Goal: Task Accomplishment & Management: Manage account settings

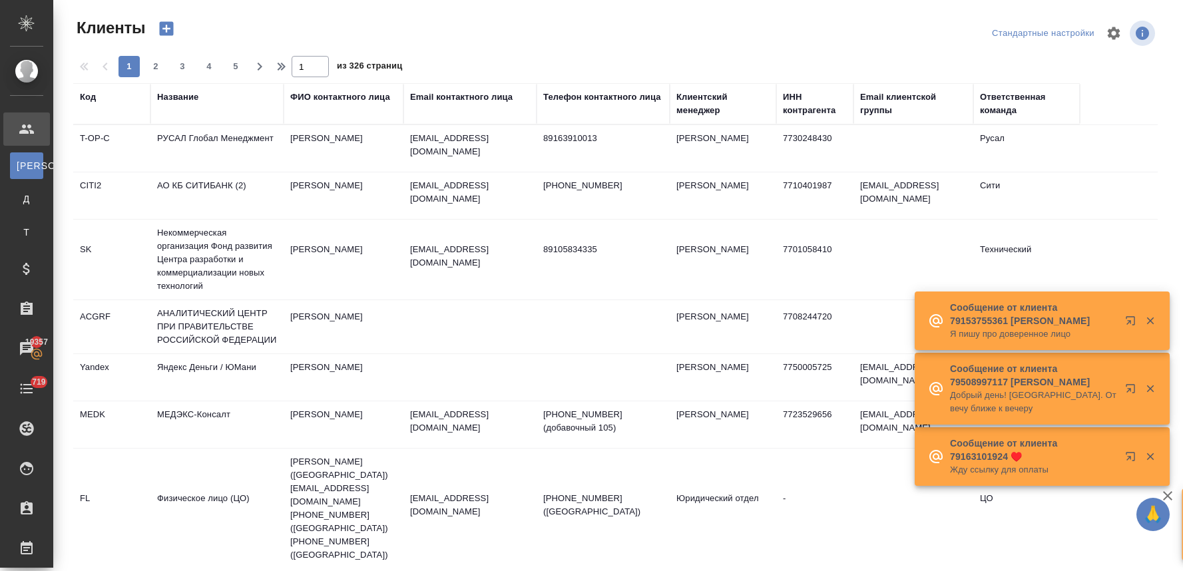
select select "RU"
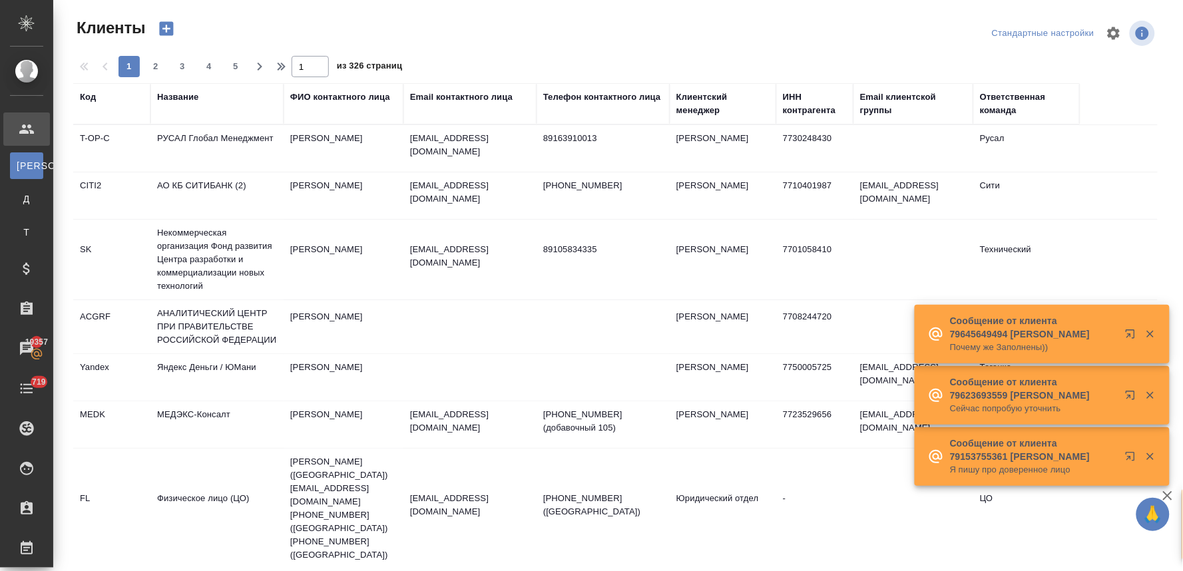
click at [465, 94] on div "Email контактного лица" at bounding box center [461, 97] width 103 height 13
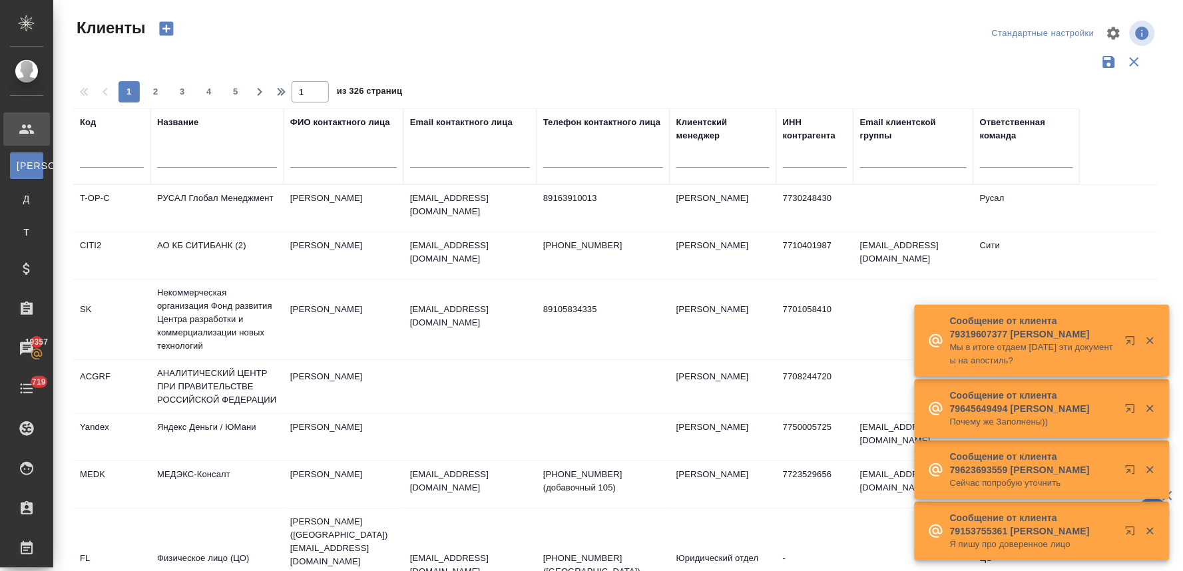
click at [467, 158] on input "text" at bounding box center [470, 159] width 120 height 17
paste input "olga.sergeeva@bgplaw.com"
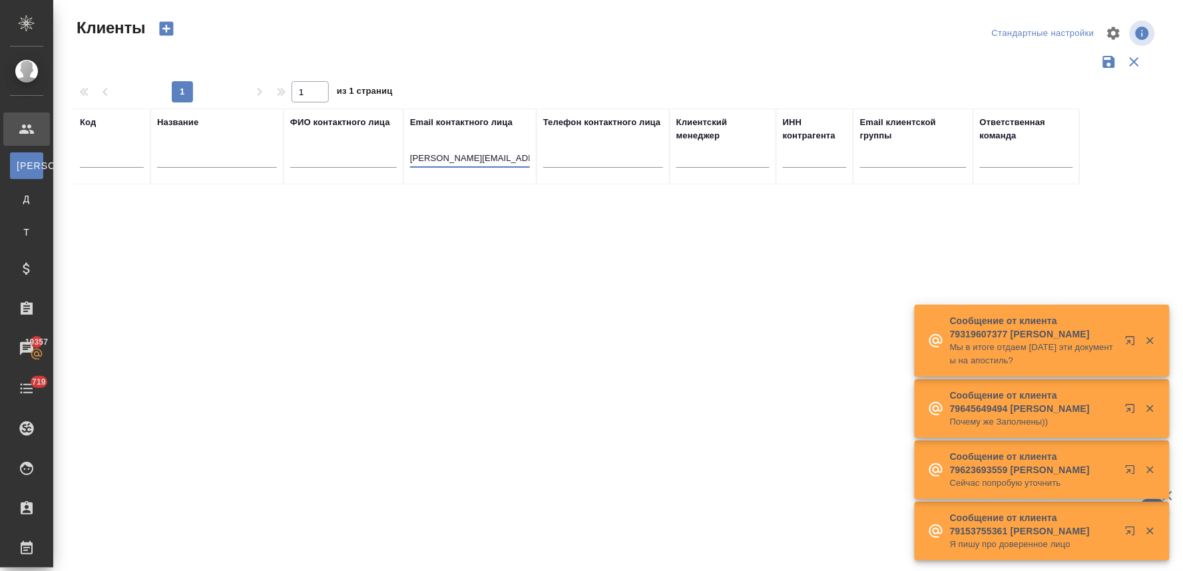
drag, startPoint x: 471, startPoint y: 158, endPoint x: 395, endPoint y: 158, distance: 75.9
click at [395, 158] on tr "Код Название ФИО контактного лица Email контактного лица olga.sergeeva@bgplaw.c…" at bounding box center [576, 146] width 1006 height 76
type input "bgplaw.com"
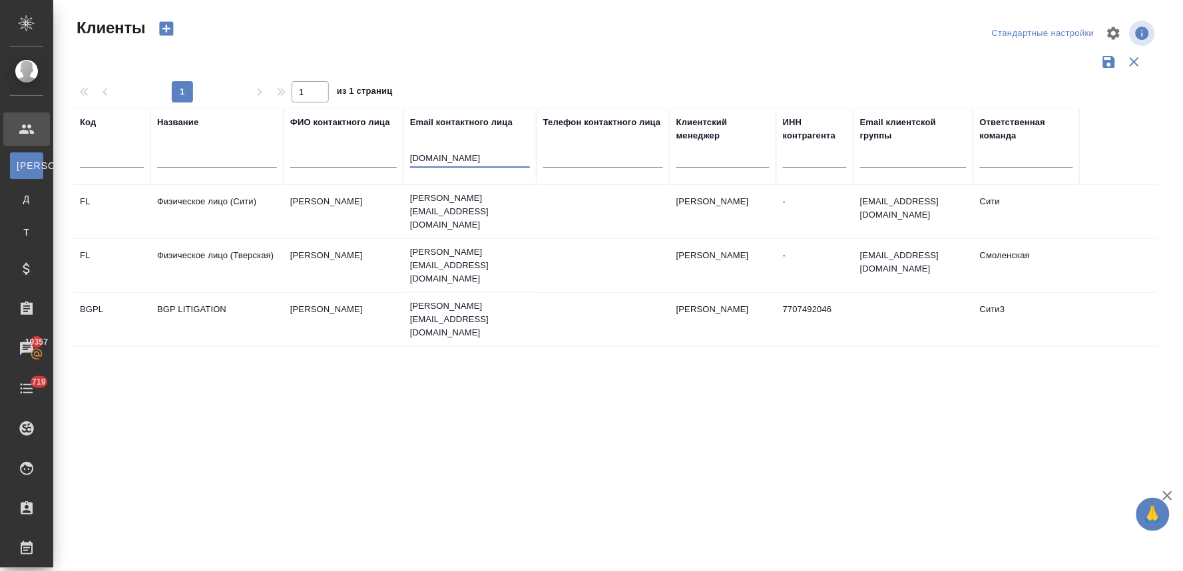
drag, startPoint x: 473, startPoint y: 156, endPoint x: 403, endPoint y: 160, distance: 70.7
click at [406, 160] on th "Email контактного лица bgplaw.com" at bounding box center [469, 146] width 133 height 76
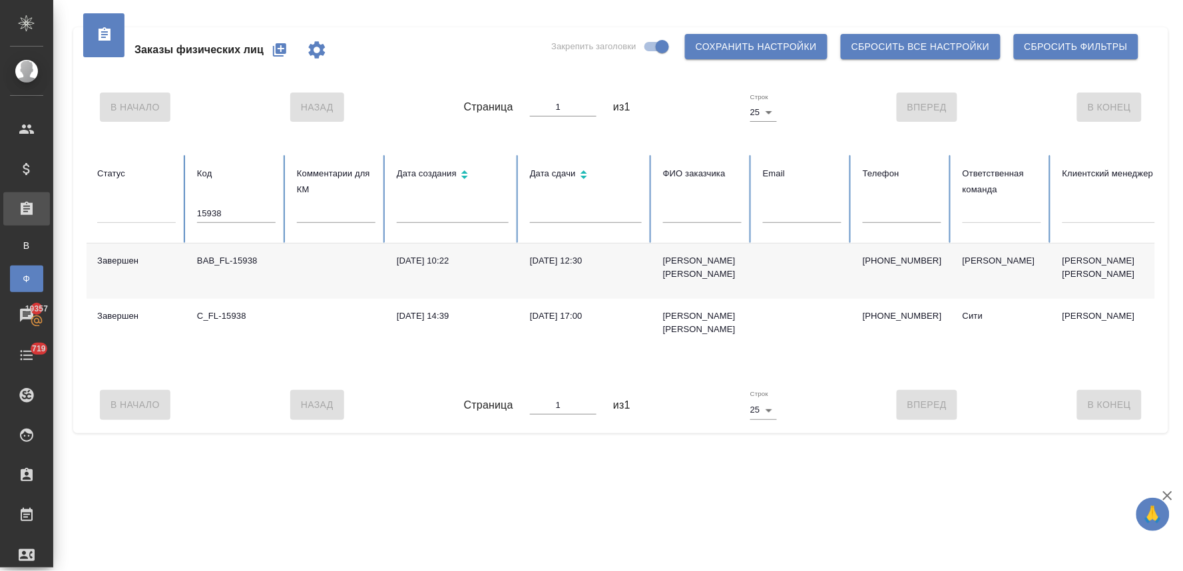
click at [283, 52] on icon "button" at bounding box center [279, 49] width 13 height 13
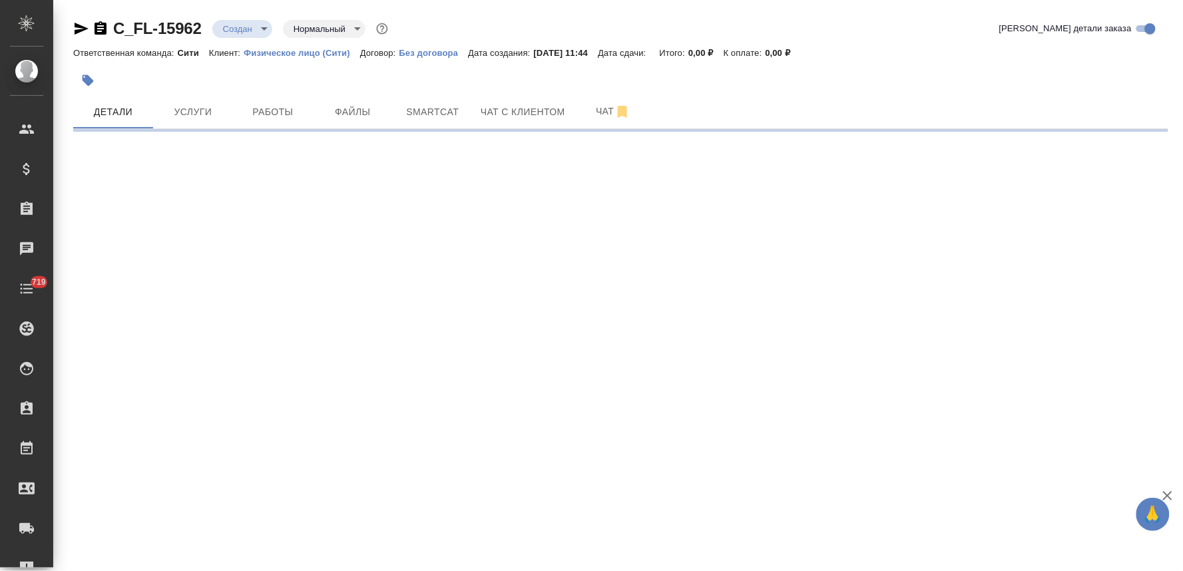
select select "RU"
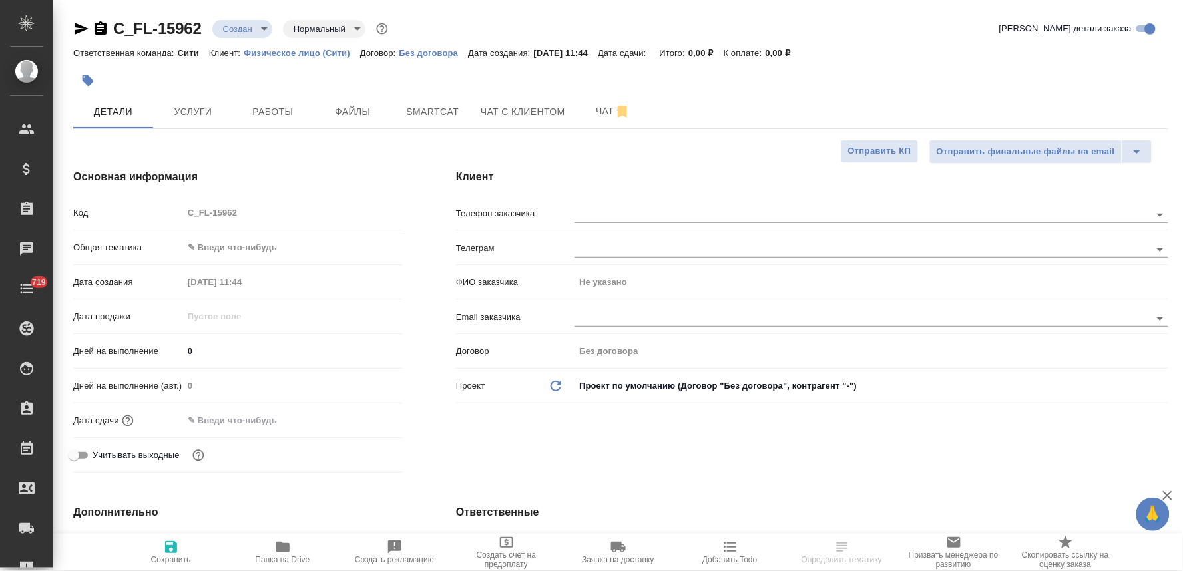
type textarea "x"
click at [602, 318] on input "text" at bounding box center [839, 318] width 531 height 16
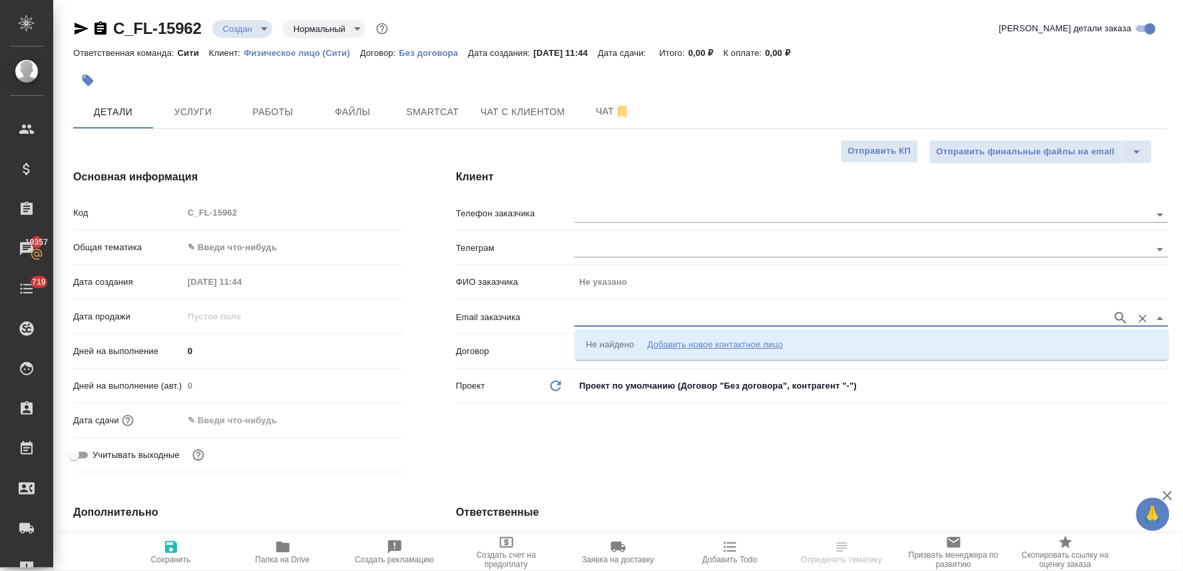
paste input "olga.sergeeva@bgplaw.com"
type input "olga.sergeeva@bgplaw.com"
click at [654, 342] on div "Добавить новое контактное лицо" at bounding box center [715, 344] width 136 height 13
type input "olga.sergeeva@bgplaw.com"
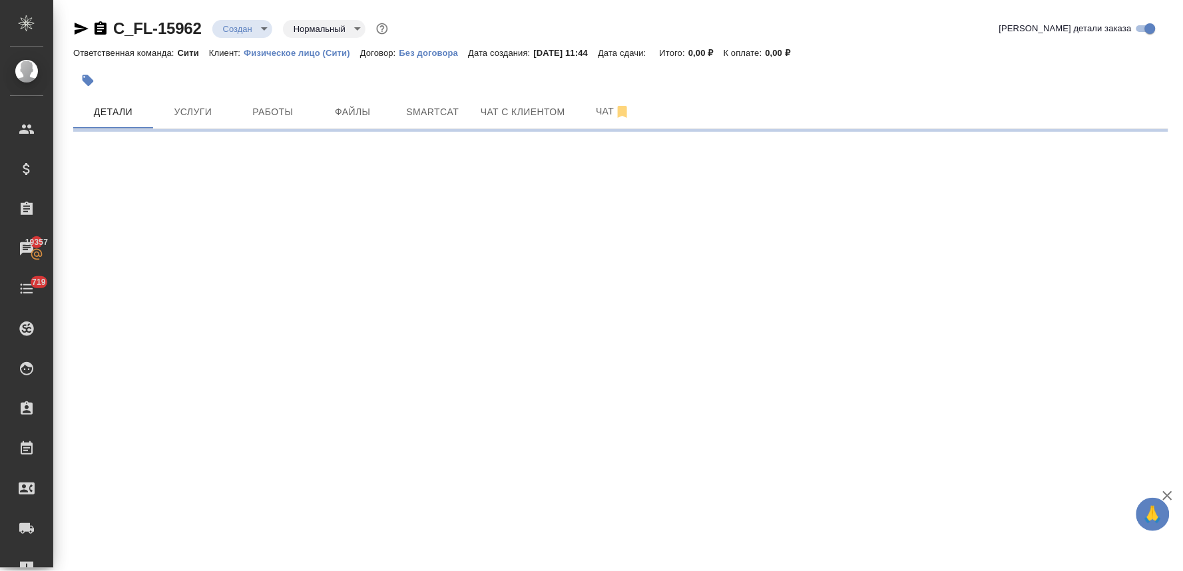
select select "RU"
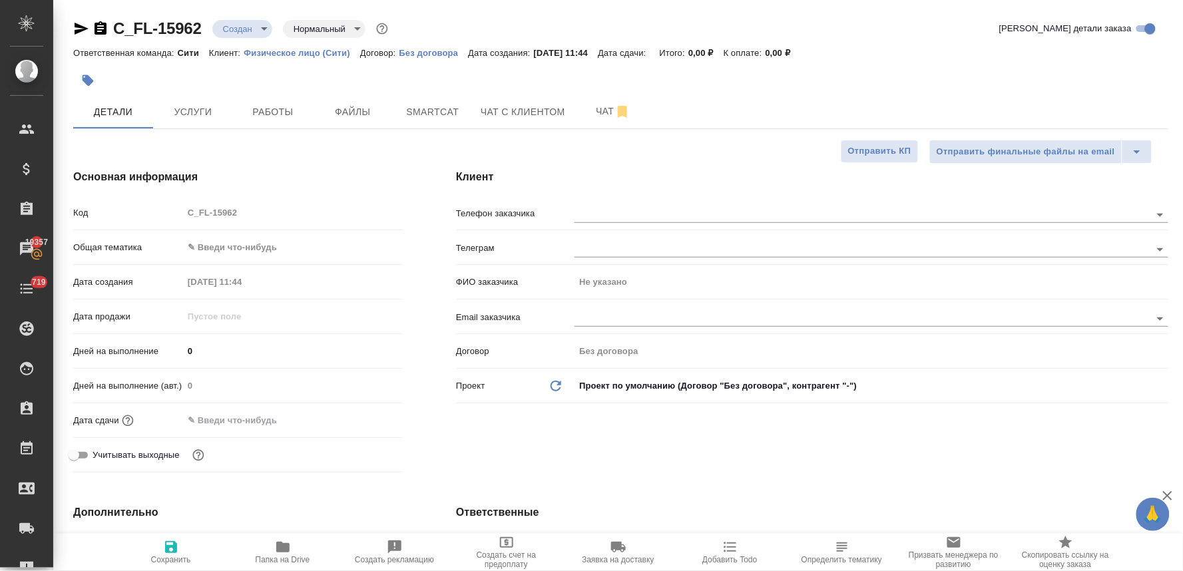
type textarea "x"
click at [601, 317] on input "text" at bounding box center [839, 318] width 531 height 16
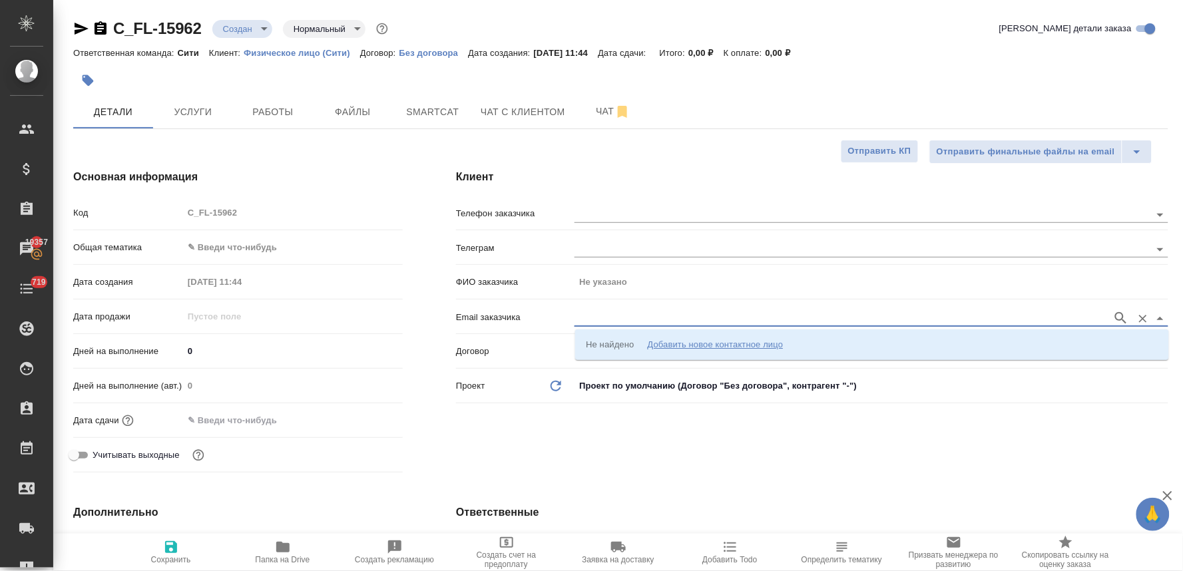
paste input "olga.sergeeva@bgplaw.com"
type input "olga.sergeeva@bgplaw.com"
click at [658, 347] on div "Добавить новое контактное лицо" at bounding box center [715, 344] width 136 height 13
type input "olga.sergeeva@bgplaw.com"
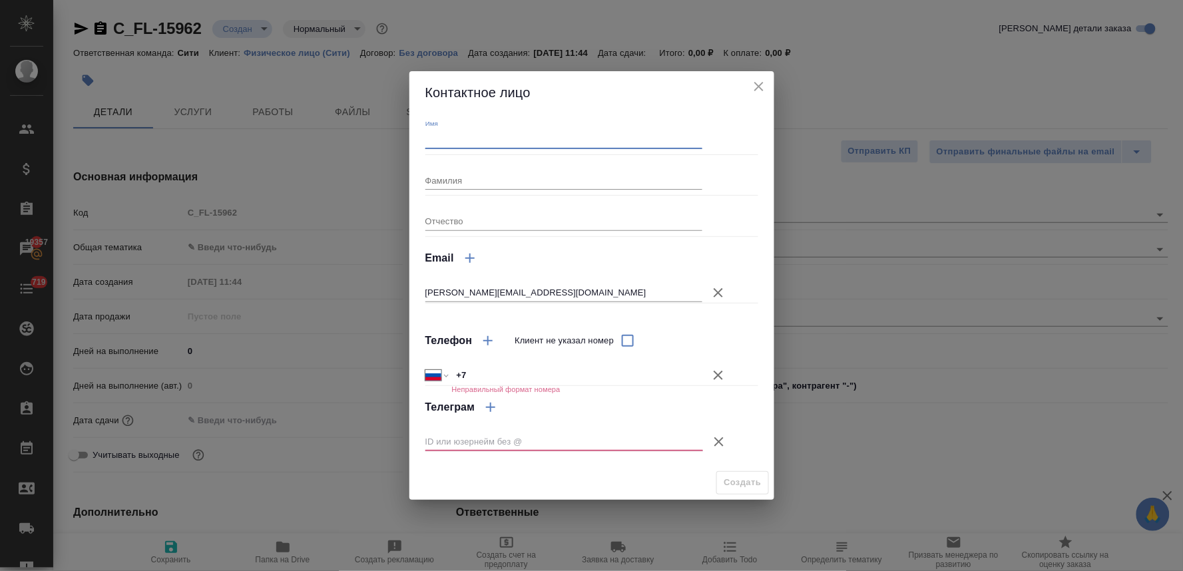
click at [498, 136] on input "Имя" at bounding box center [564, 139] width 278 height 19
type input "Ольга"
click at [496, 175] on input "Фамилия" at bounding box center [564, 180] width 278 height 19
type input "Сергеева"
click at [718, 375] on icon "button" at bounding box center [718, 375] width 9 height 9
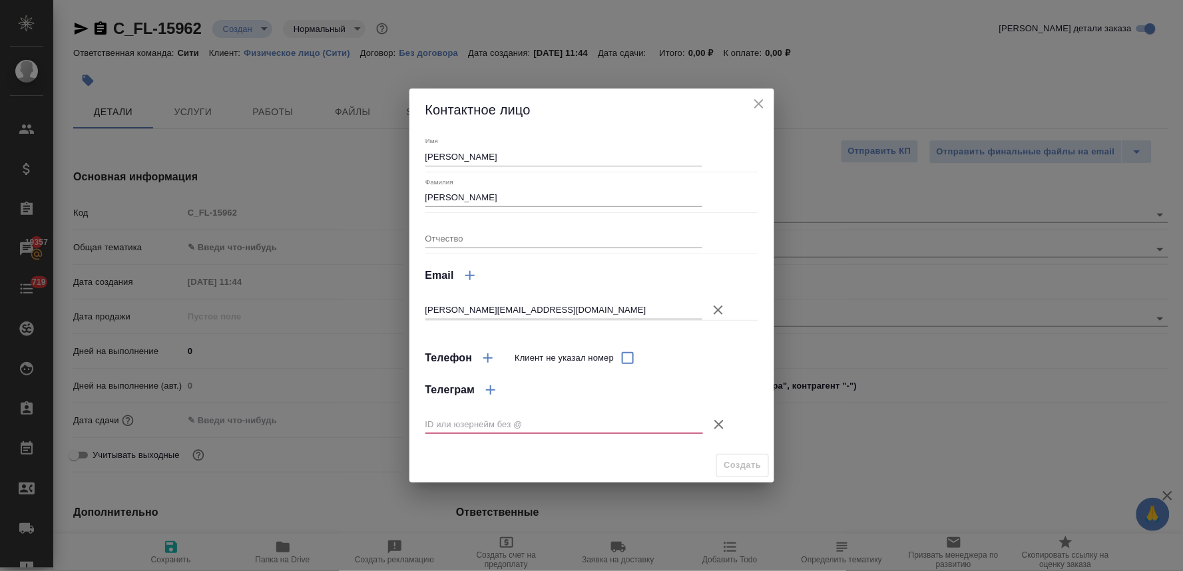
click at [717, 425] on icon "button" at bounding box center [719, 425] width 16 height 16
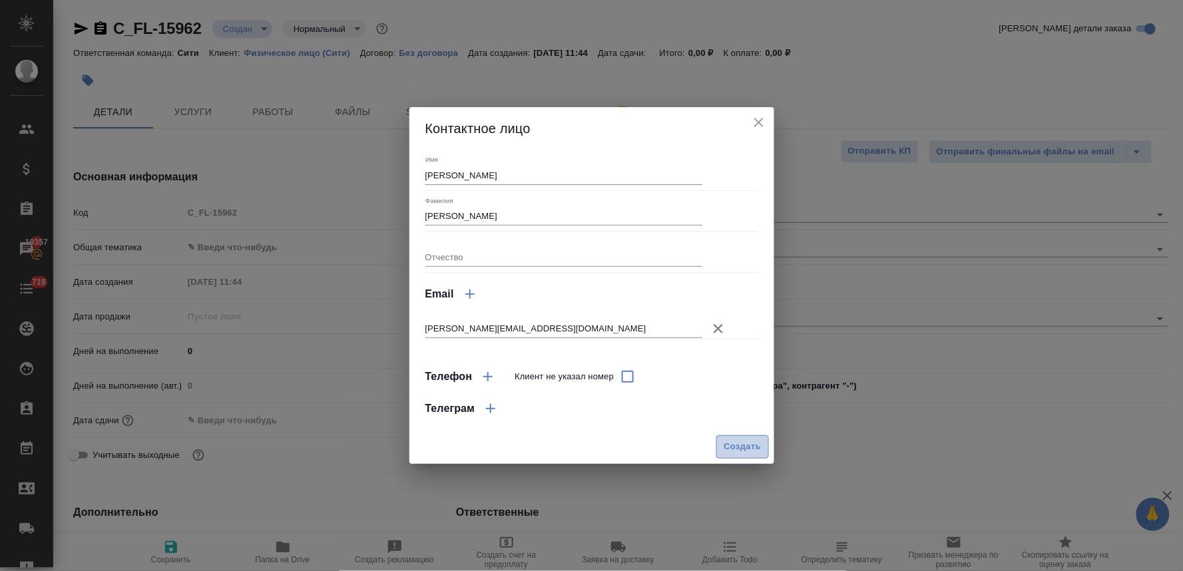
click at [739, 445] on span "Создать" at bounding box center [741, 446] width 37 height 15
type input "Сергеева Ольга"
type textarea "x"
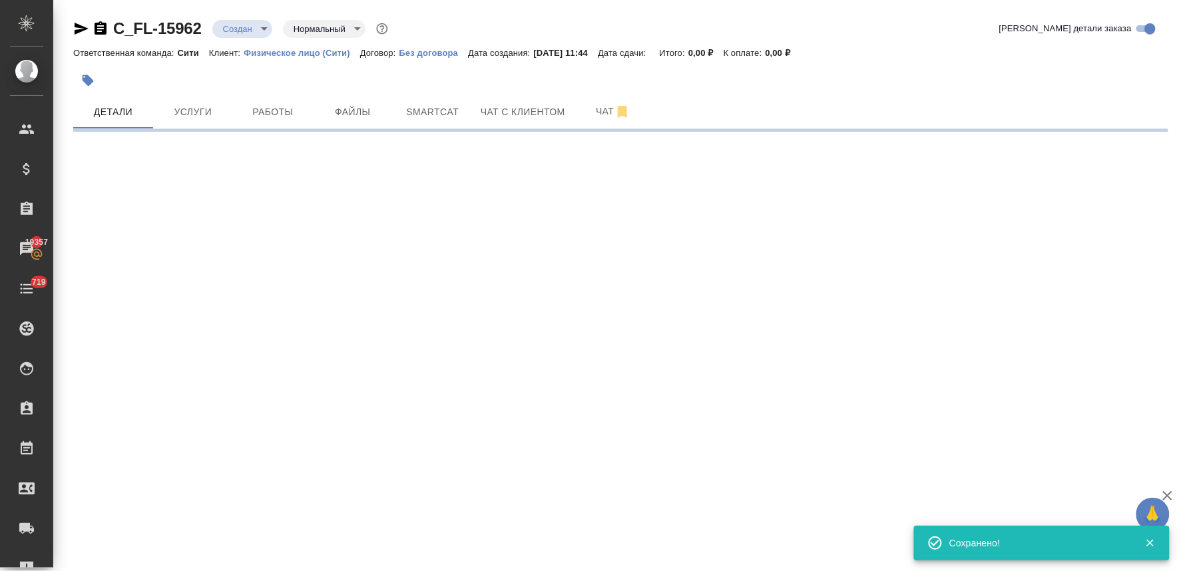
type input "holyTrinity"
select select "RU"
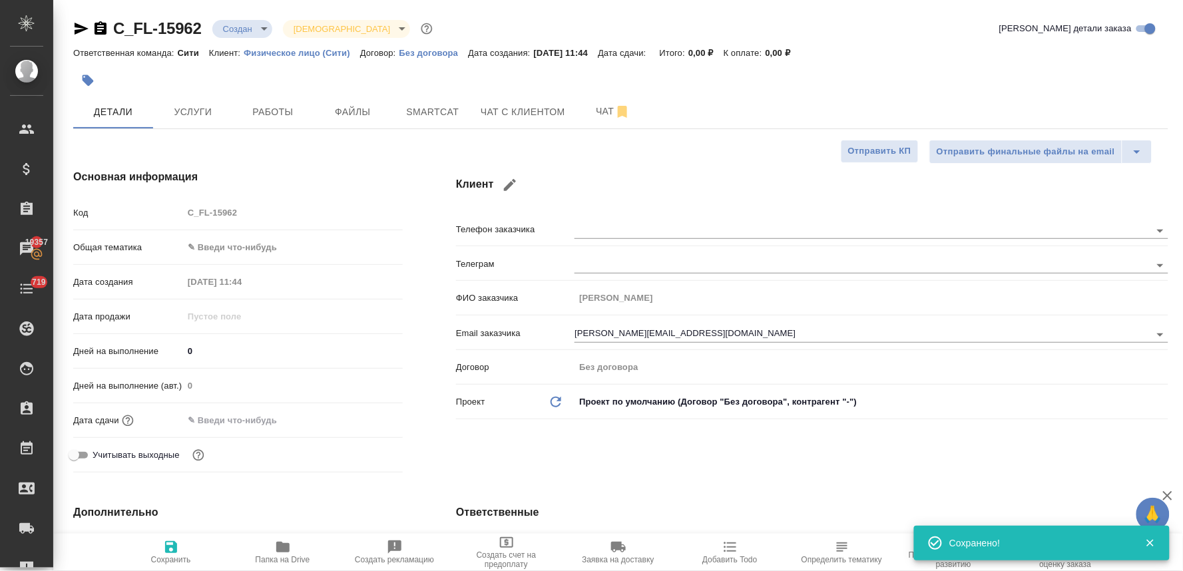
type textarea "x"
click at [226, 420] on input "text" at bounding box center [241, 420] width 116 height 19
click at [366, 417] on icon "button" at bounding box center [364, 419] width 16 height 16
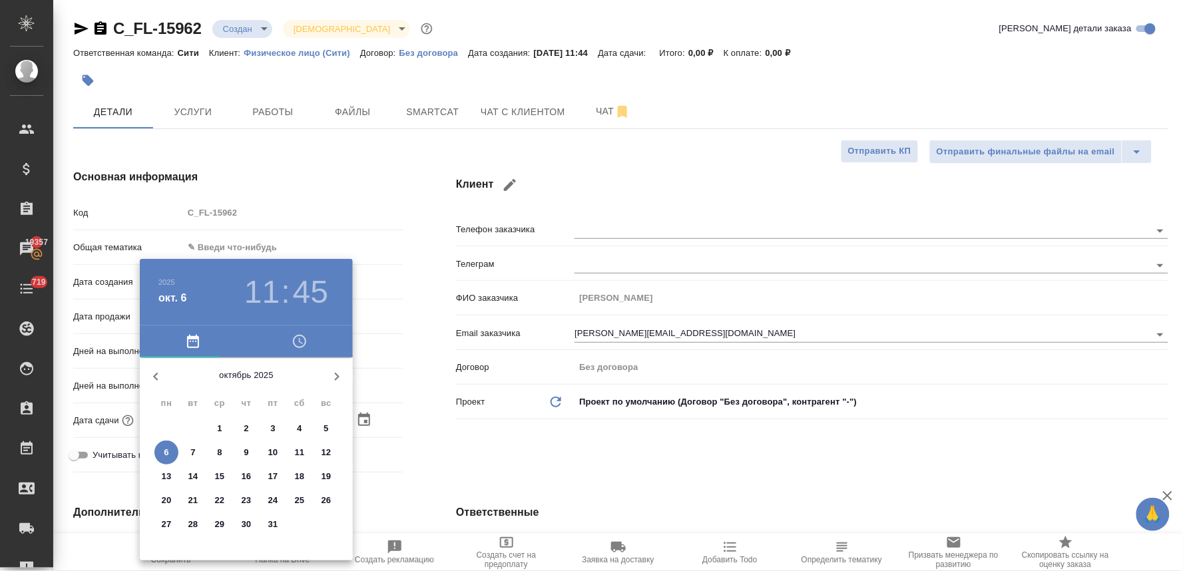
click at [191, 449] on p "7" at bounding box center [192, 452] width 5 height 13
type input "07.10.2025 11:45"
type textarea "x"
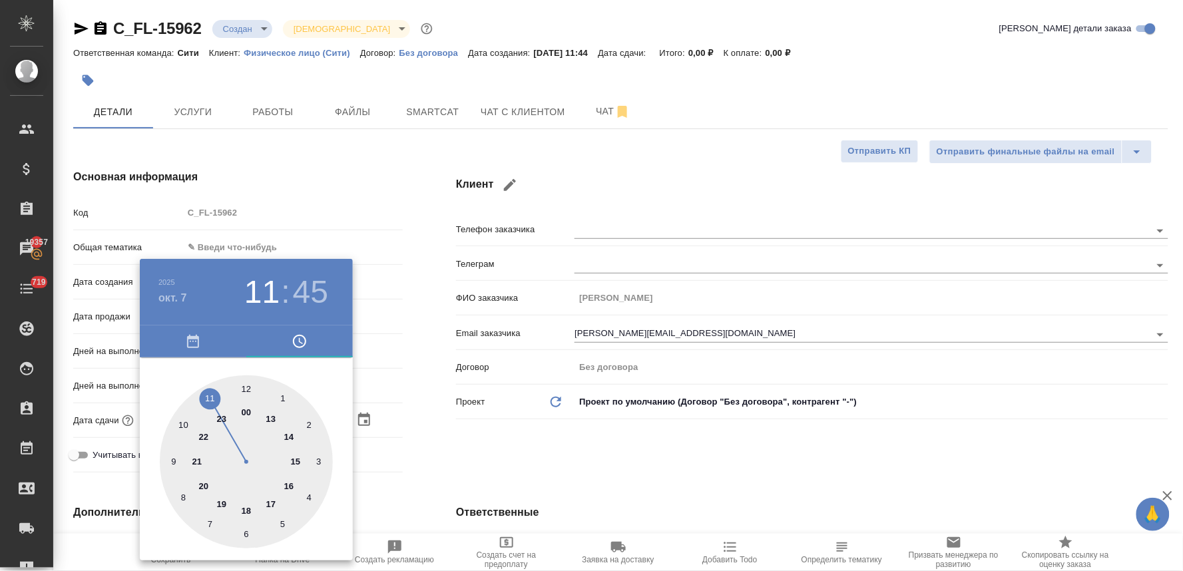
click at [463, 466] on div at bounding box center [591, 285] width 1183 height 571
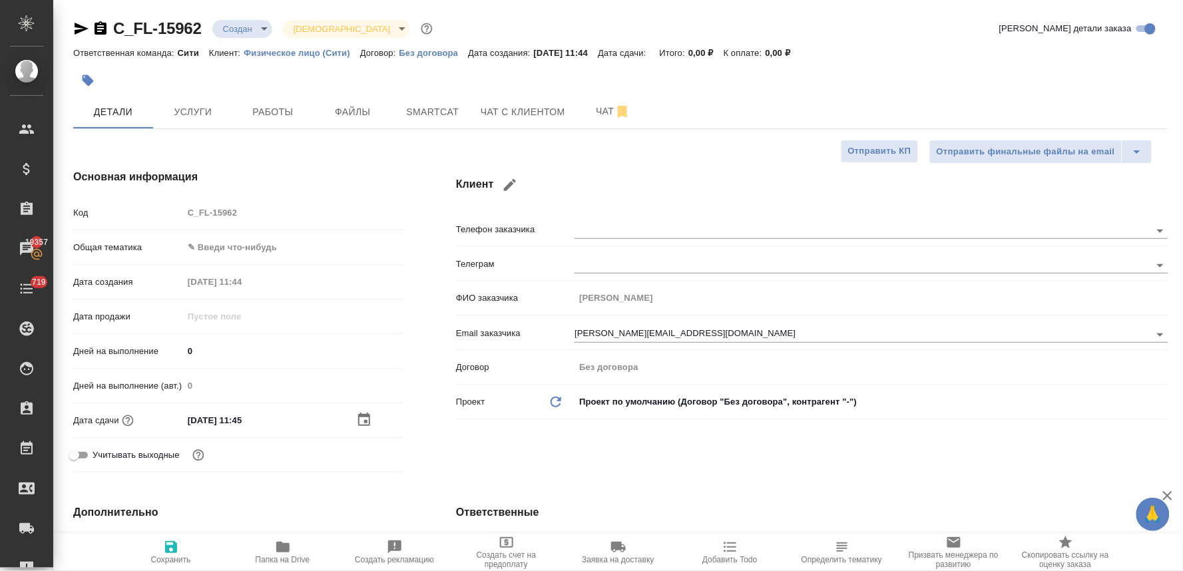
click at [173, 551] on icon "button" at bounding box center [171, 547] width 12 height 12
type textarea "x"
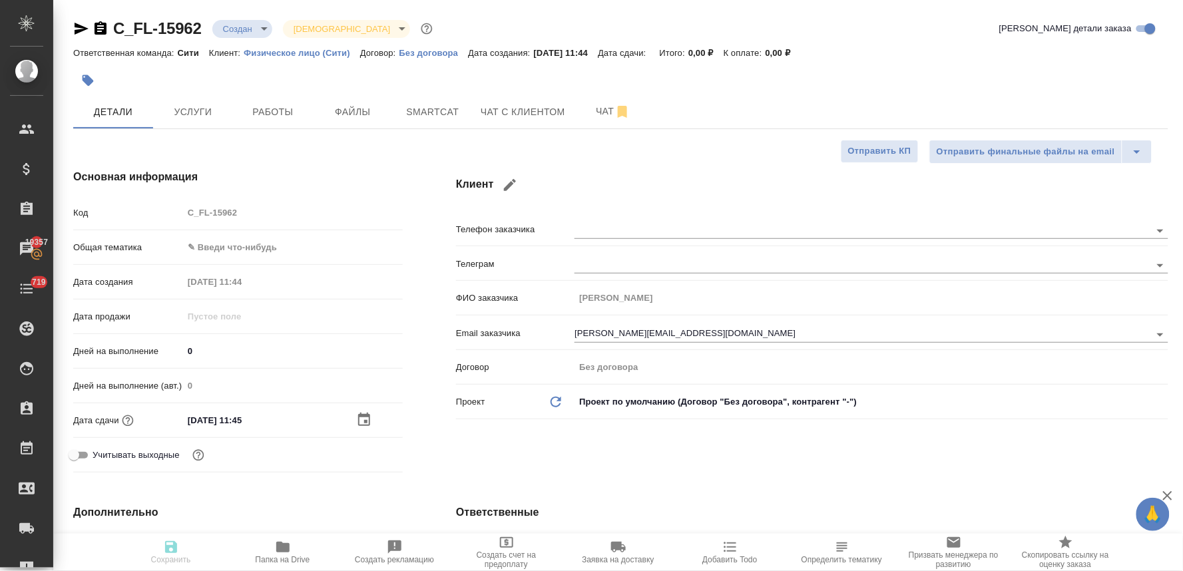
type textarea "x"
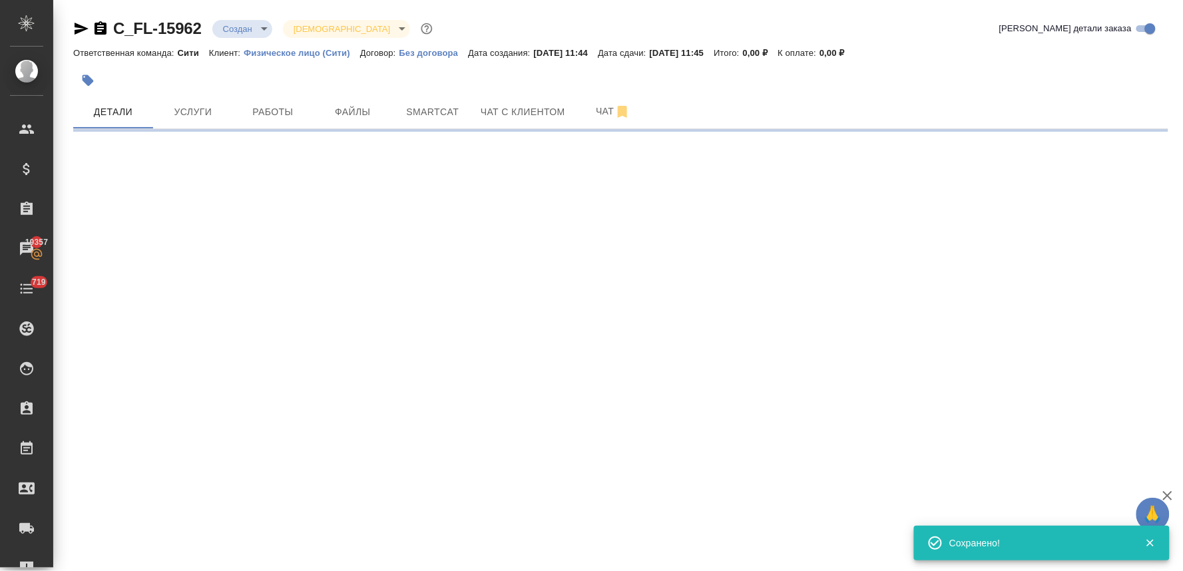
select select "RU"
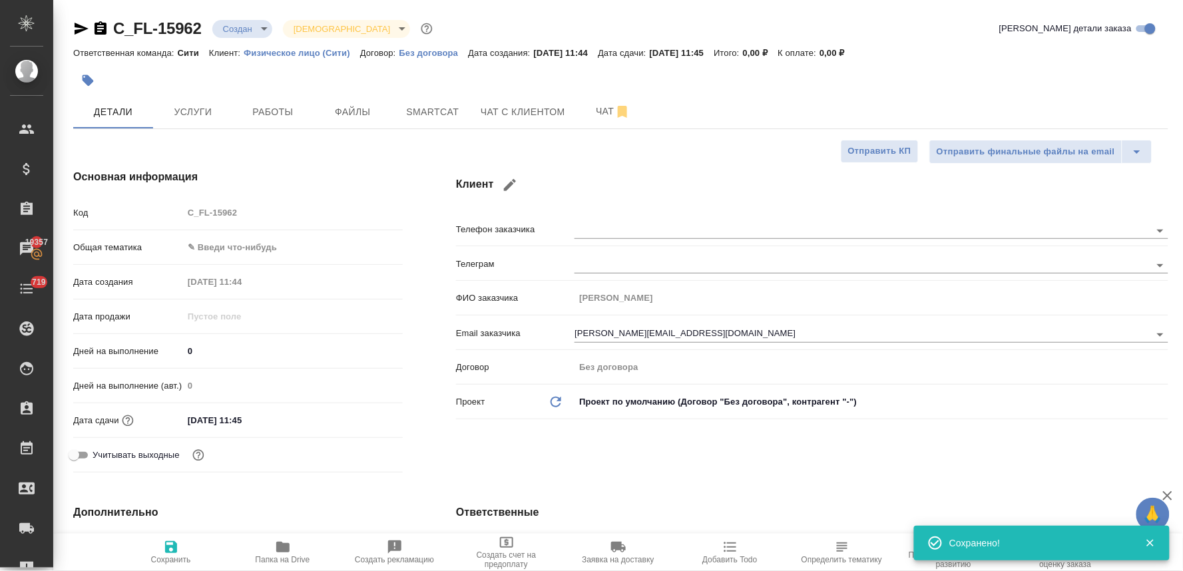
type textarea "x"
click at [157, 216] on div "Код C_FL-15962" at bounding box center [237, 212] width 329 height 23
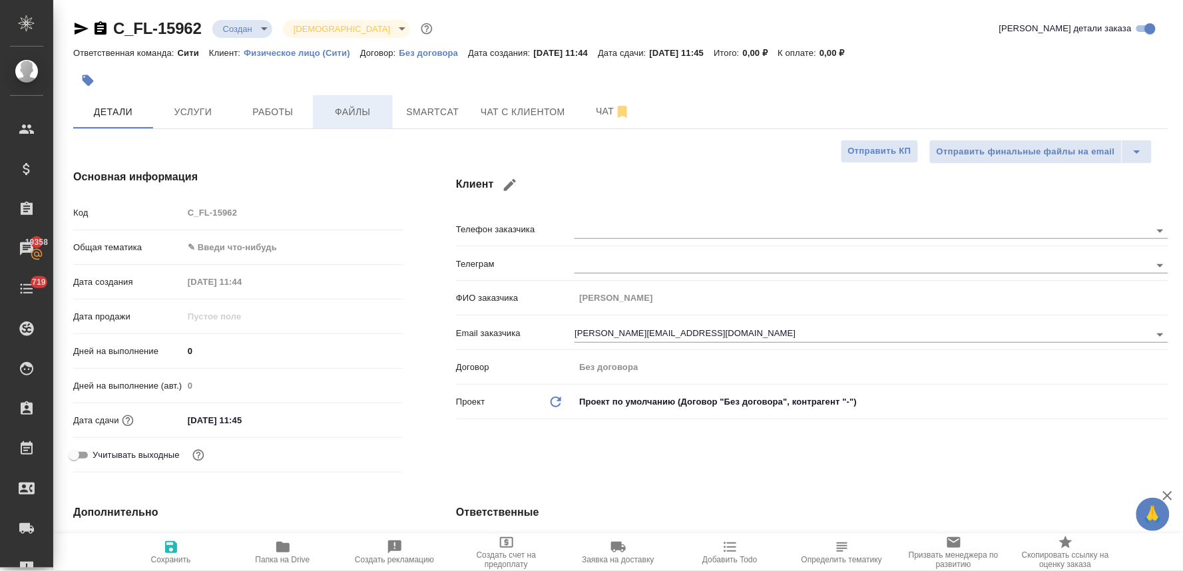
click at [345, 107] on span "Файлы" at bounding box center [353, 112] width 64 height 17
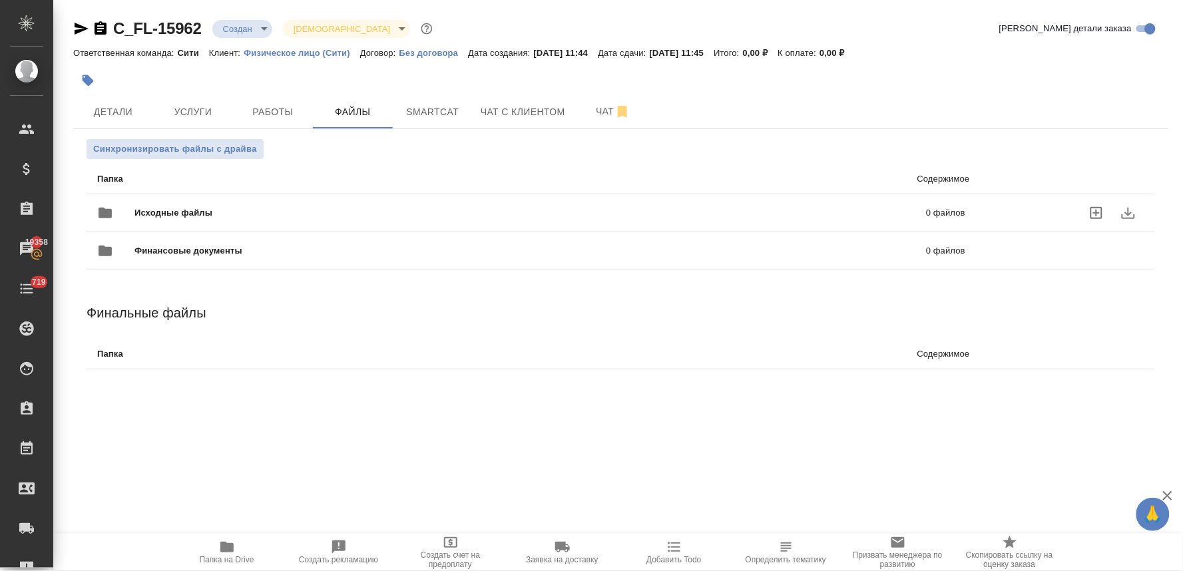
click at [1097, 210] on icon "uploadFiles" at bounding box center [1096, 213] width 16 height 16
click at [0, 0] on input "uploadFiles" at bounding box center [0, 0] width 0 height 0
click at [185, 112] on span "Услуги" at bounding box center [193, 112] width 64 height 17
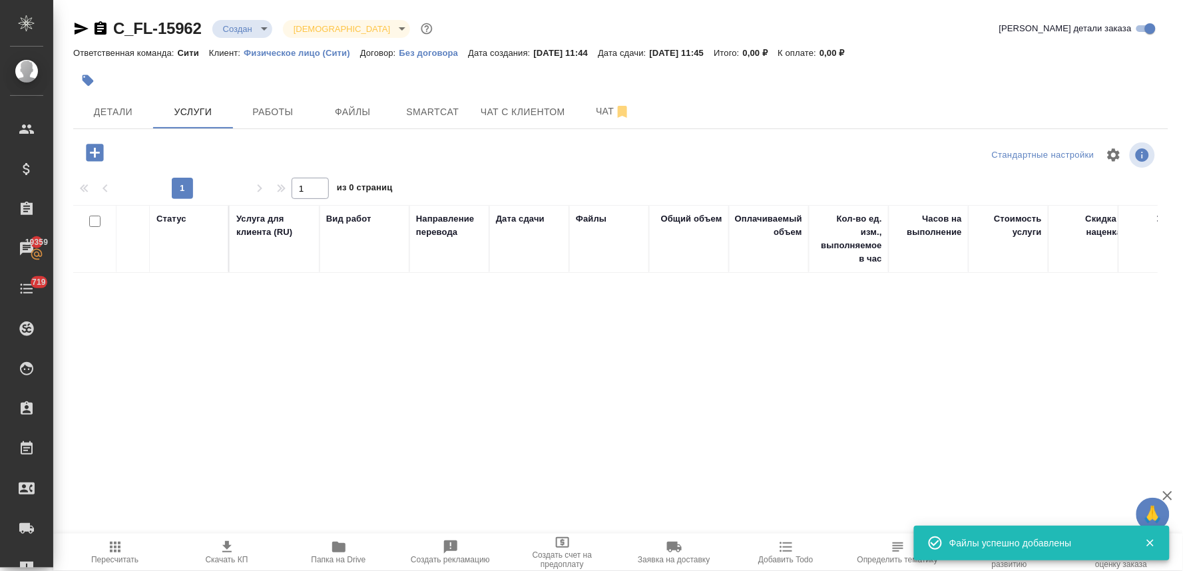
click at [1080, 402] on div "Статус Услуга для клиента (RU) Вид работ Направление перевода Дата сдачи Файлы …" at bounding box center [615, 348] width 1084 height 286
click at [97, 150] on icon "button" at bounding box center [94, 152] width 17 height 17
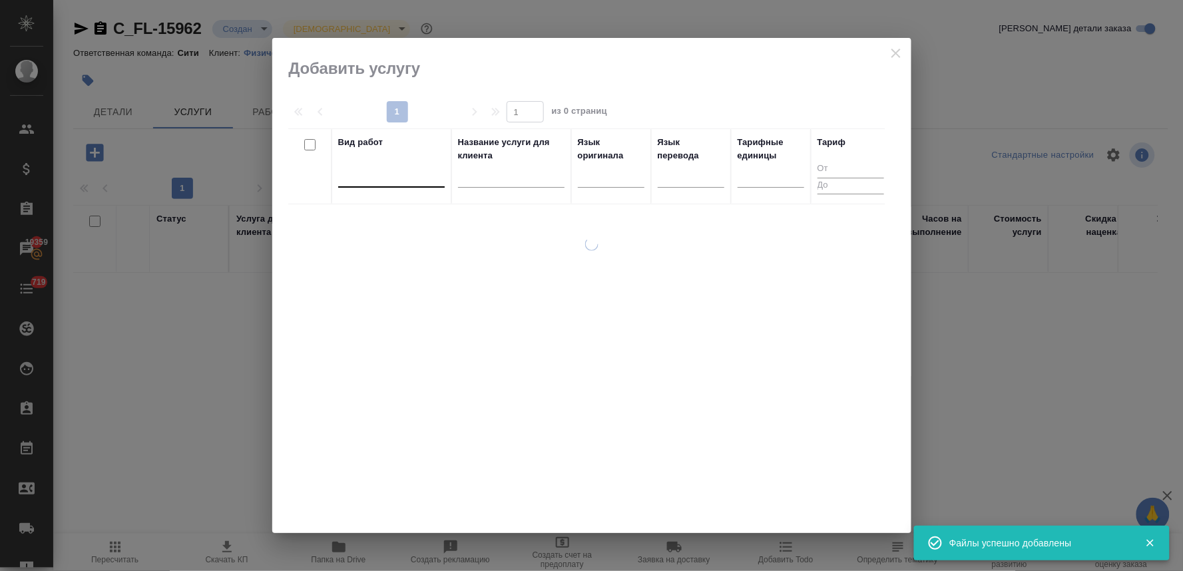
click at [404, 182] on div at bounding box center [391, 173] width 106 height 19
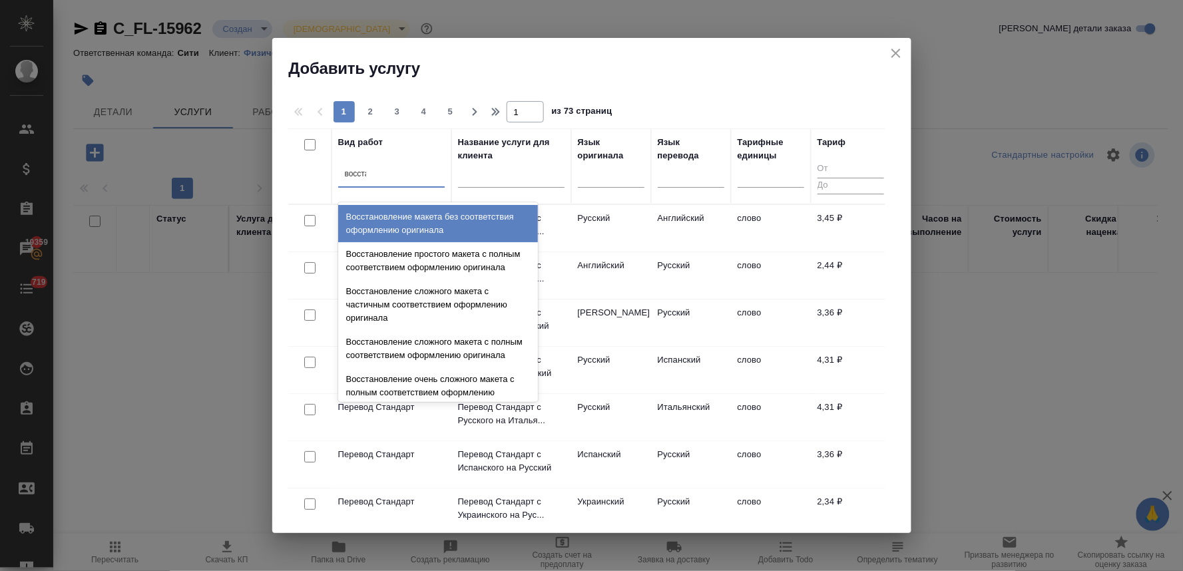
type input "восстан"
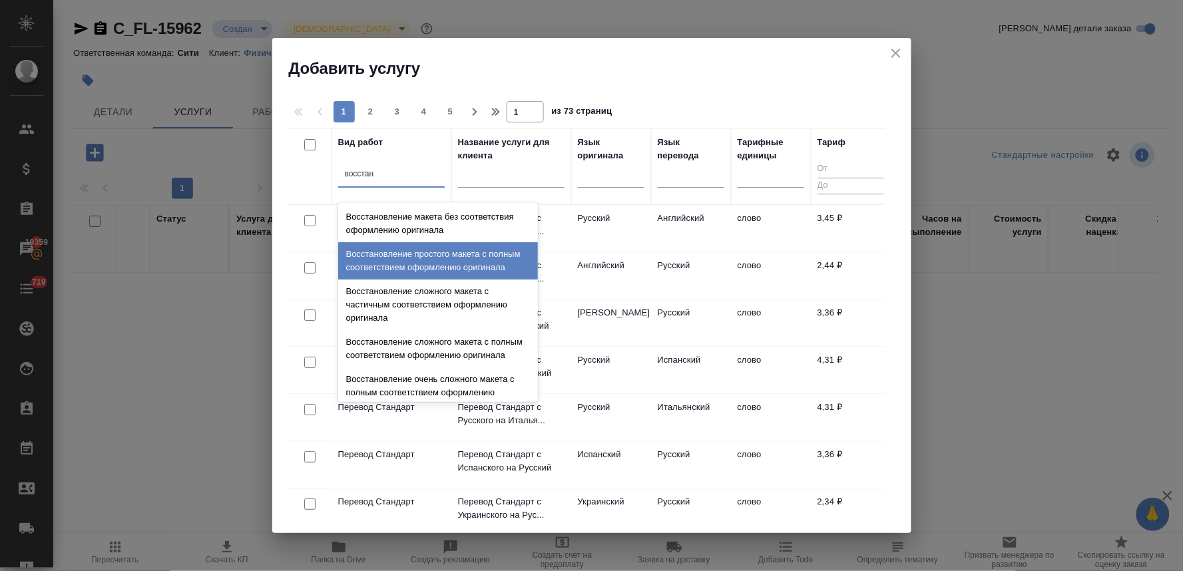
scroll to position [244, 0]
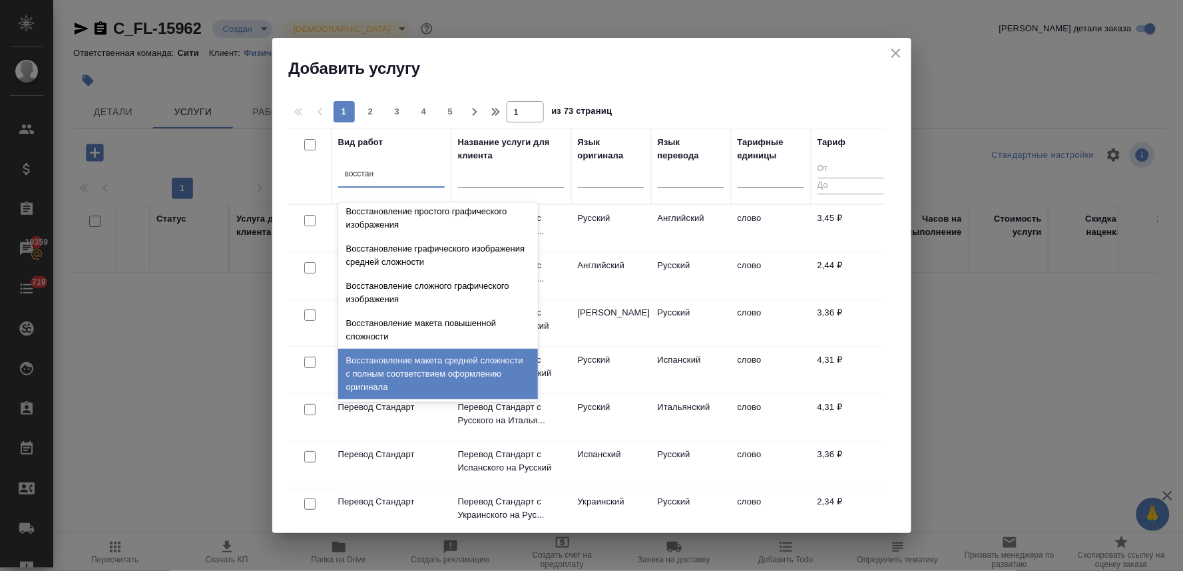
click at [437, 365] on div "Восстановление макета средней сложности с полным соответствием оформлению ориги…" at bounding box center [438, 374] width 200 height 51
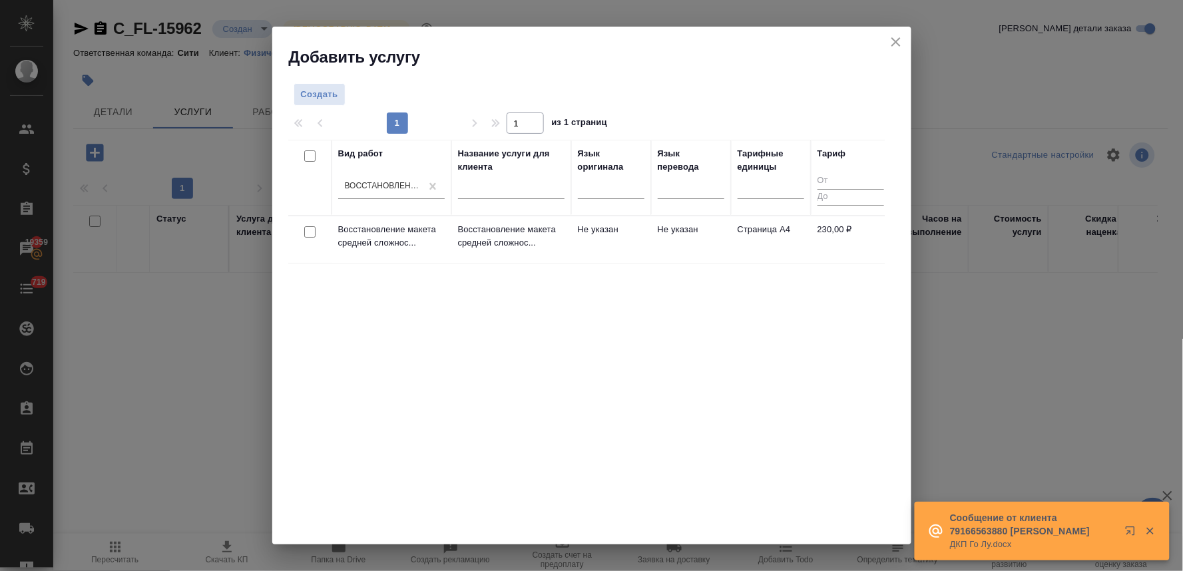
click at [308, 234] on input "checkbox" at bounding box center [309, 231] width 11 height 11
checkbox input "true"
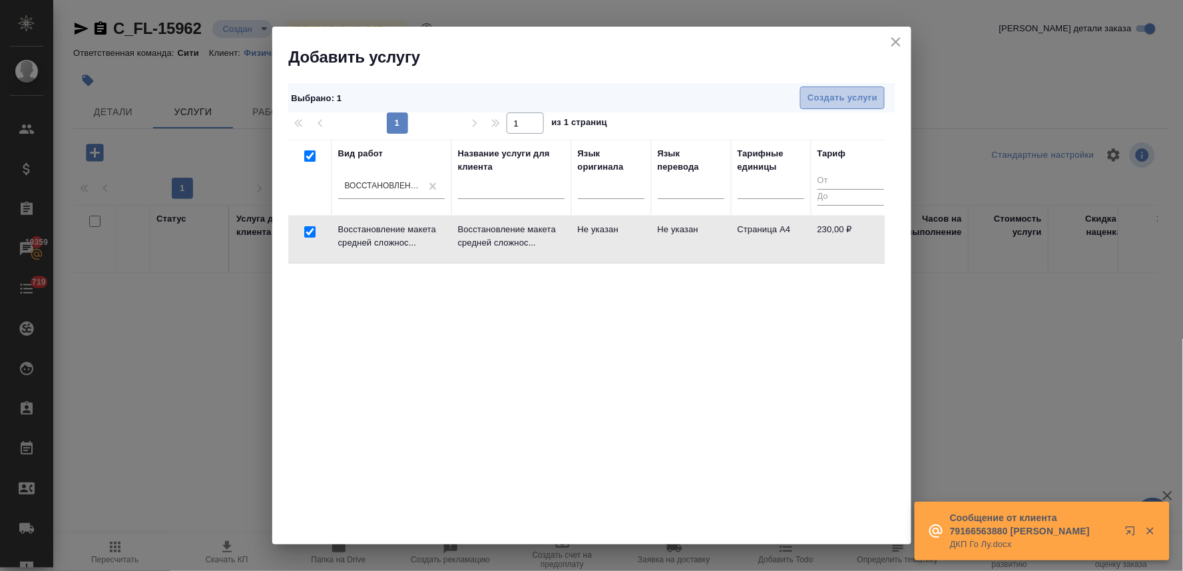
click at [837, 94] on span "Создать услуги" at bounding box center [842, 98] width 70 height 15
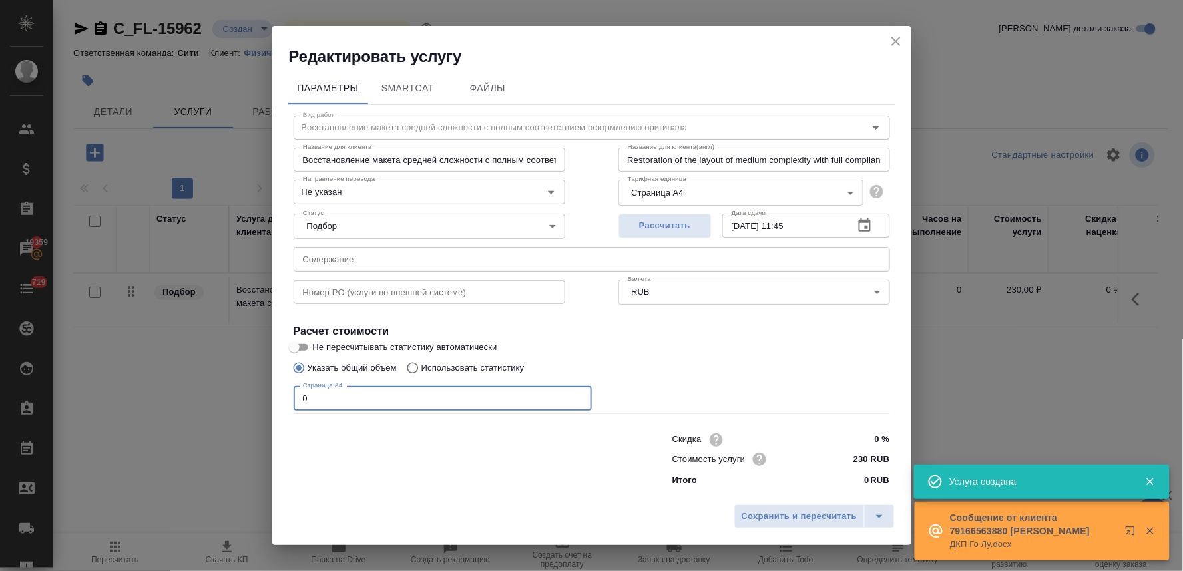
drag, startPoint x: 338, startPoint y: 398, endPoint x: 272, endPoint y: 400, distance: 66.6
click at [273, 400] on div "Параметры SmartCat Файлы Вид работ Восстановление макета средней сложности с по…" at bounding box center [591, 282] width 639 height 431
type input "1"
click at [793, 519] on span "Сохранить и пересчитать" at bounding box center [799, 516] width 116 height 15
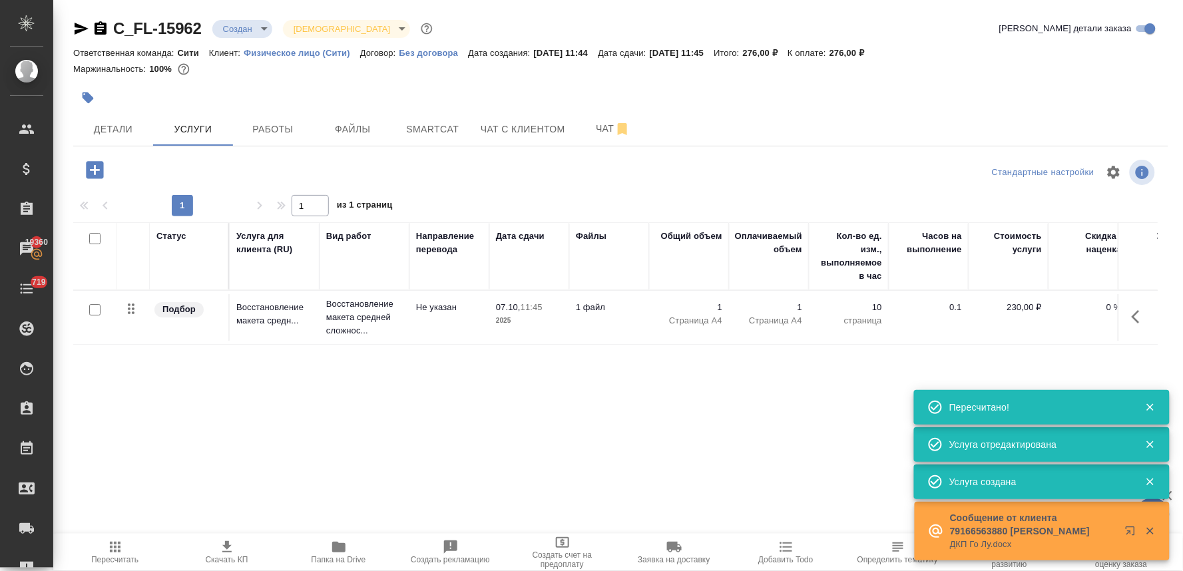
click at [91, 171] on icon "button" at bounding box center [94, 169] width 17 height 17
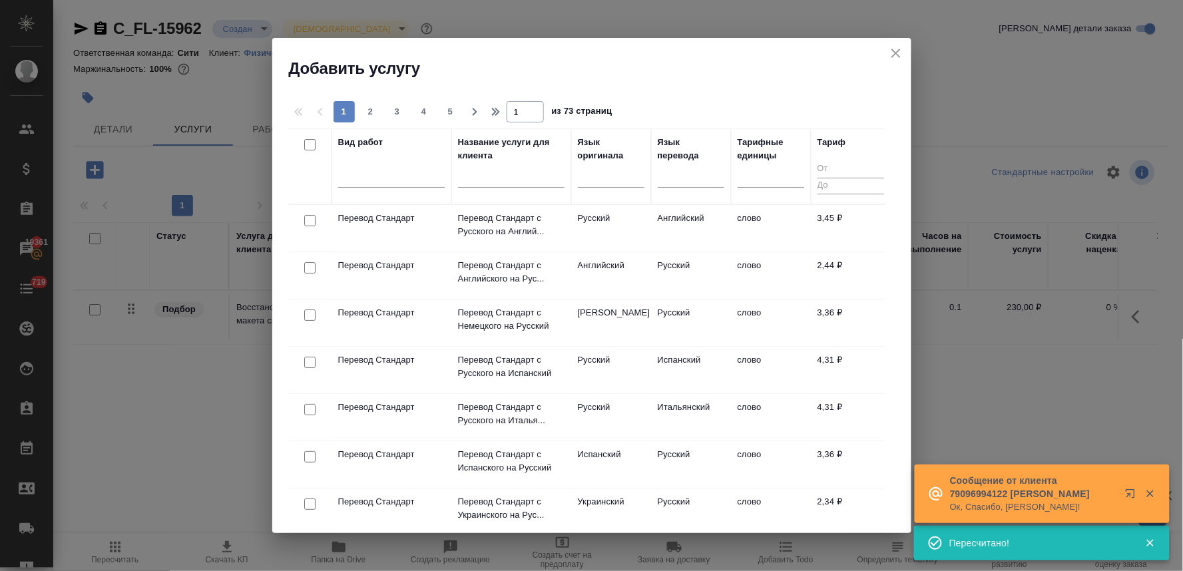
click at [311, 264] on input "checkbox" at bounding box center [309, 267] width 11 height 11
checkbox input "true"
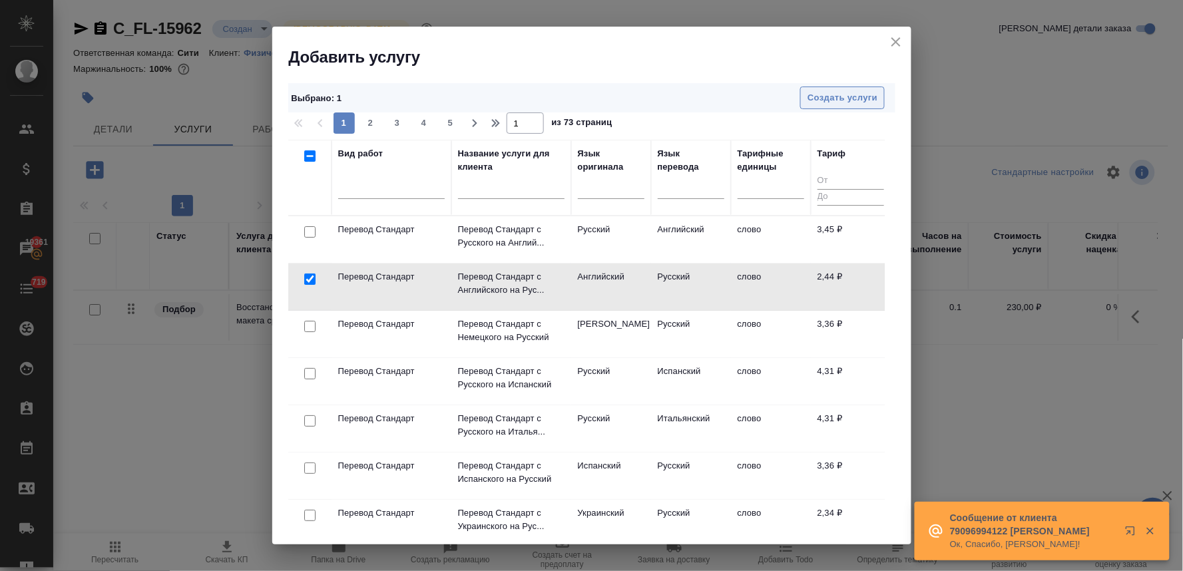
click at [854, 106] on button "Создать услуги" at bounding box center [842, 98] width 85 height 23
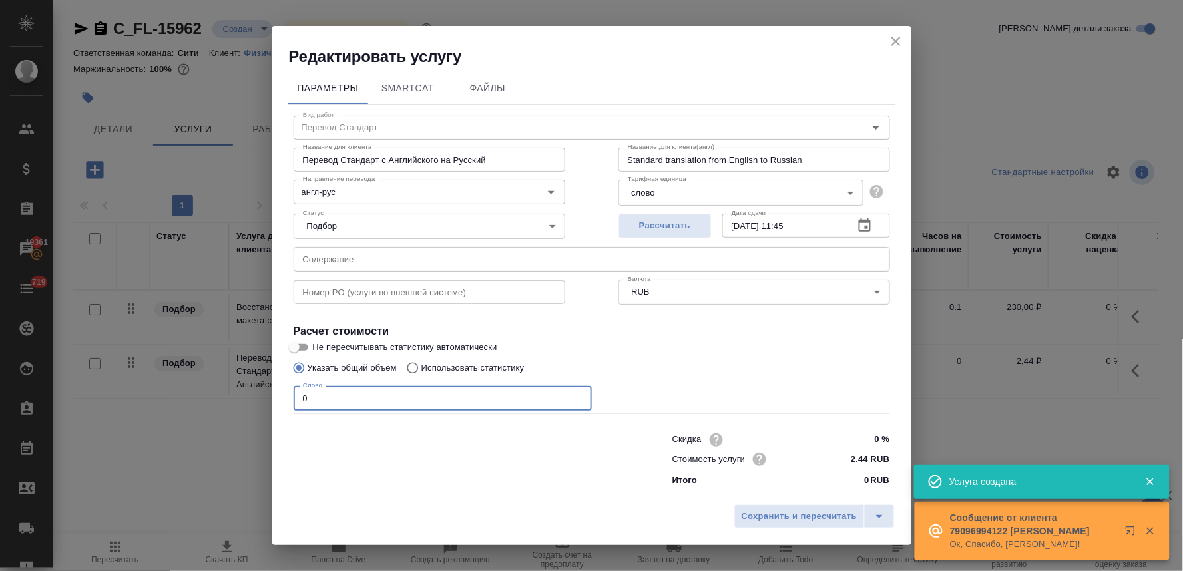
drag, startPoint x: 317, startPoint y: 404, endPoint x: 271, endPoint y: 399, distance: 46.8
click at [271, 399] on div "Редактировать услугу Параметры SmartCat Файлы Вид работ Перевод Стандарт Вид ра…" at bounding box center [591, 285] width 1183 height 571
type input "250"
click at [771, 519] on span "Сохранить и пересчитать" at bounding box center [799, 516] width 116 height 15
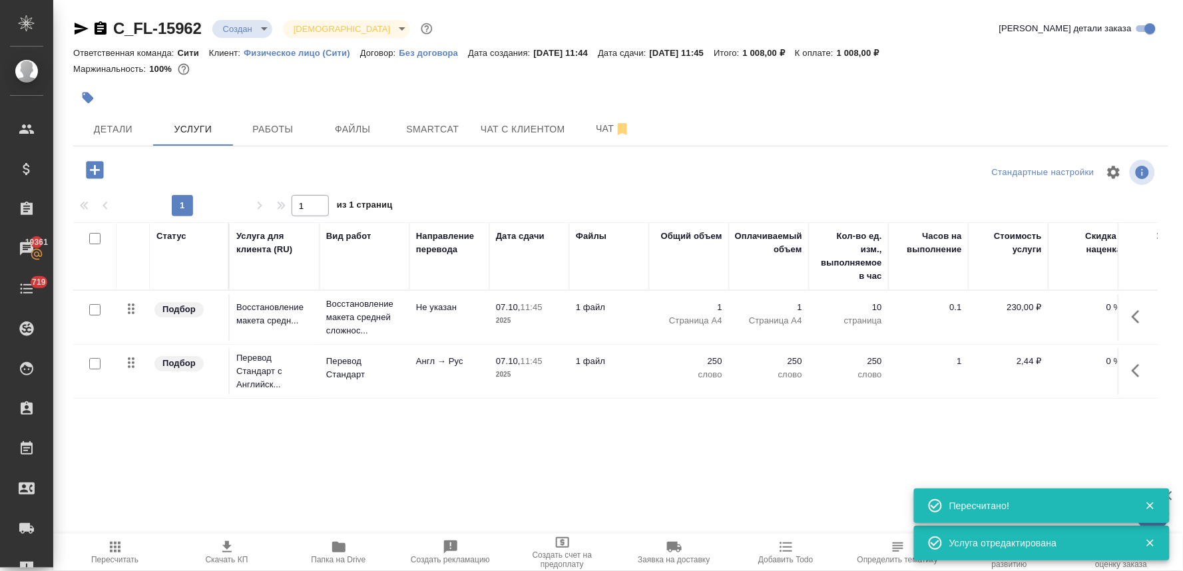
click at [97, 168] on icon "button" at bounding box center [94, 169] width 17 height 17
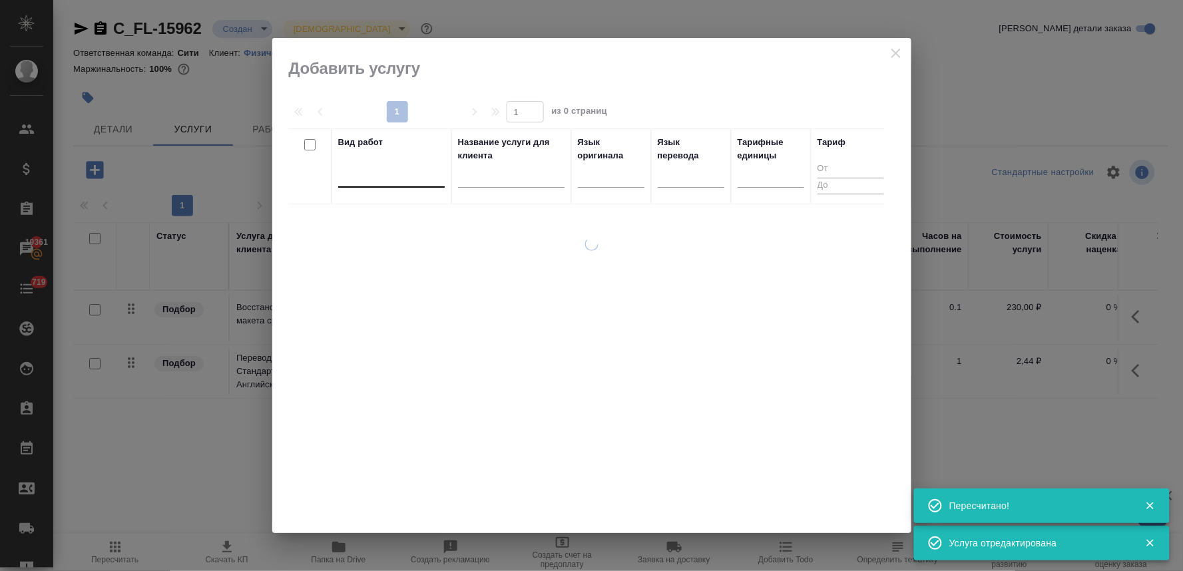
click at [369, 178] on div at bounding box center [391, 173] width 106 height 19
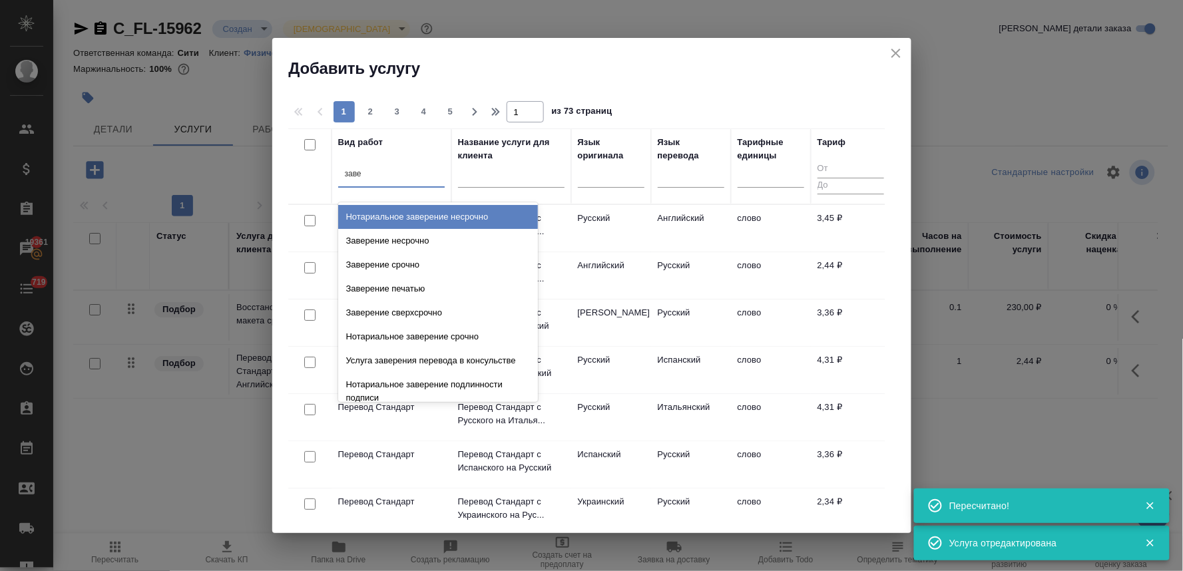
type input "завер"
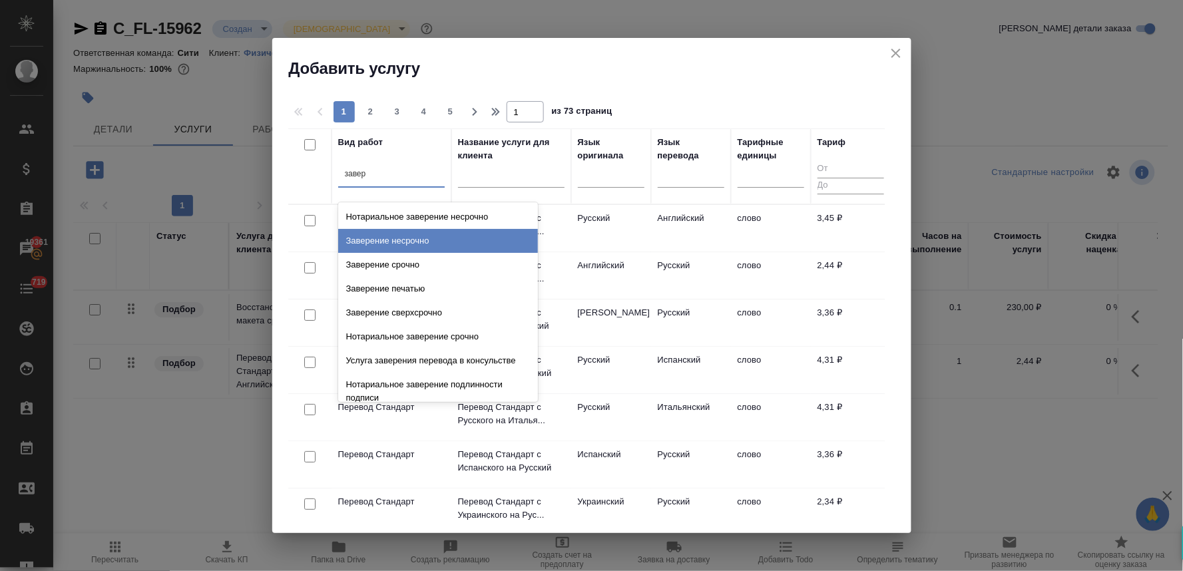
click at [382, 242] on div "Заверение несрочно" at bounding box center [438, 241] width 200 height 24
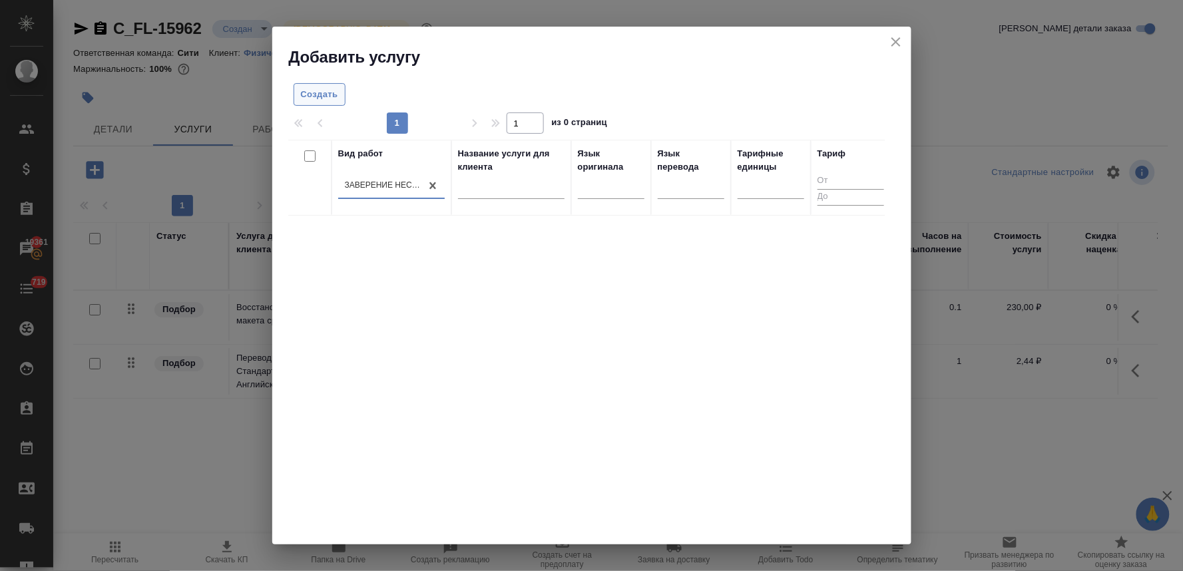
click at [308, 92] on span "Создать" at bounding box center [319, 94] width 37 height 15
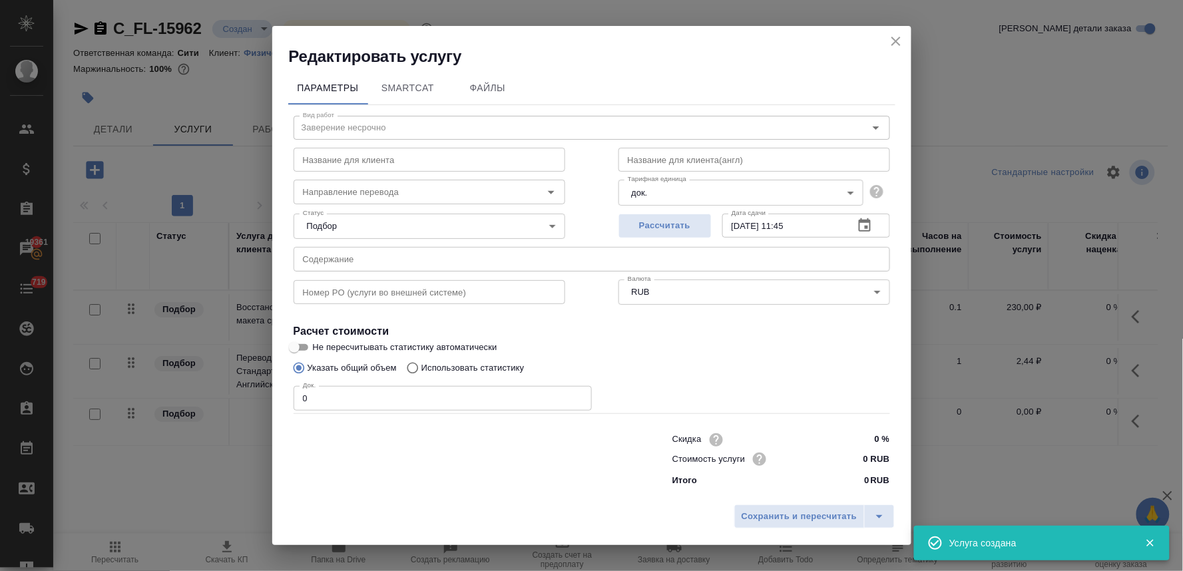
drag, startPoint x: 315, startPoint y: 398, endPoint x: 268, endPoint y: 398, distance: 47.9
click at [268, 398] on div "Редактировать услугу Параметры SmartCat Файлы Вид работ Заверение несрочно Вид …" at bounding box center [591, 285] width 1183 height 571
type input "1"
click at [809, 511] on span "Сохранить и пересчитать" at bounding box center [799, 516] width 116 height 15
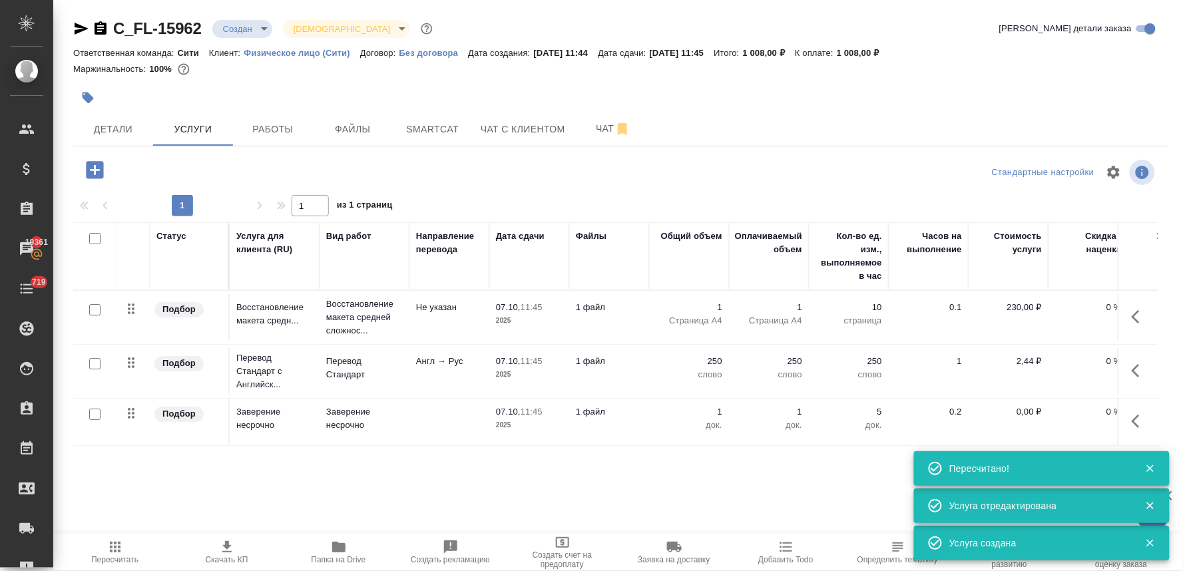
scroll to position [0, 106]
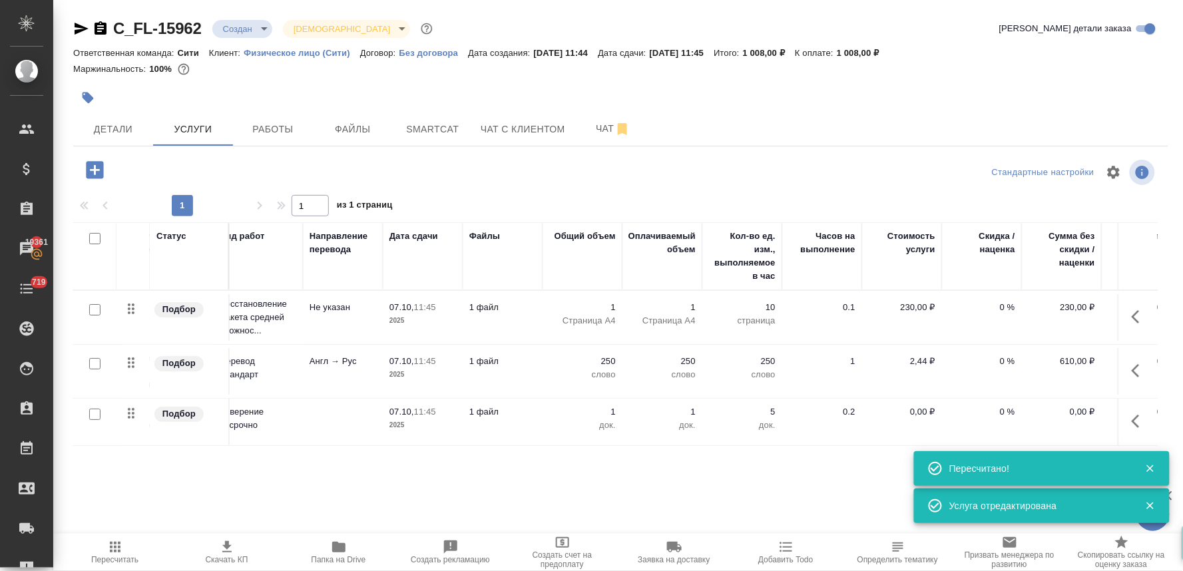
click at [924, 407] on p "0,00 ₽" at bounding box center [902, 411] width 67 height 13
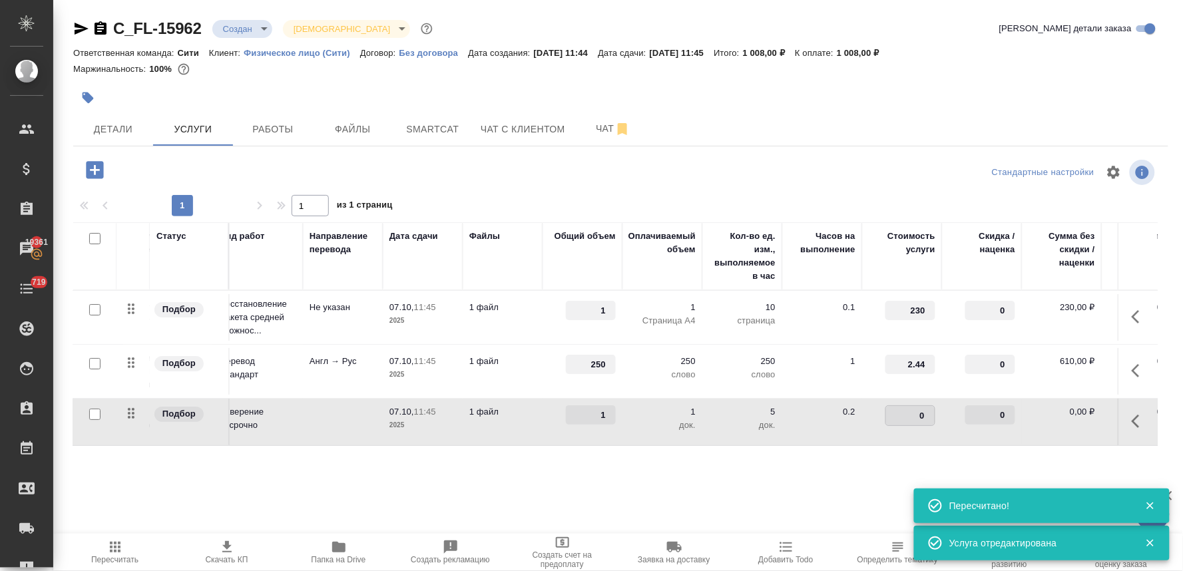
drag, startPoint x: 924, startPoint y: 407, endPoint x: 928, endPoint y: 415, distance: 8.9
click at [928, 415] on input "0" at bounding box center [910, 415] width 49 height 19
type input "662.5"
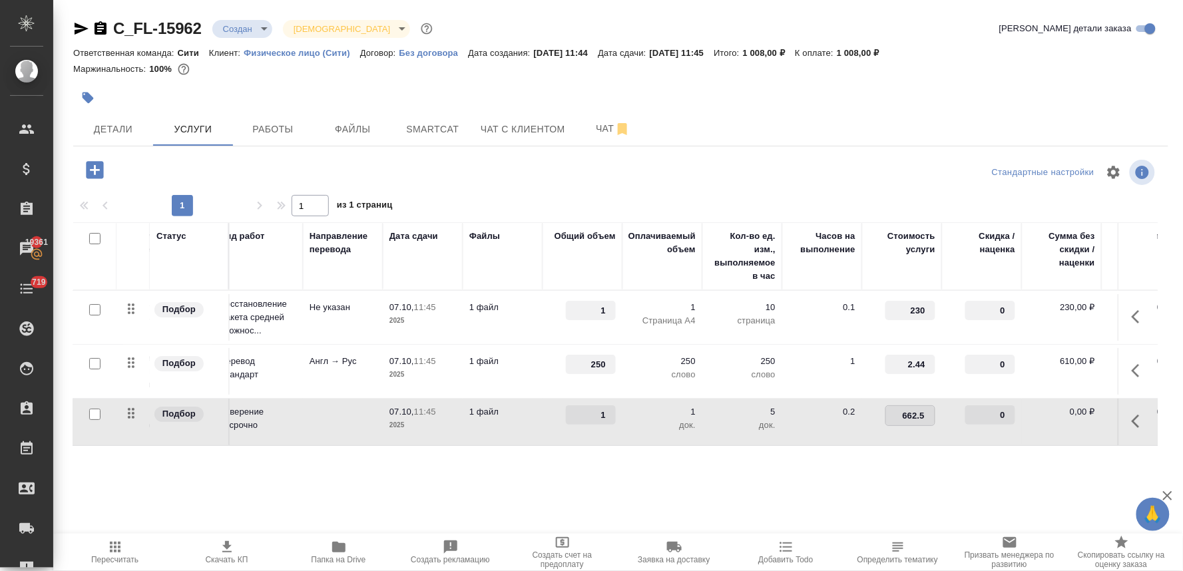
click at [905, 469] on div "Статус Услуга для клиента (RU) Вид работ Направление перевода Дата сдачи Файлы …" at bounding box center [615, 365] width 1084 height 286
click at [174, 168] on span "Сохранить и пересчитать" at bounding box center [189, 168] width 116 height 15
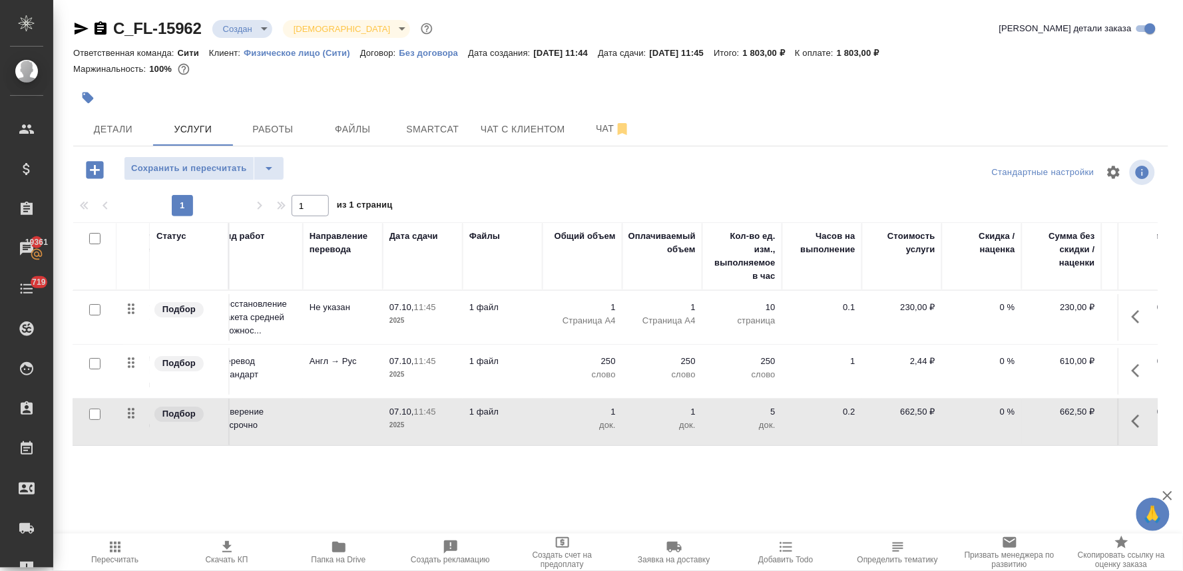
click at [1000, 357] on p "0 %" at bounding box center [981, 361] width 67 height 13
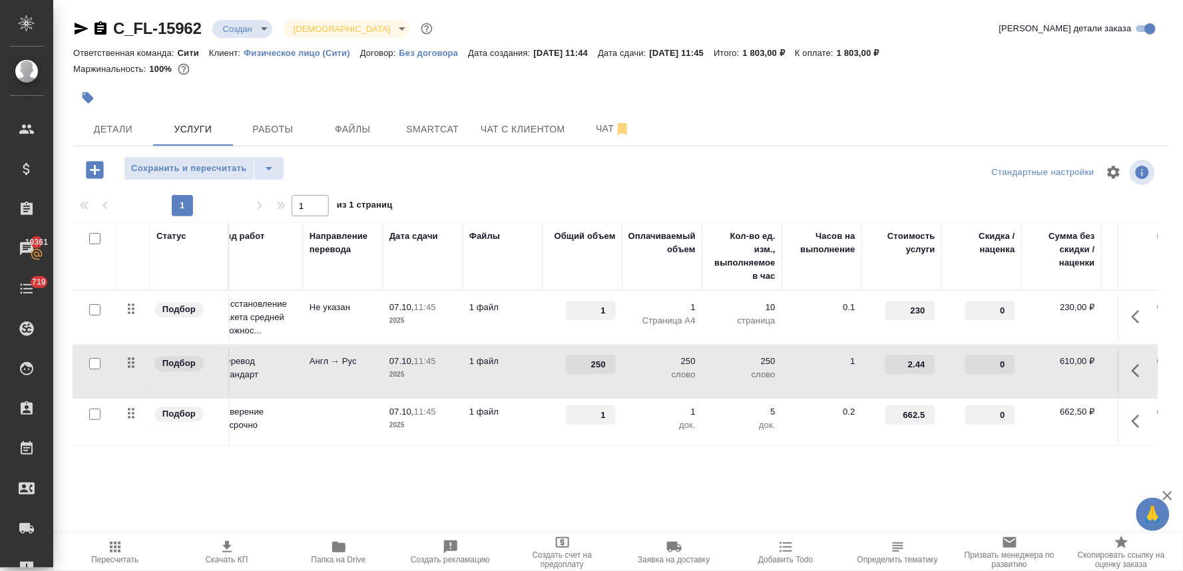
click at [989, 362] on input "0" at bounding box center [990, 364] width 50 height 19
type input "-30"
drag, startPoint x: 897, startPoint y: 413, endPoint x: 942, endPoint y: 414, distance: 45.9
click at [942, 414] on tr "Подбор Заверение несрочно Заверение несрочно 07.10, 11:45 2025 1 файл 1 1 док. …" at bounding box center [594, 422] width 1255 height 47
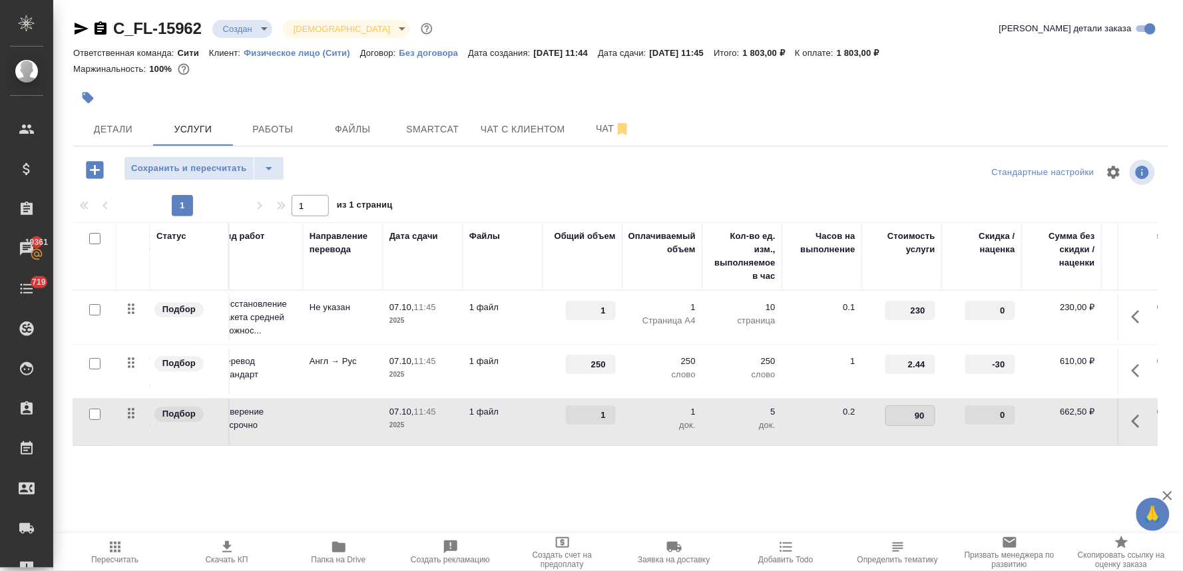
type input "900"
click at [929, 467] on div "Статус Услуга для клиента (RU) Вид работ Направление перевода Дата сдачи Файлы …" at bounding box center [615, 365] width 1084 height 286
click at [193, 176] on button "Сохранить и пересчитать" at bounding box center [189, 168] width 130 height 24
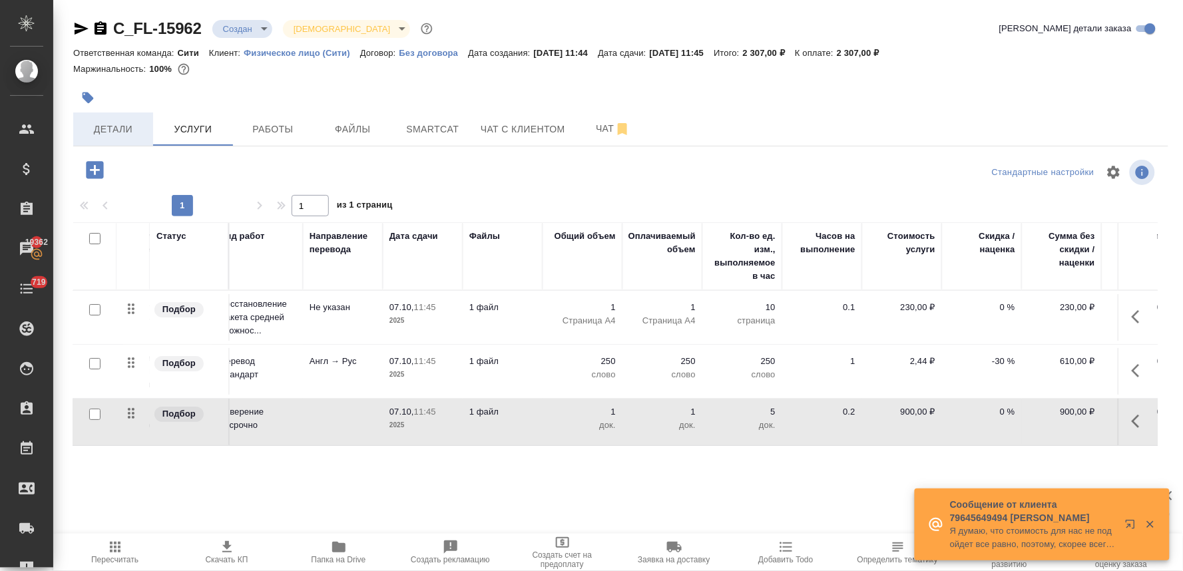
click at [120, 130] on span "Детали" at bounding box center [113, 129] width 64 height 17
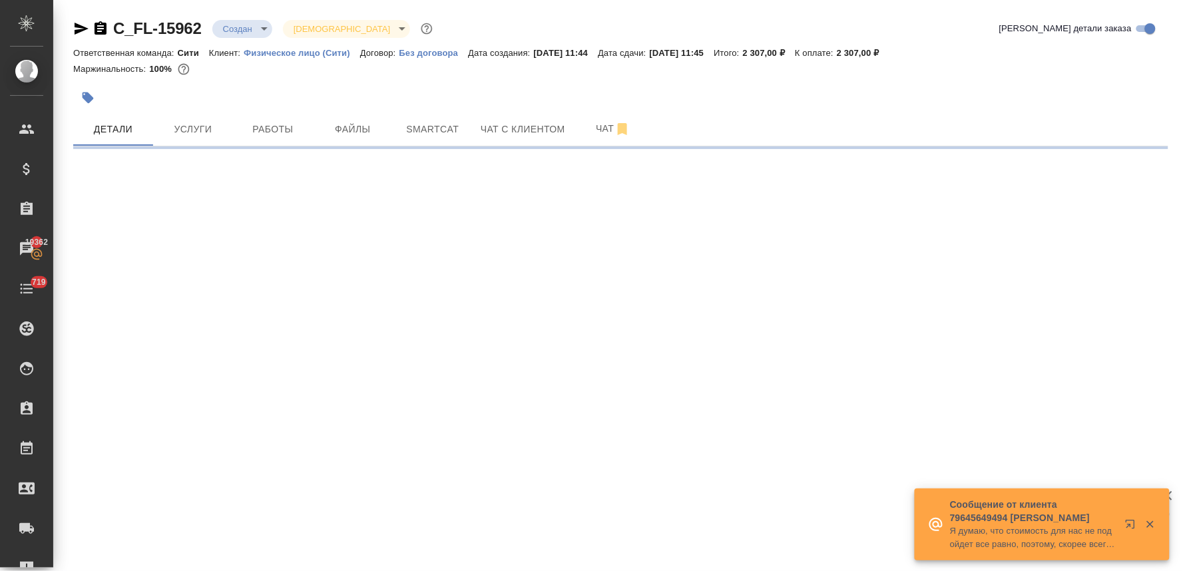
select select "RU"
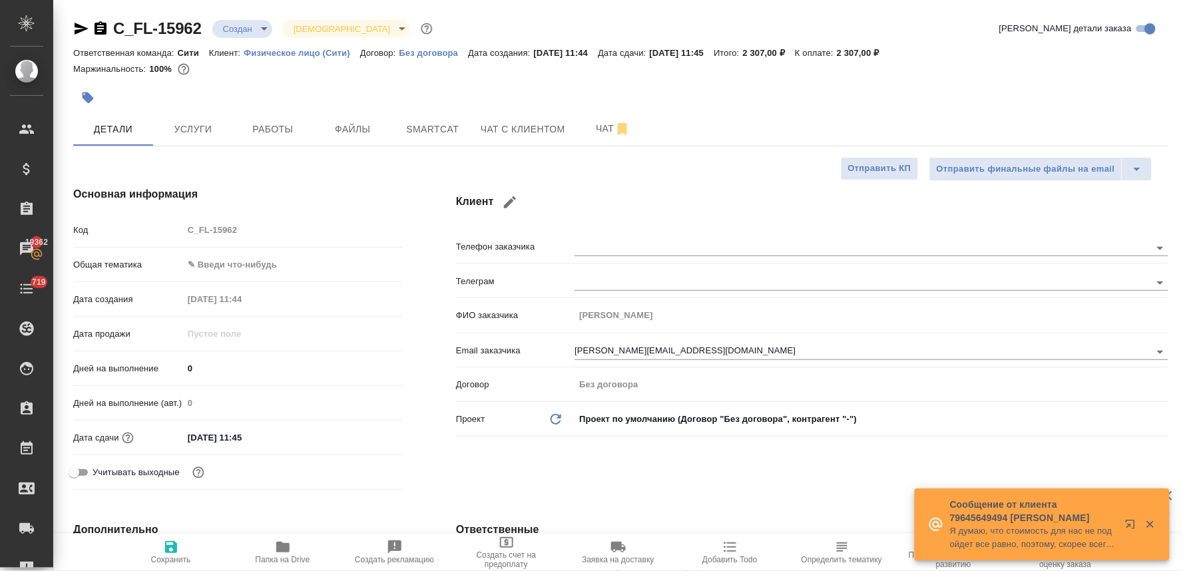
type textarea "x"
click at [174, 228] on div "Код C_FL-15962" at bounding box center [237, 229] width 329 height 23
type textarea "x"
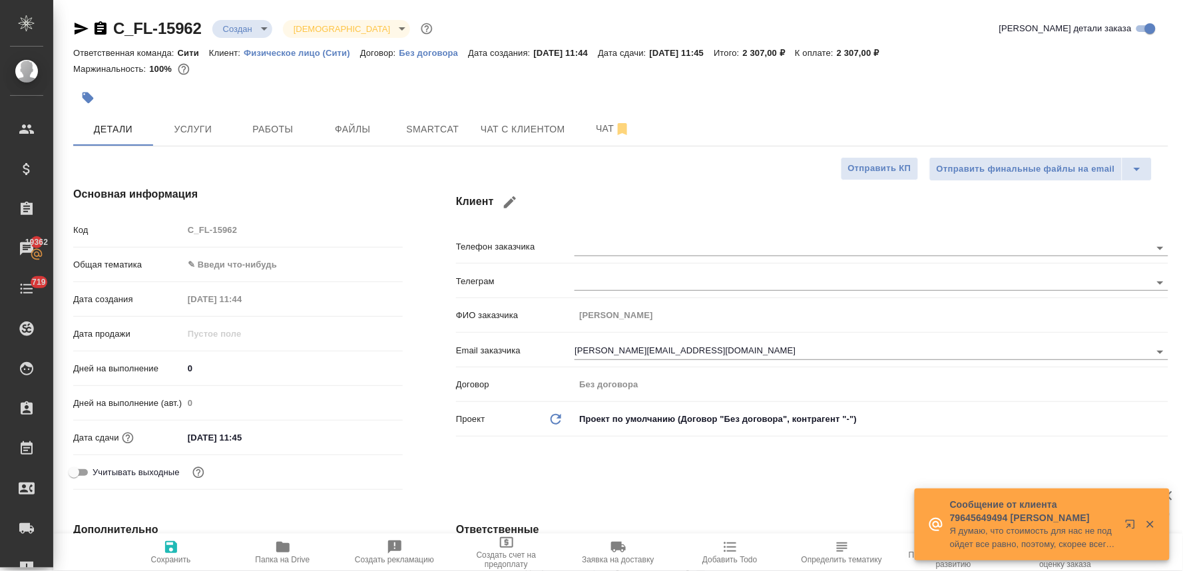
type textarea "x"
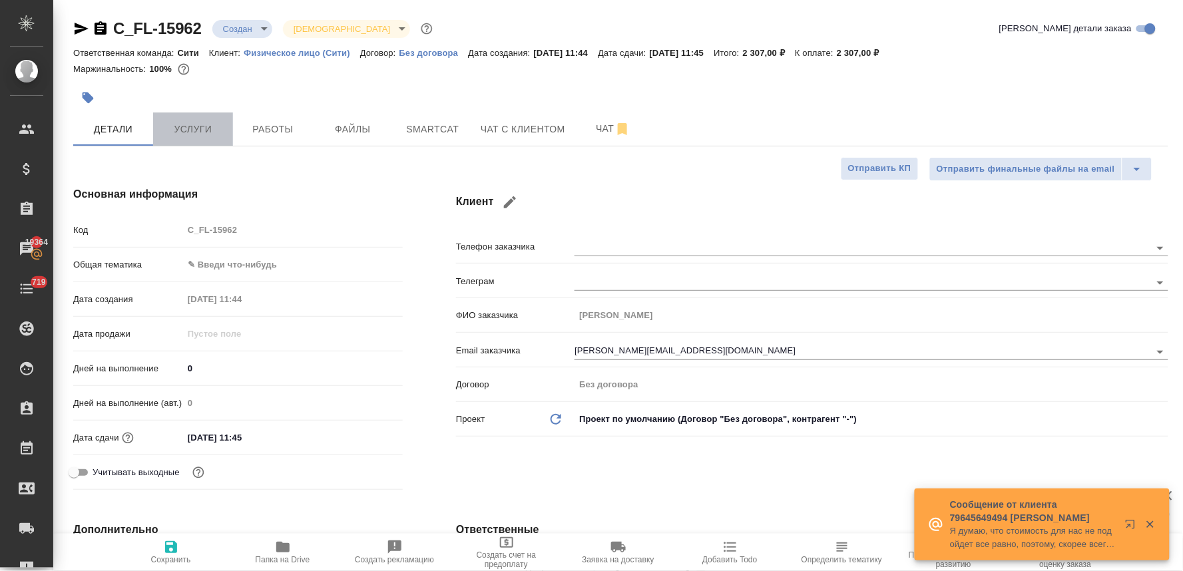
click at [211, 130] on span "Услуги" at bounding box center [193, 129] width 64 height 17
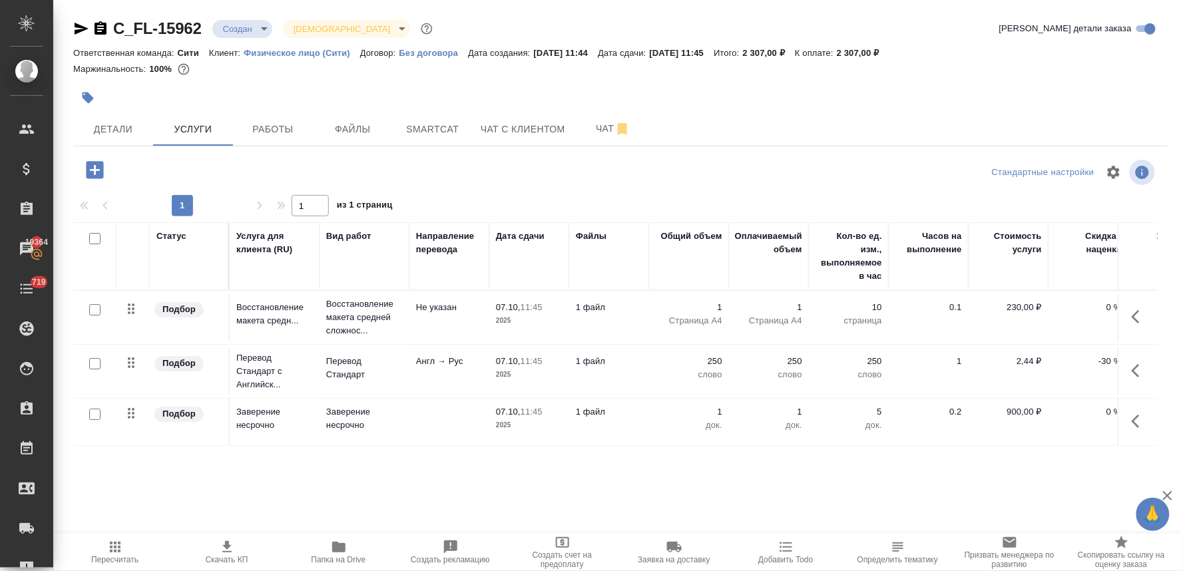
scroll to position [0, 169]
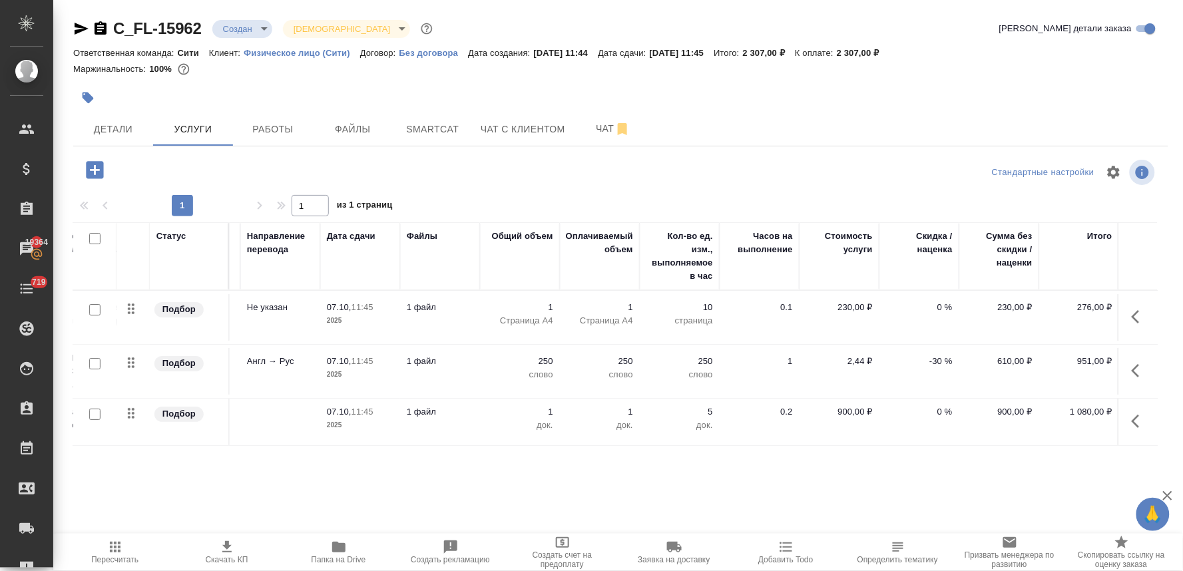
click at [930, 360] on p "-30 %" at bounding box center [919, 361] width 67 height 13
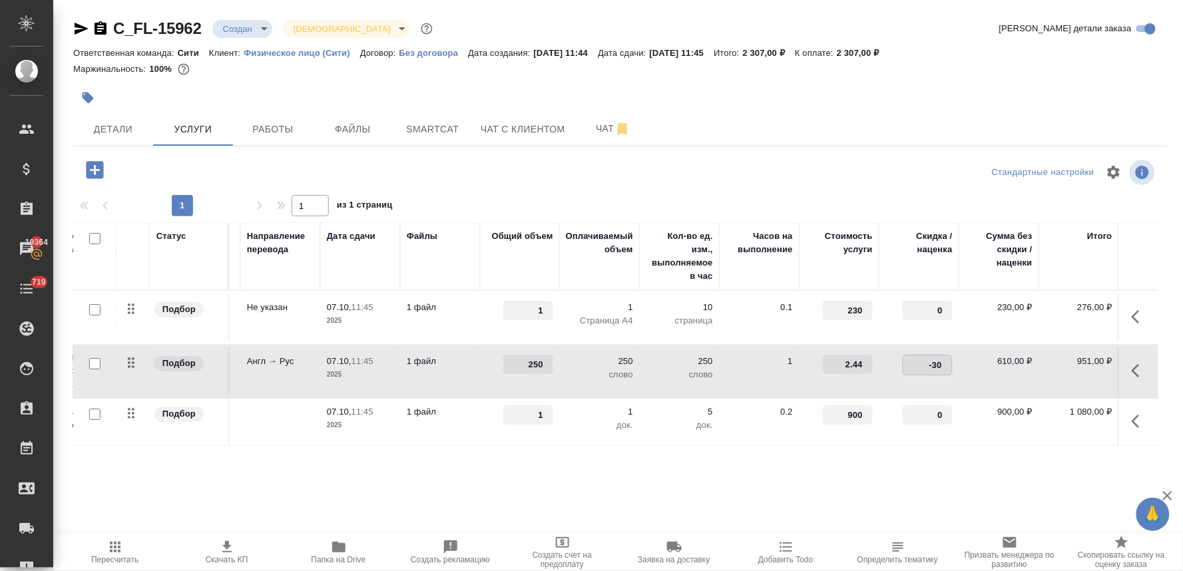
drag, startPoint x: 920, startPoint y: 361, endPoint x: 1002, endPoint y: 357, distance: 82.0
click at [995, 357] on tr "Подбор Перевод Стандарт с Английск... Перевод Стандарт Англ → Рус 07.10, 11:45 …" at bounding box center [531, 372] width 1255 height 54
type input "0"
drag, startPoint x: 837, startPoint y: 416, endPoint x: 923, endPoint y: 413, distance: 86.6
click at [923, 413] on tr "Подбор Заверение несрочно Заверение несрочно 07.10, 11:45 2025 1 файл 1 1 док. …" at bounding box center [531, 422] width 1255 height 47
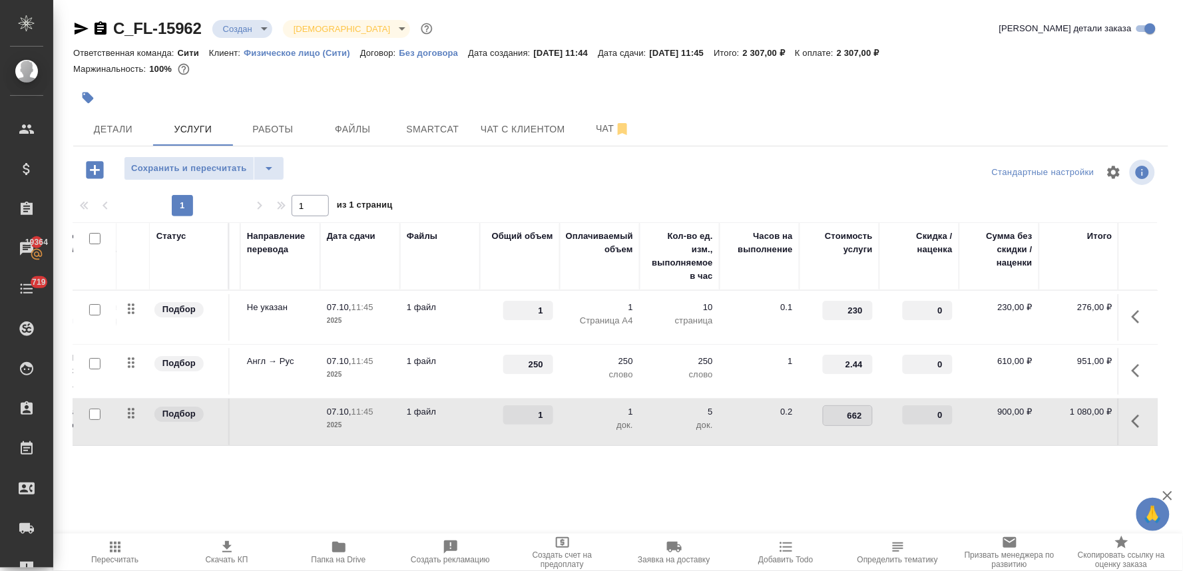
type input "662.5"
click at [883, 457] on div "Статус Услуга для клиента (RU) Вид работ Направление перевода Дата сдачи Файлы …" at bounding box center [615, 365] width 1084 height 286
click at [187, 158] on button "Сохранить и пересчитать" at bounding box center [189, 168] width 130 height 24
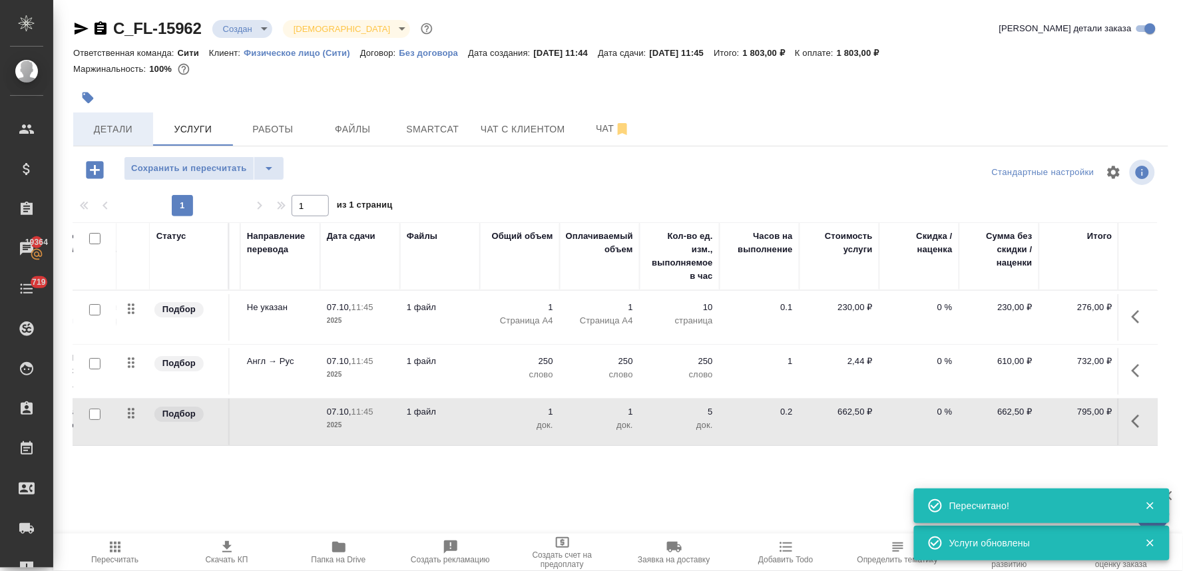
click at [116, 125] on span "Детали" at bounding box center [113, 129] width 64 height 17
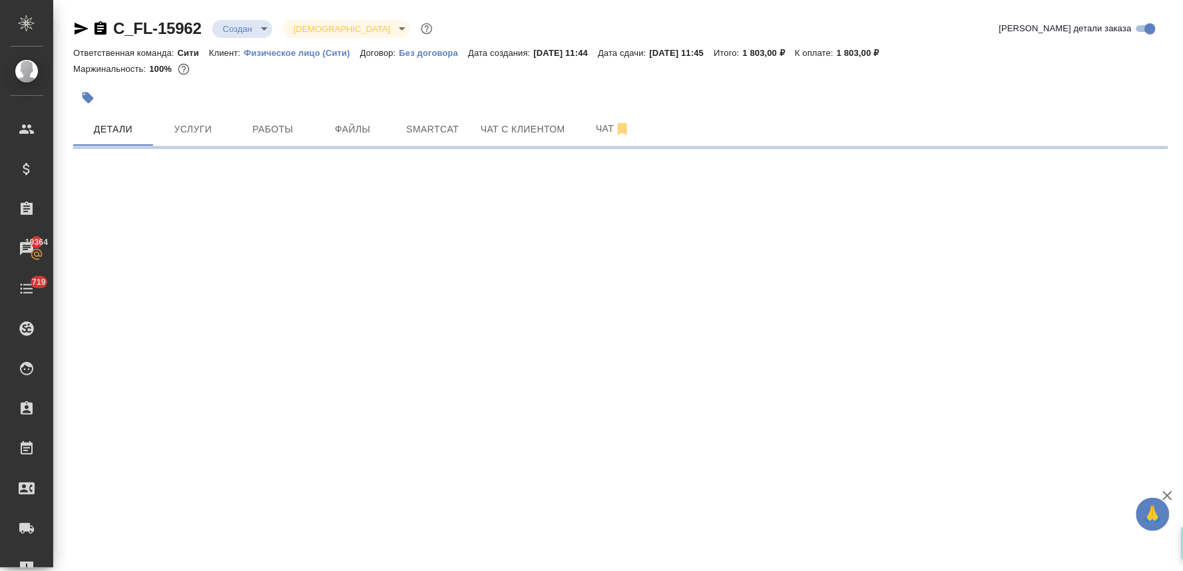
select select "RU"
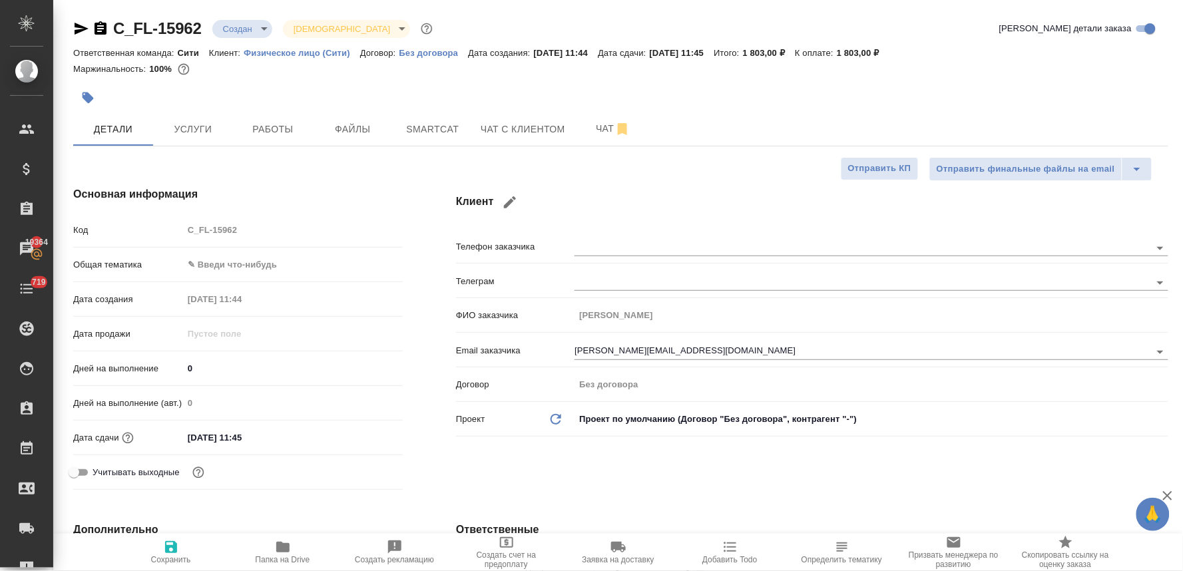
type textarea "x"
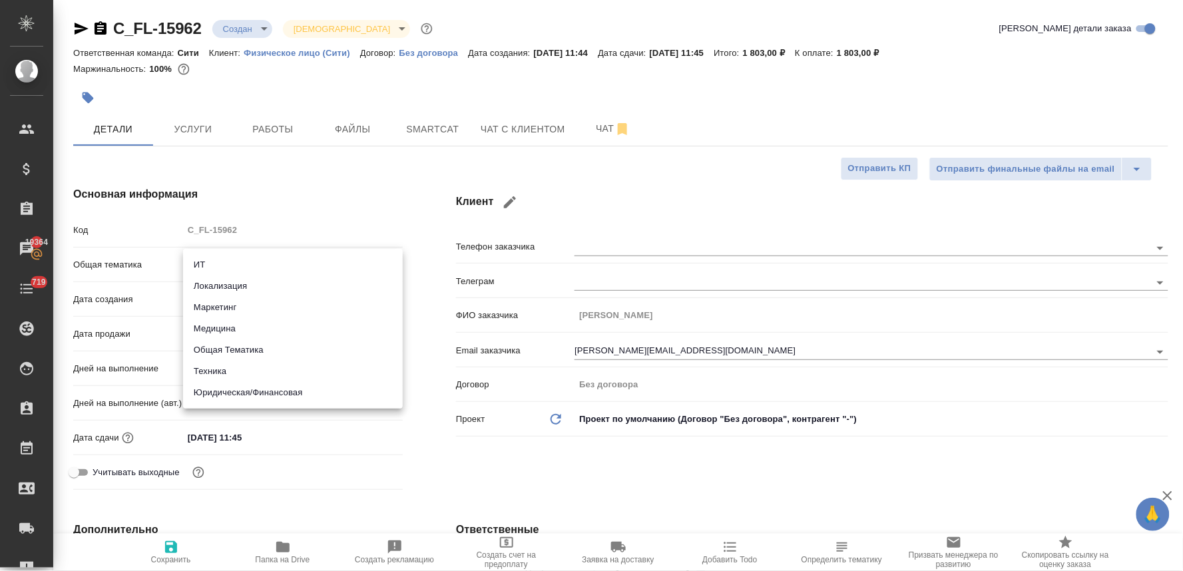
click at [214, 258] on body "🙏 .cls-1 fill:#fff; AWATERA Lyamina Nadezhda Клиенты Спецификации Заказы 19364 …" at bounding box center [591, 285] width 1183 height 571
click at [258, 391] on li "Юридическая/Финансовая" at bounding box center [293, 392] width 220 height 21
type input "yr-fn"
type textarea "x"
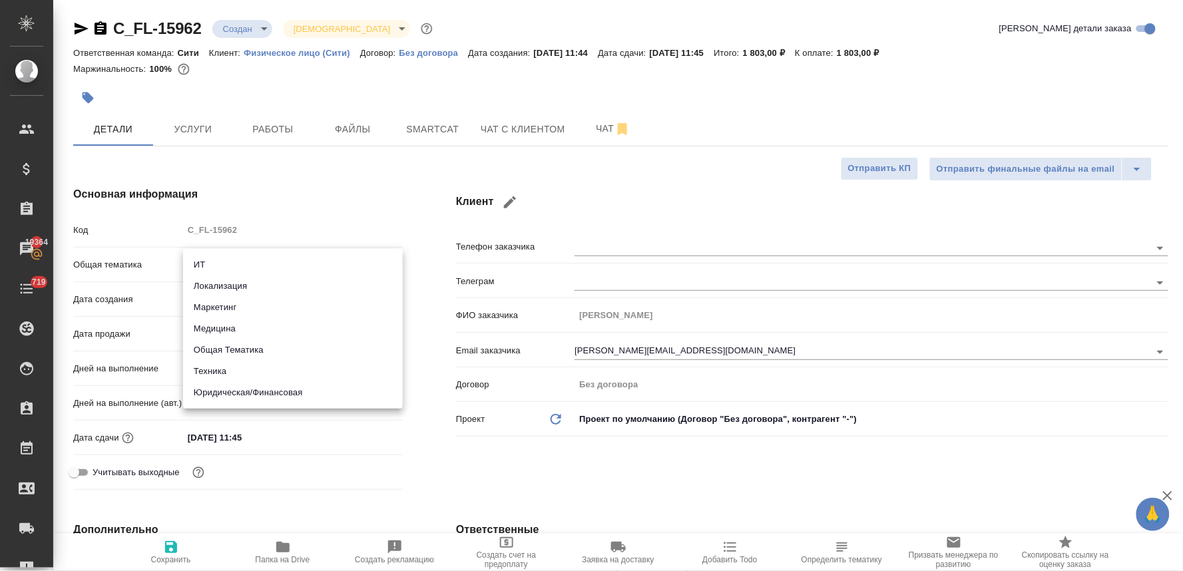
type textarea "x"
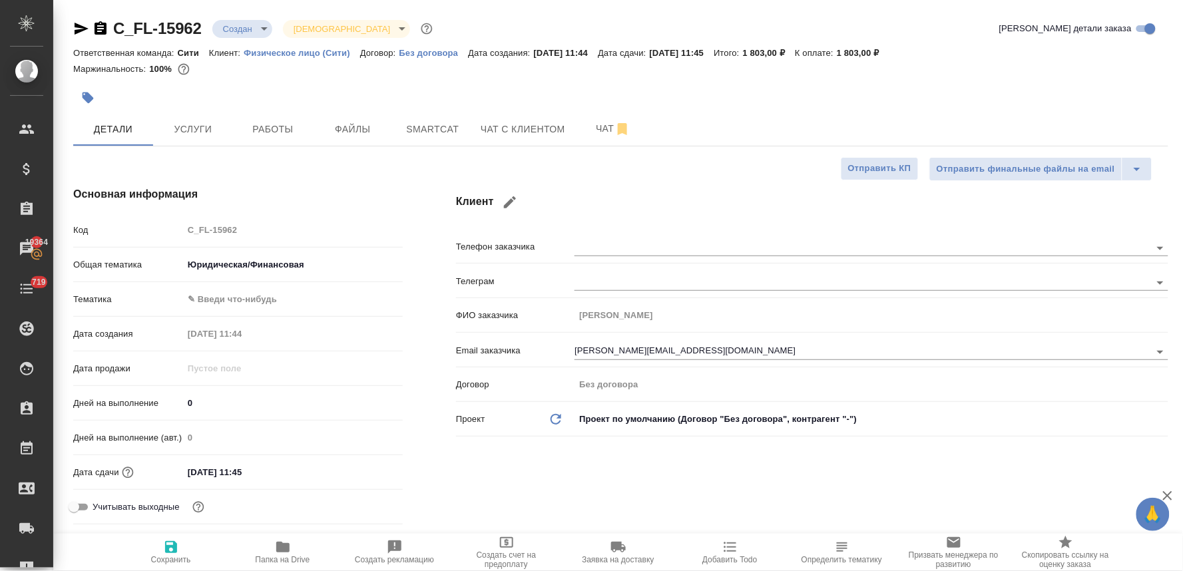
click at [270, 267] on body "🙏 .cls-1 fill:#fff; AWATERA Lyamina Nadezhda Клиенты Спецификации Заказы 19364 …" at bounding box center [591, 285] width 1183 height 571
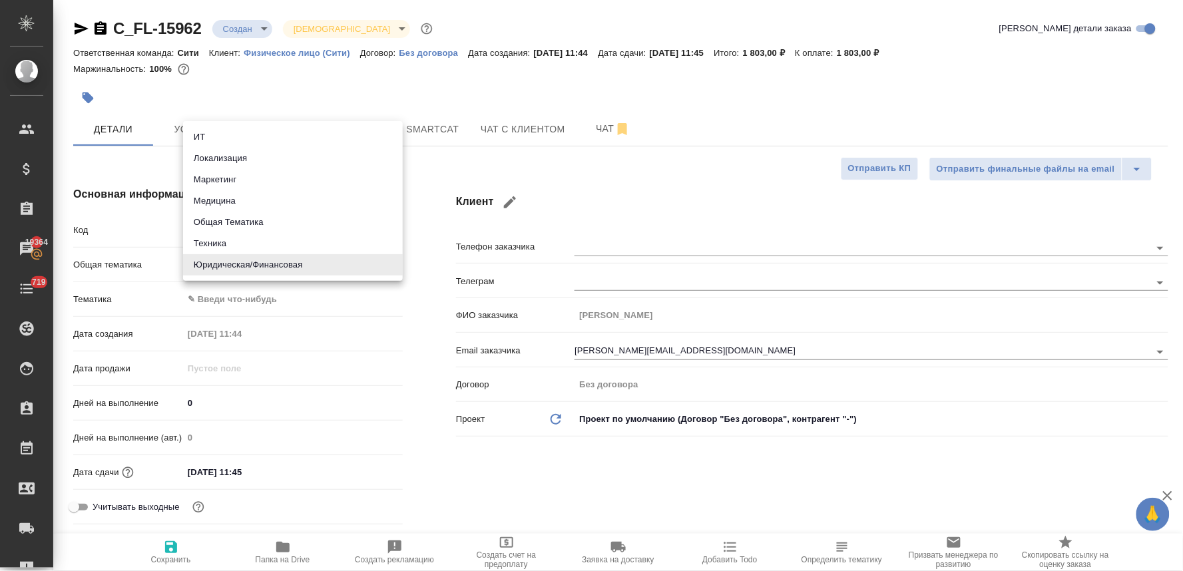
click at [265, 224] on li "Общая Тематика" at bounding box center [293, 222] width 220 height 21
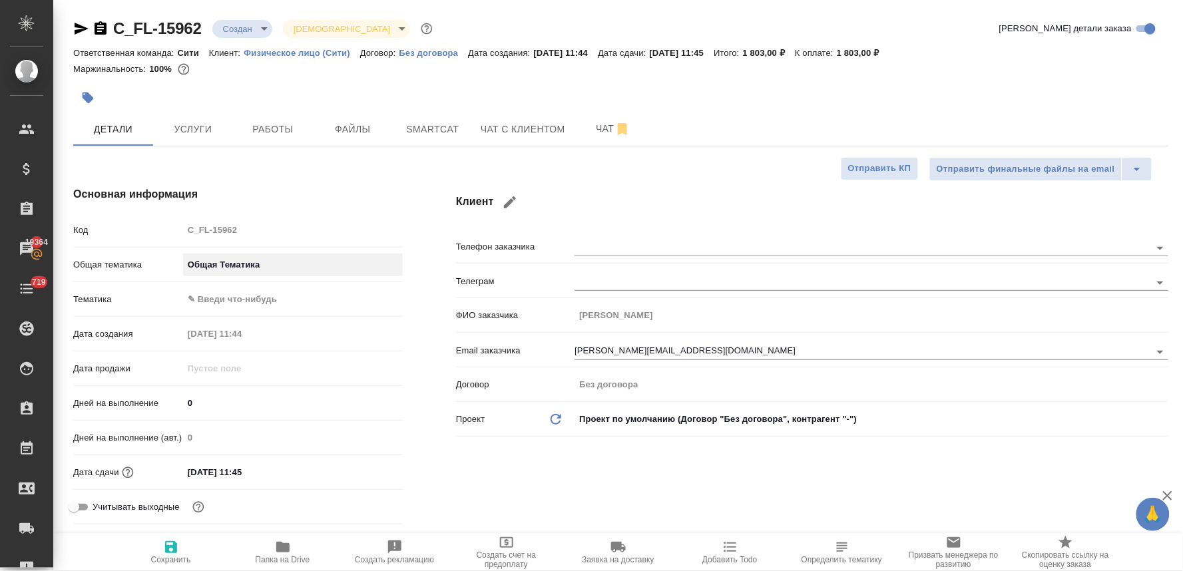
type input "obtem"
type textarea "x"
click at [251, 297] on body "🙏 .cls-1 fill:#fff; AWATERA Lyamina Nadezhda Клиенты Спецификации Заказы 19364 …" at bounding box center [591, 285] width 1183 height 571
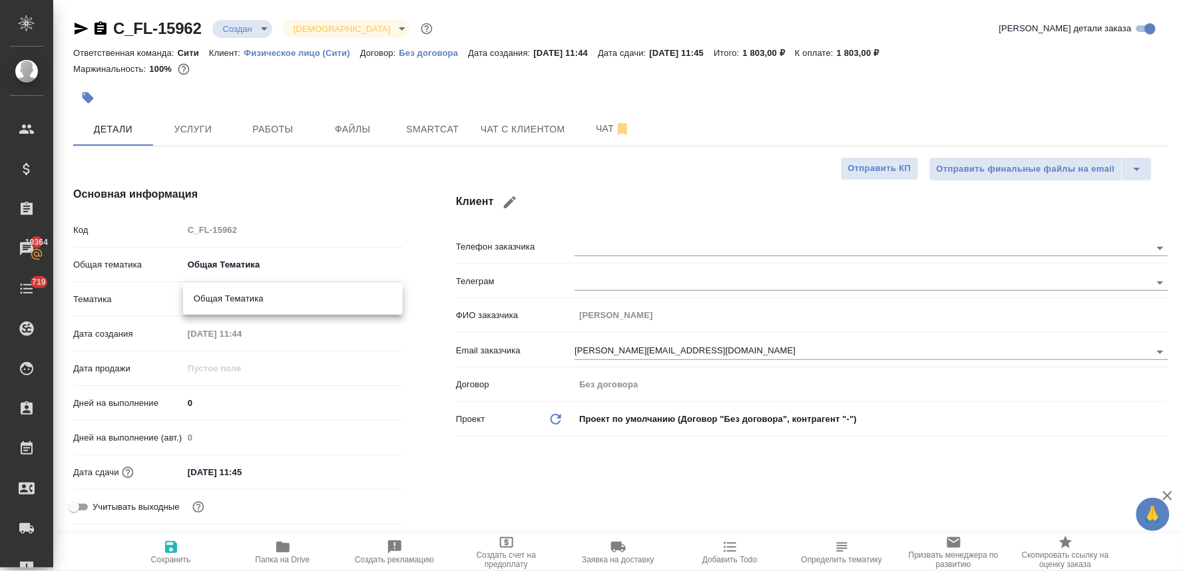
click at [251, 297] on li "Общая Тематика" at bounding box center [293, 298] width 220 height 21
type textarea "x"
type input "6012b1ca196b0e5c9229a120"
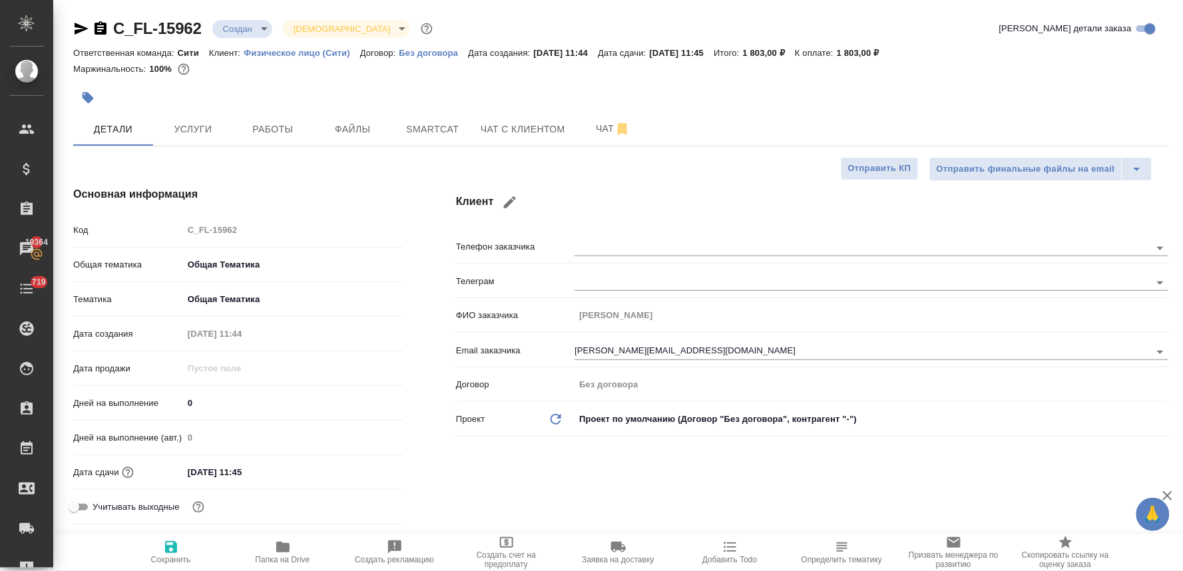
click at [471, 442] on div "Клиент Телефон заказчика Телеграм ФИО заказчика Сергеева Ольга Email заказчика …" at bounding box center [811, 358] width 765 height 397
click at [268, 467] on input "07.10.2025 11:45" at bounding box center [241, 472] width 116 height 19
click at [362, 470] on icon "button" at bounding box center [364, 471] width 16 height 16
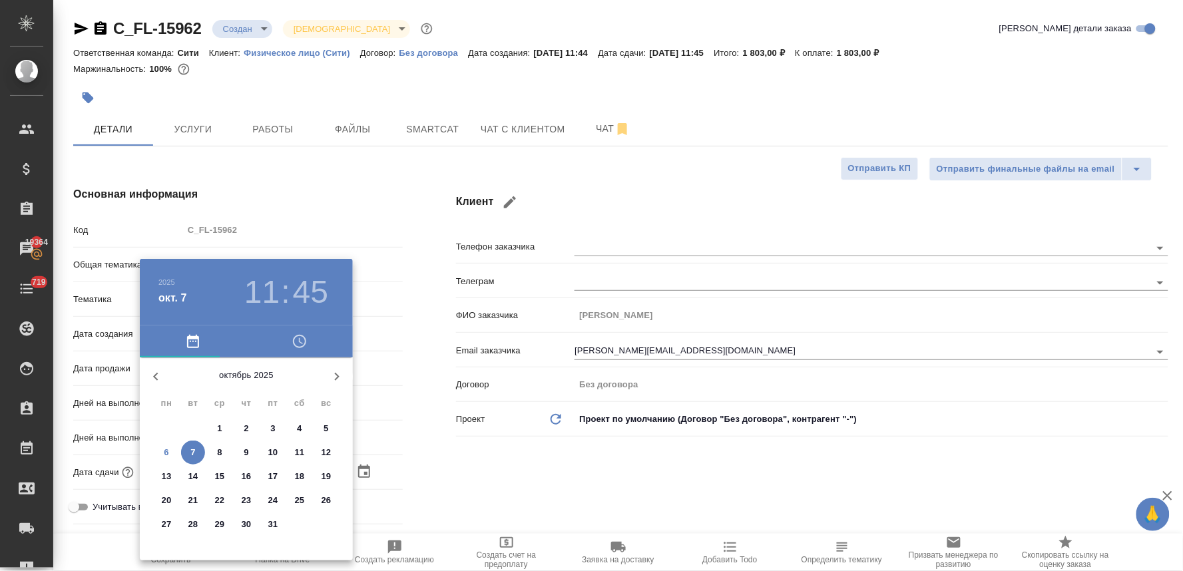
click at [186, 448] on span "7" at bounding box center [193, 452] width 24 height 13
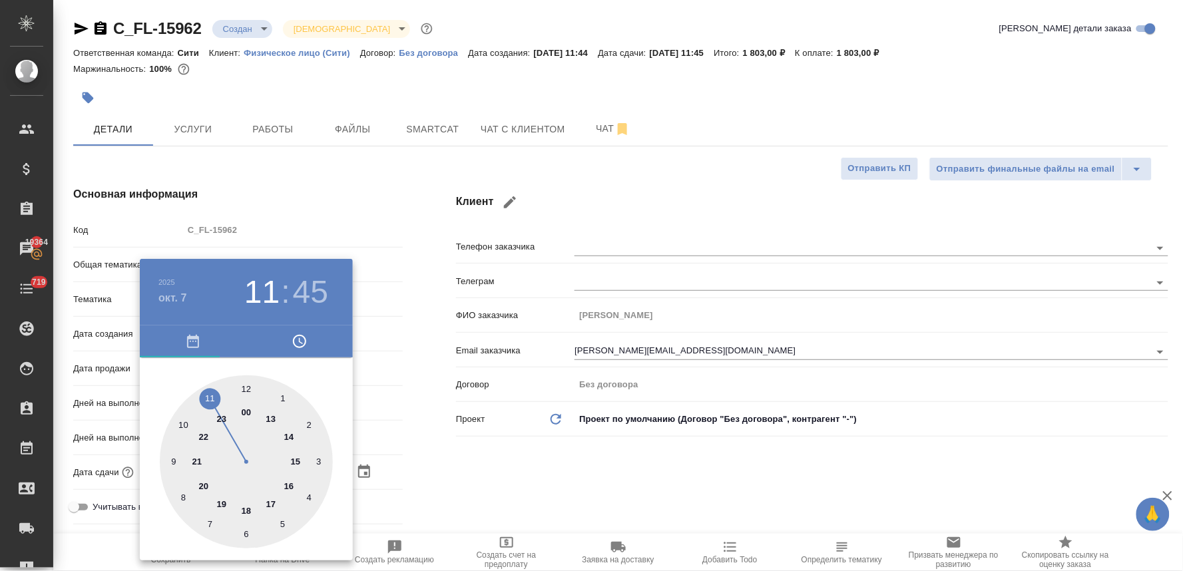
type textarea "x"
click at [184, 427] on div at bounding box center [246, 461] width 173 height 173
type input "07.10.2025 10:45"
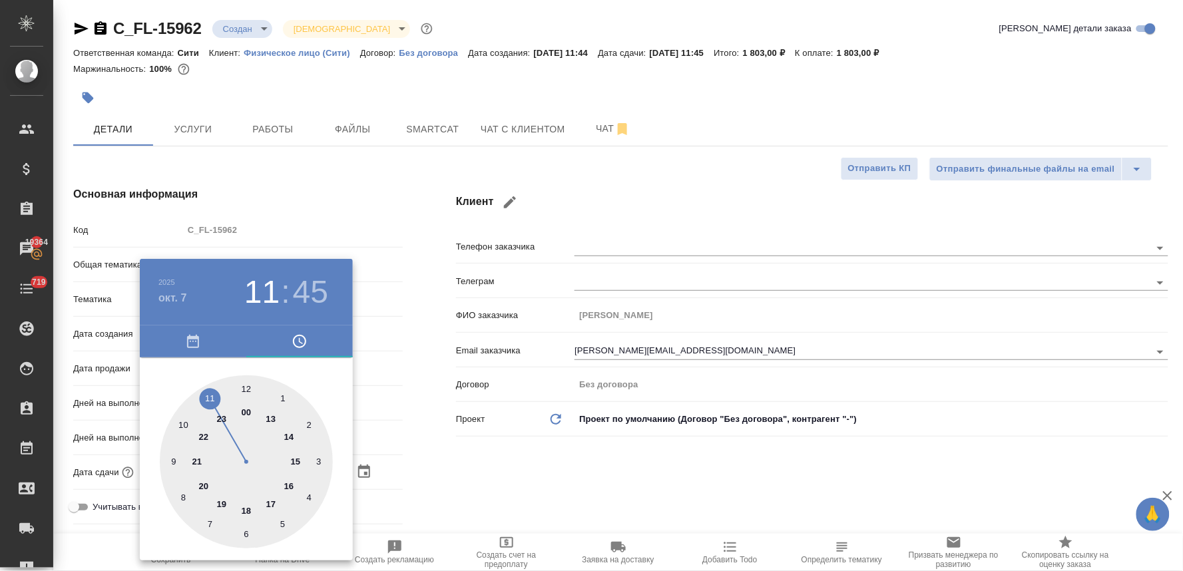
type textarea "x"
click at [247, 387] on div at bounding box center [246, 461] width 173 height 173
type input "07.10.2025 10:00"
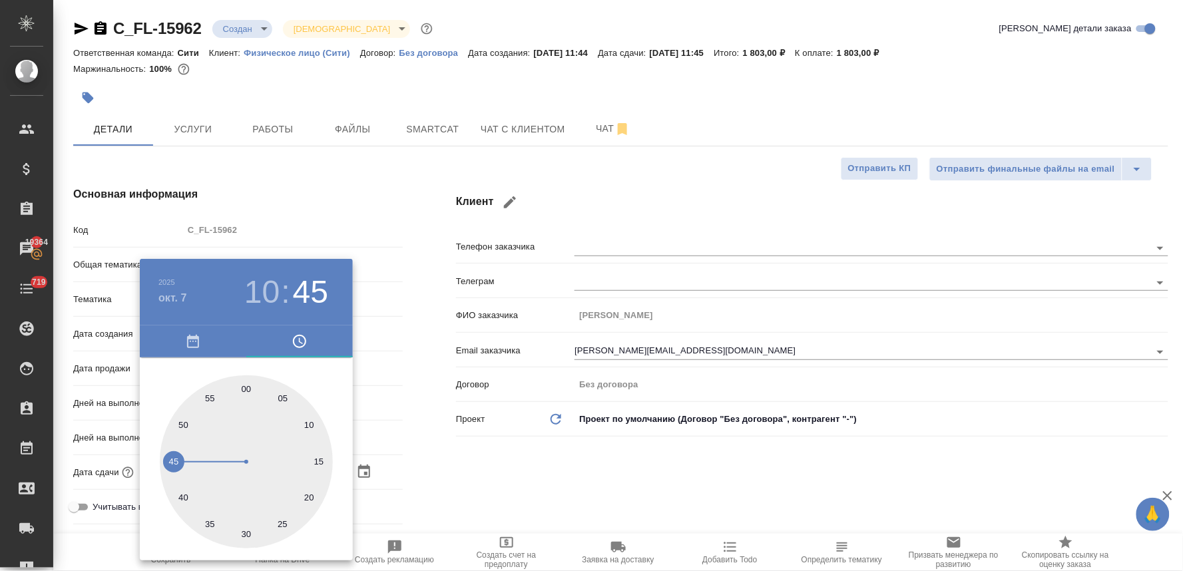
type textarea "x"
click at [506, 475] on div at bounding box center [591, 285] width 1183 height 571
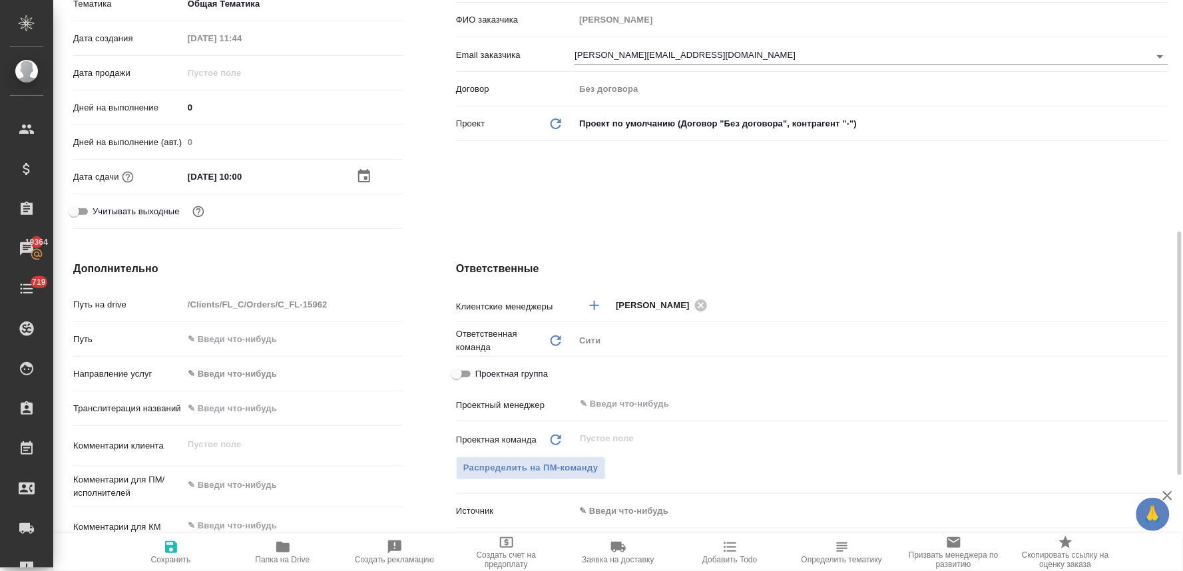
scroll to position [443, 0]
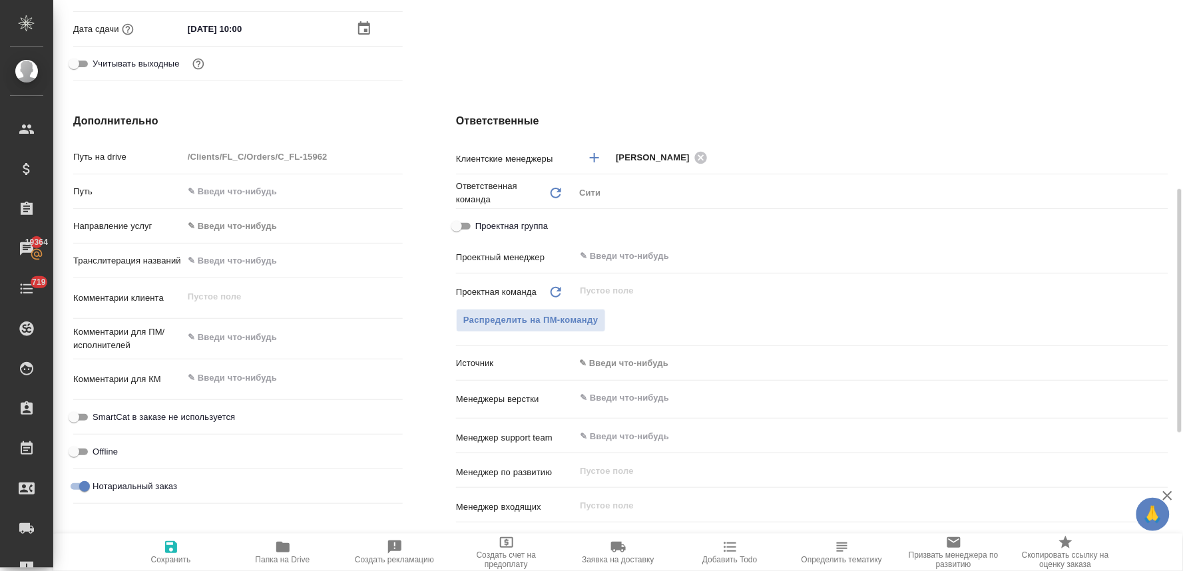
type textarea "x"
click at [236, 336] on textarea at bounding box center [293, 337] width 220 height 23
type textarea "x"
type textarea "н"
type textarea "x"
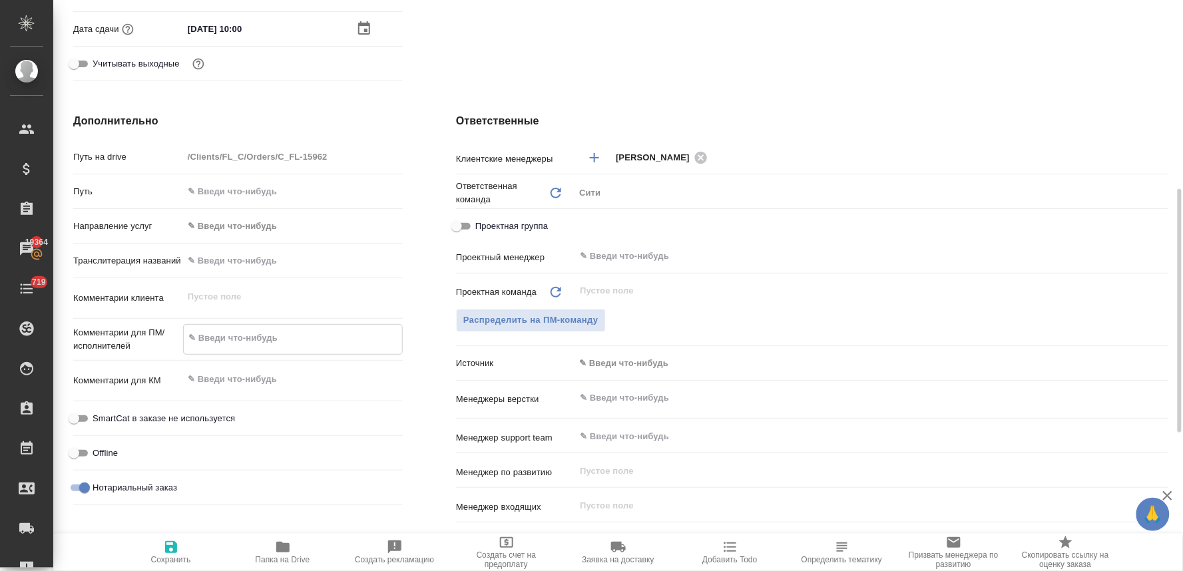
type textarea "x"
type textarea "но"
type textarea "x"
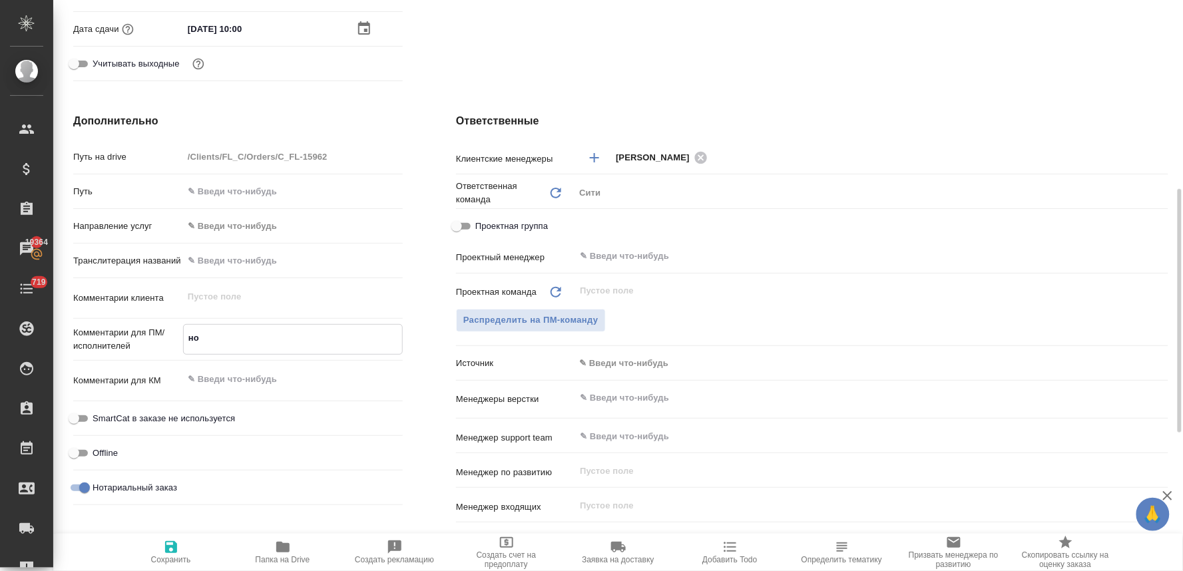
type textarea "нот"
type textarea "x"
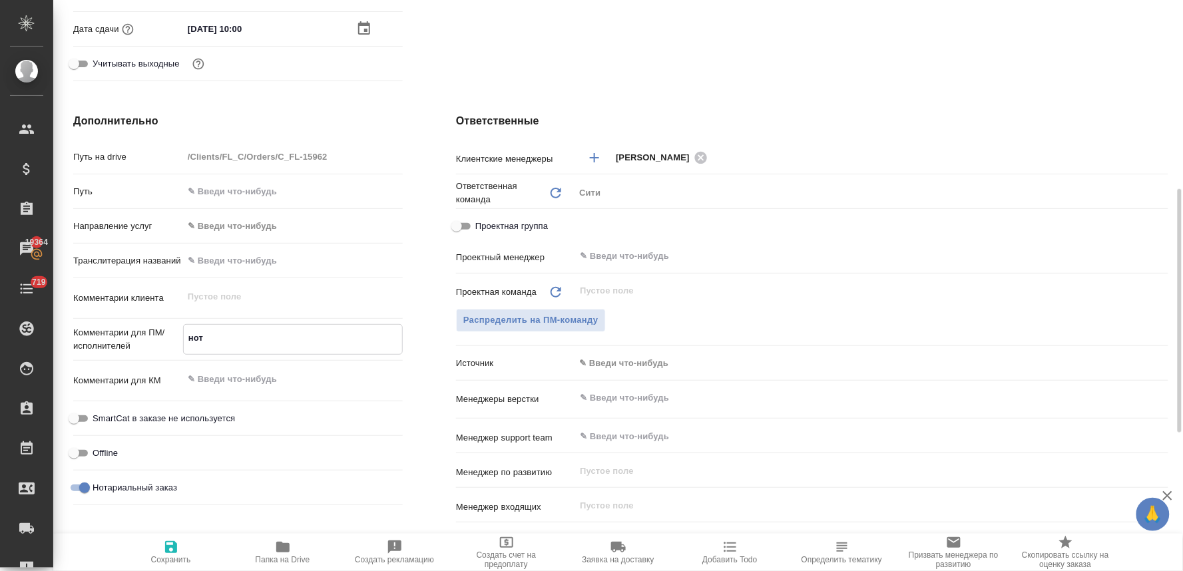
type textarea "нот"
type textarea "x"
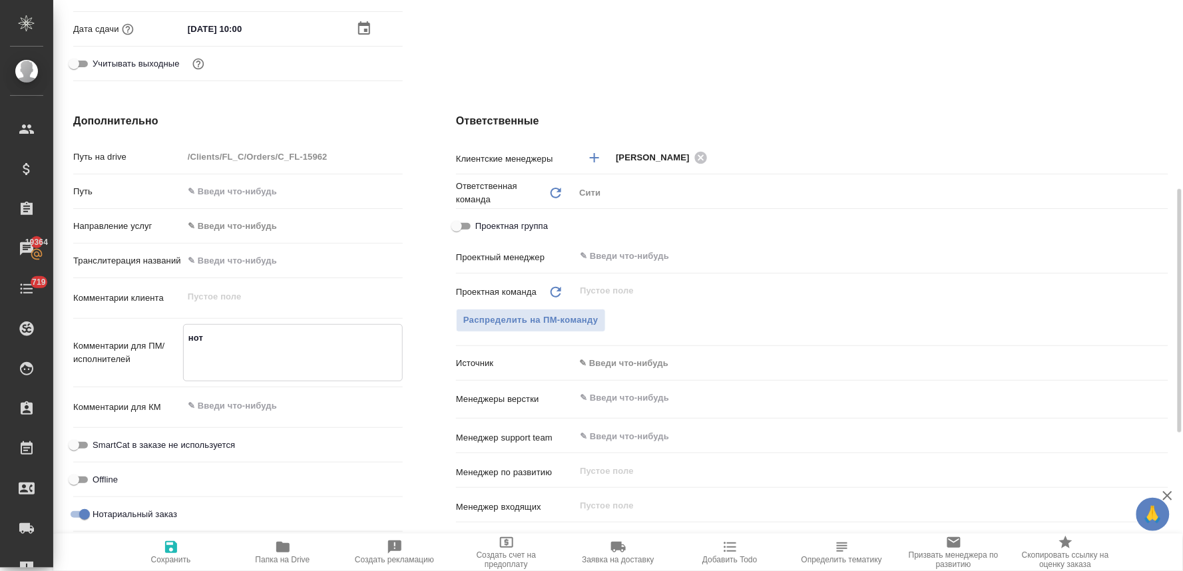
type textarea "x"
type textarea "нот"
type textarea "x"
type textarea "нот д"
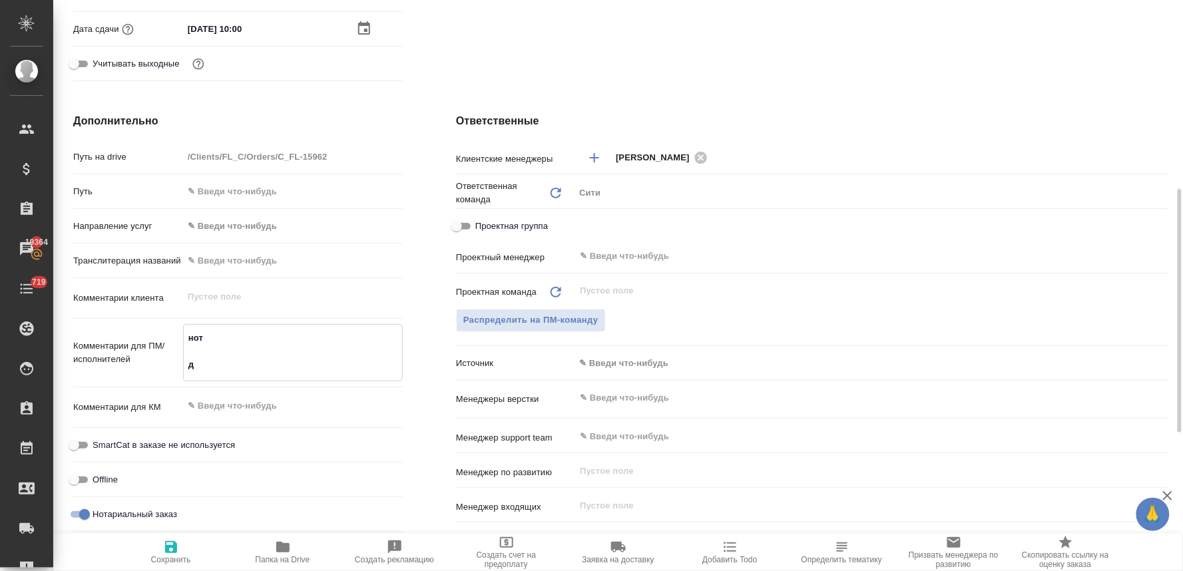
type textarea "x"
type textarea "нот до"
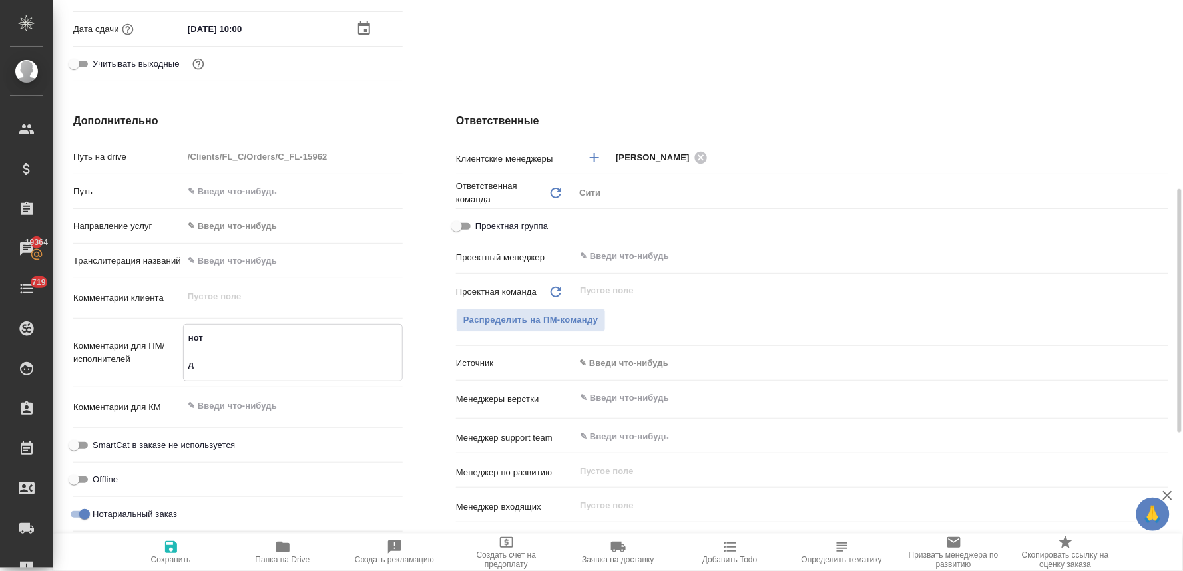
type textarea "x"
type textarea "нот доп"
type textarea "x"
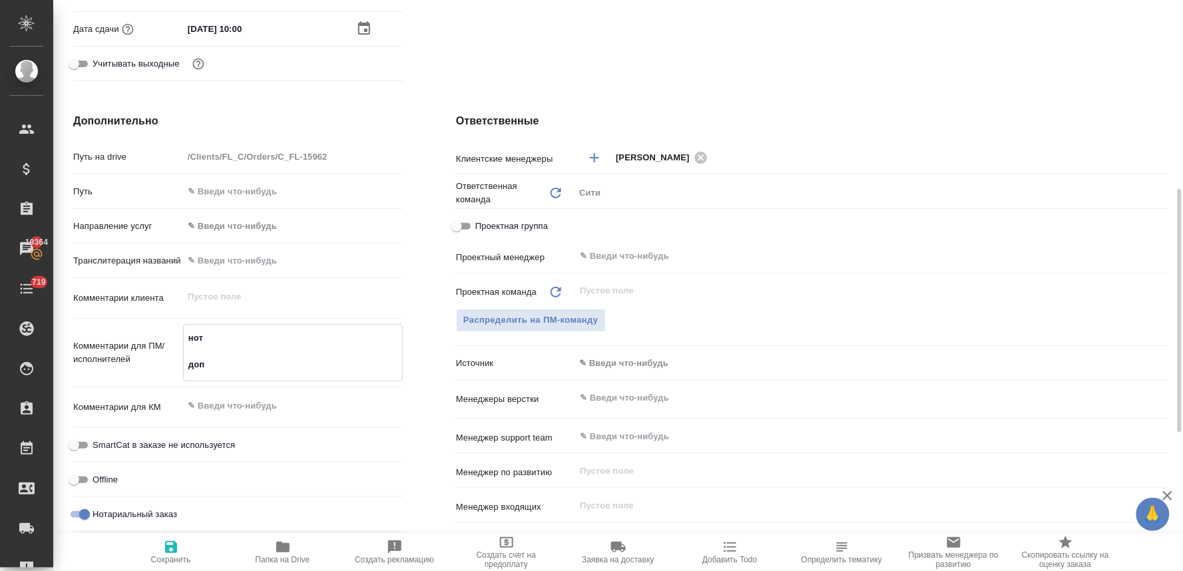
type textarea "x"
type textarea "нот допе"
type textarea "x"
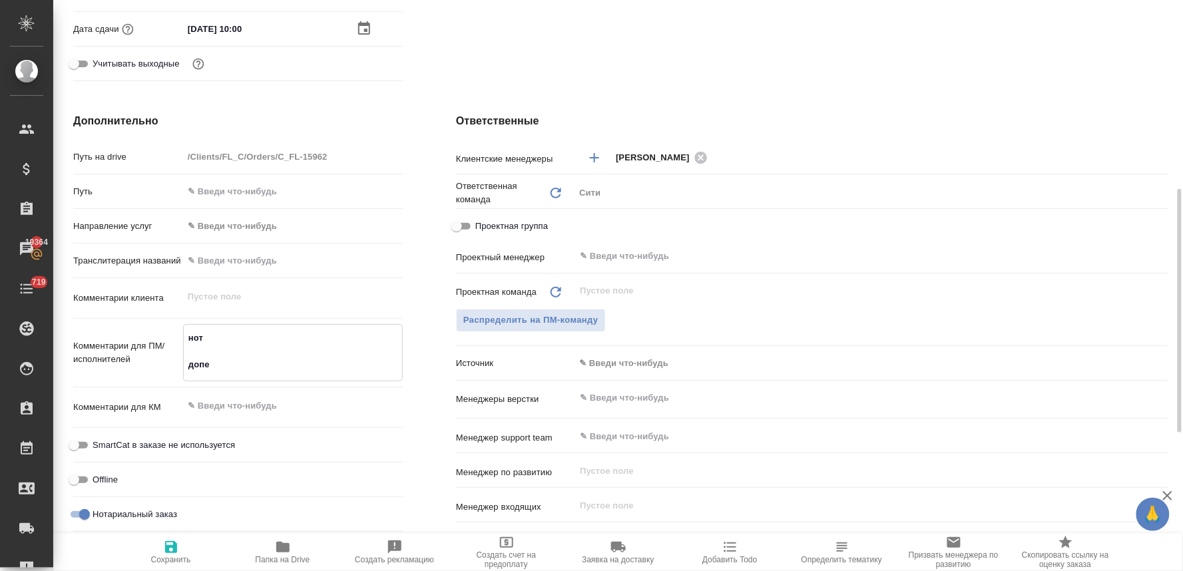
type textarea "x"
type textarea "нот допер"
type textarea "x"
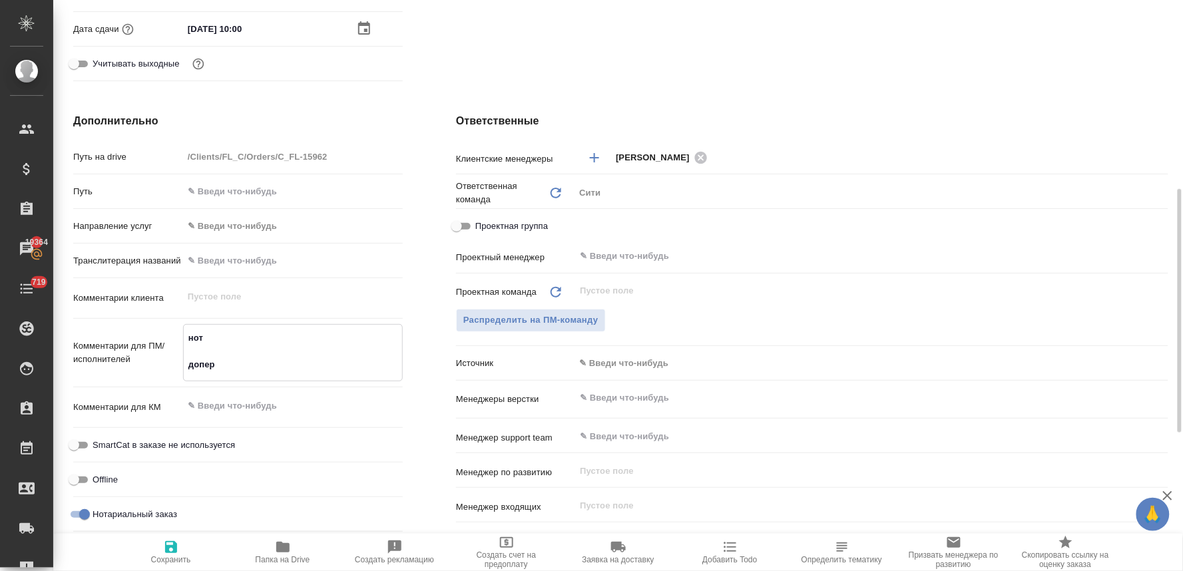
type textarea "нот допере"
type textarea "x"
type textarea "нот доперев"
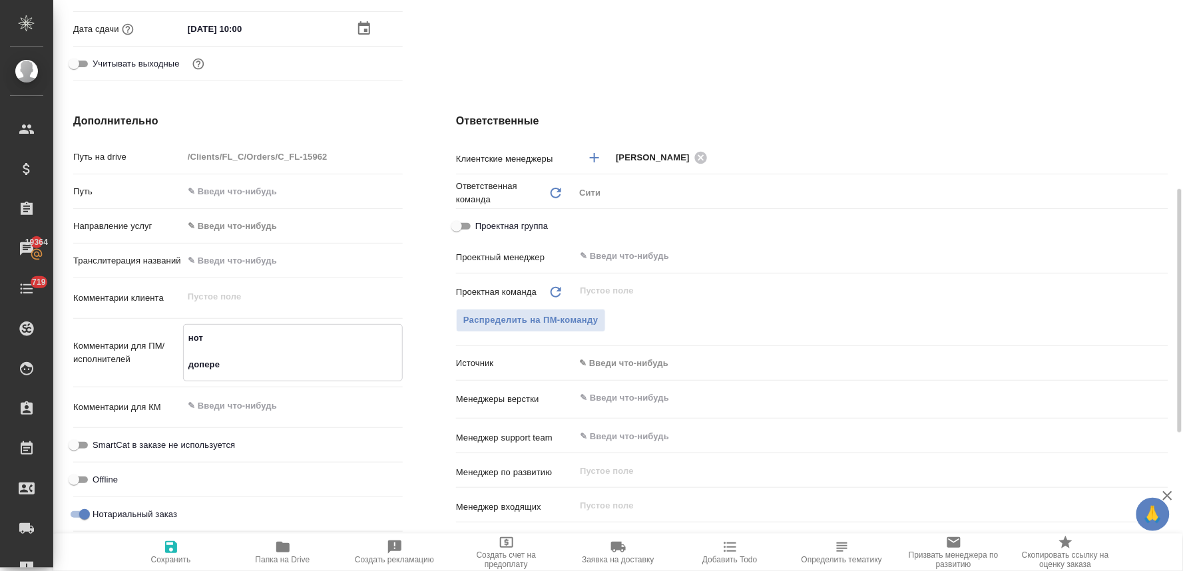
type textarea "x"
type textarea "нот доперево"
type textarea "x"
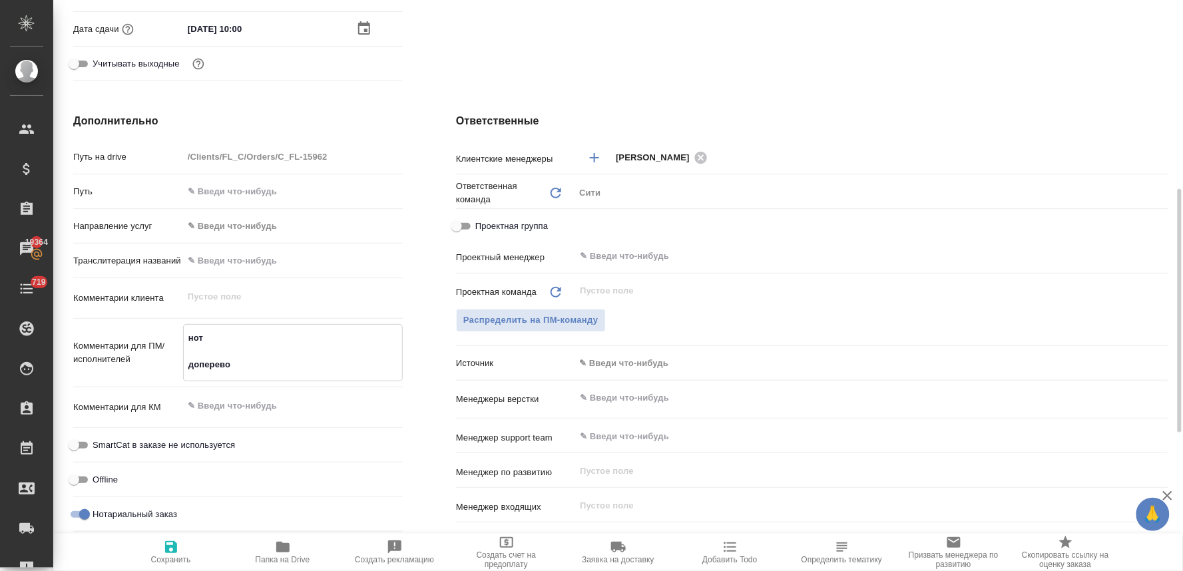
type textarea "x"
type textarea "нот доперевод"
type textarea "x"
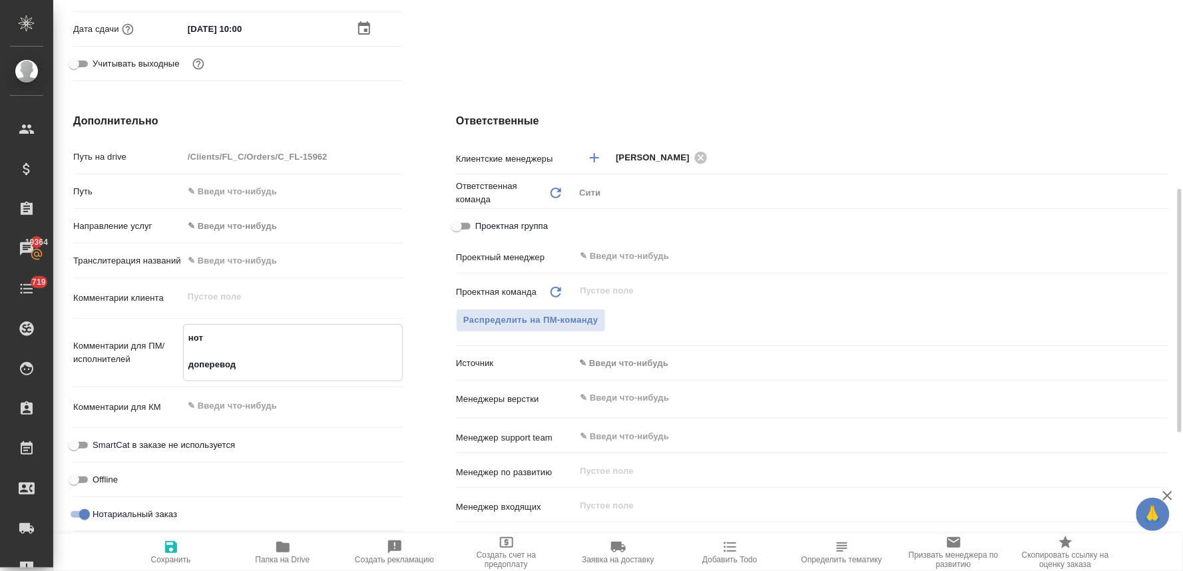
type textarea "x"
type textarea "нот доперевод"
type textarea "x"
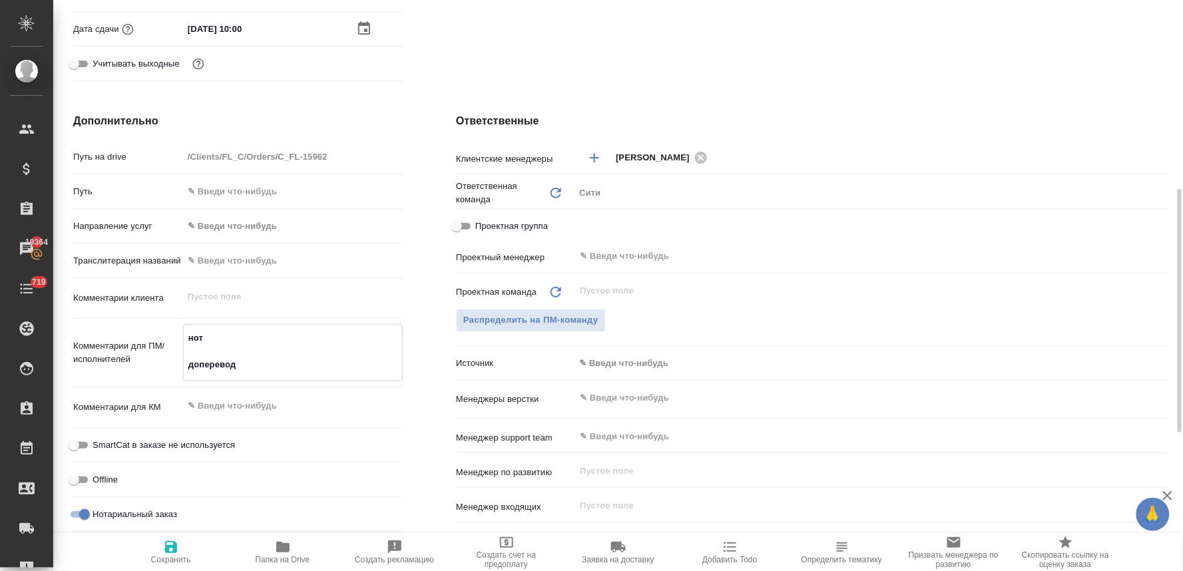
type textarea "нот доперевод н"
type textarea "x"
type textarea "нот доперевод но"
type textarea "x"
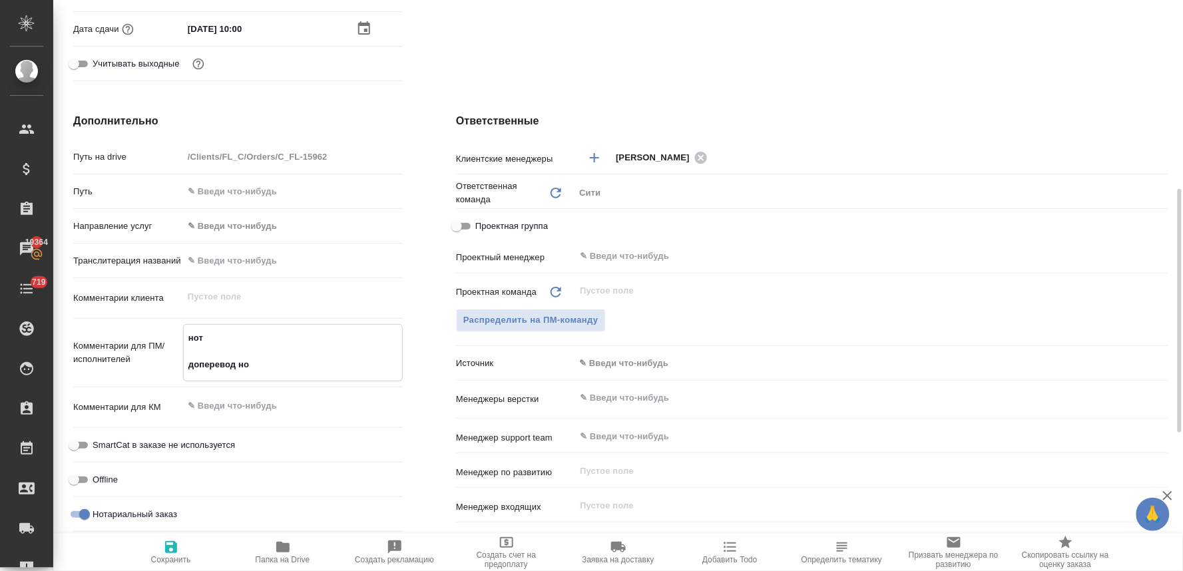
type textarea "x"
type textarea "нот доперевод нот"
type textarea "x"
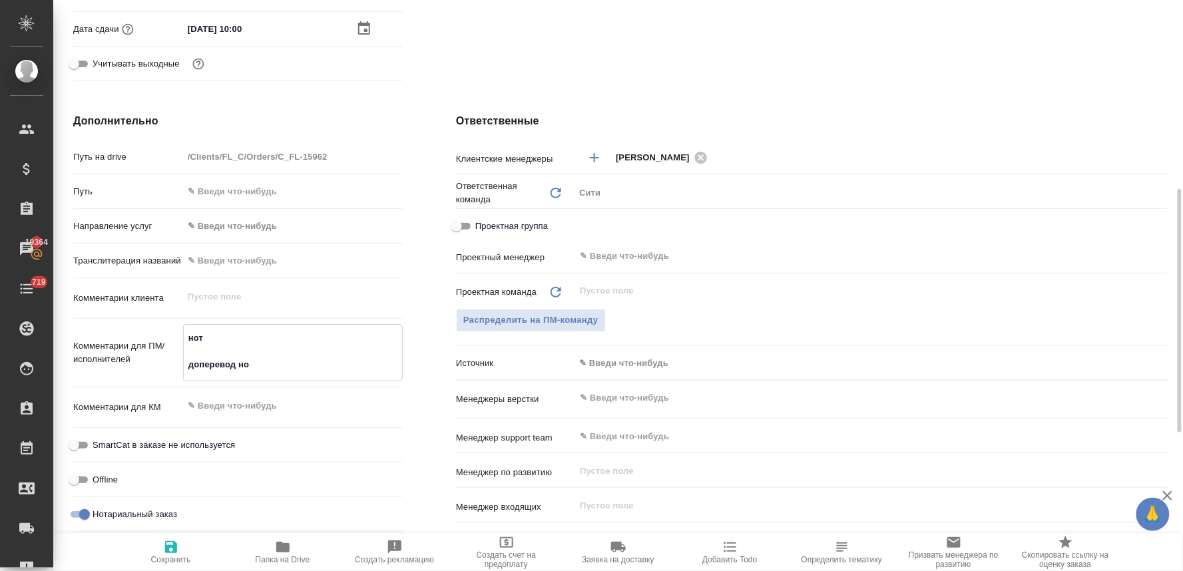
type textarea "x"
type textarea "нот доперевод нот"
type textarea "x"
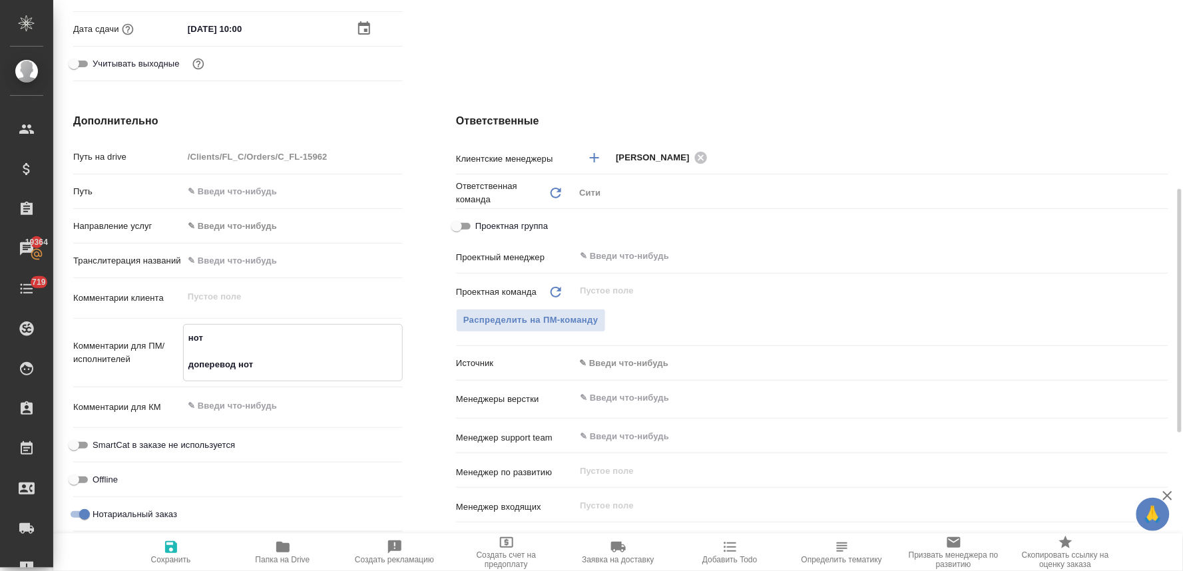
type textarea "x"
type textarea "нот доперевод нот у"
type textarea "x"
type textarea "нот доперевод нот уд"
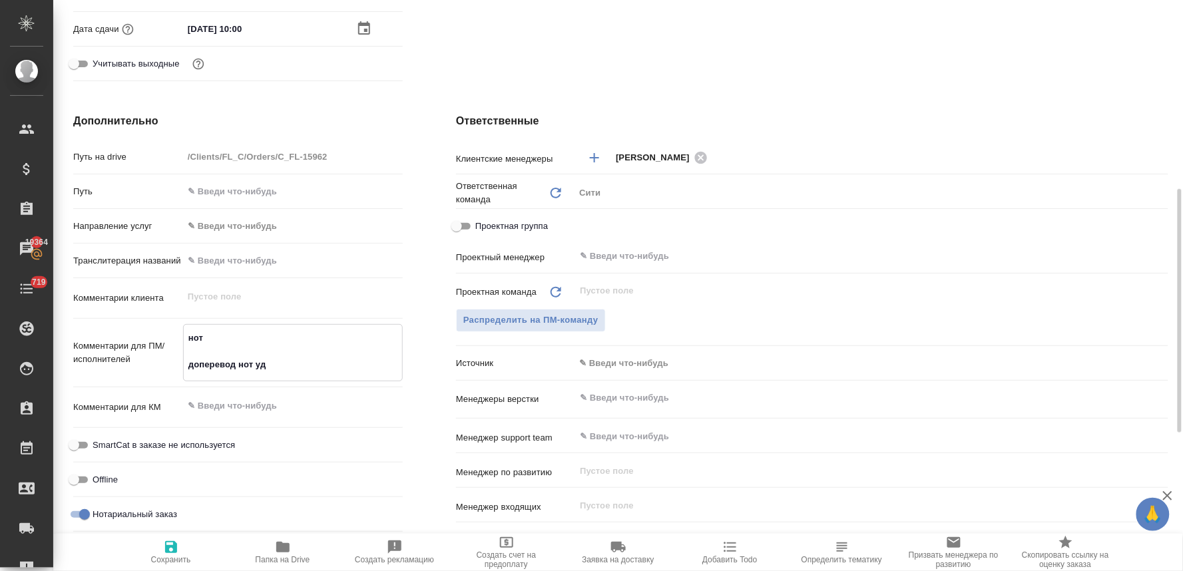
type textarea "x"
type textarea "нот доперевод нот удо"
type textarea "x"
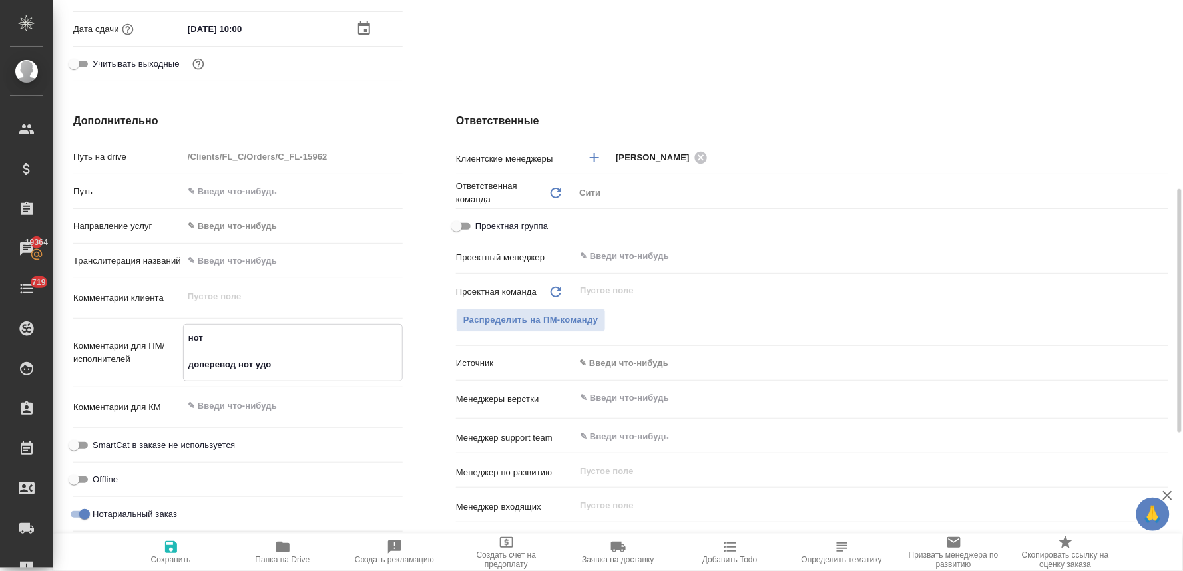
type textarea "x"
type textarea "нот доперевод нот удо,"
type textarea "x"
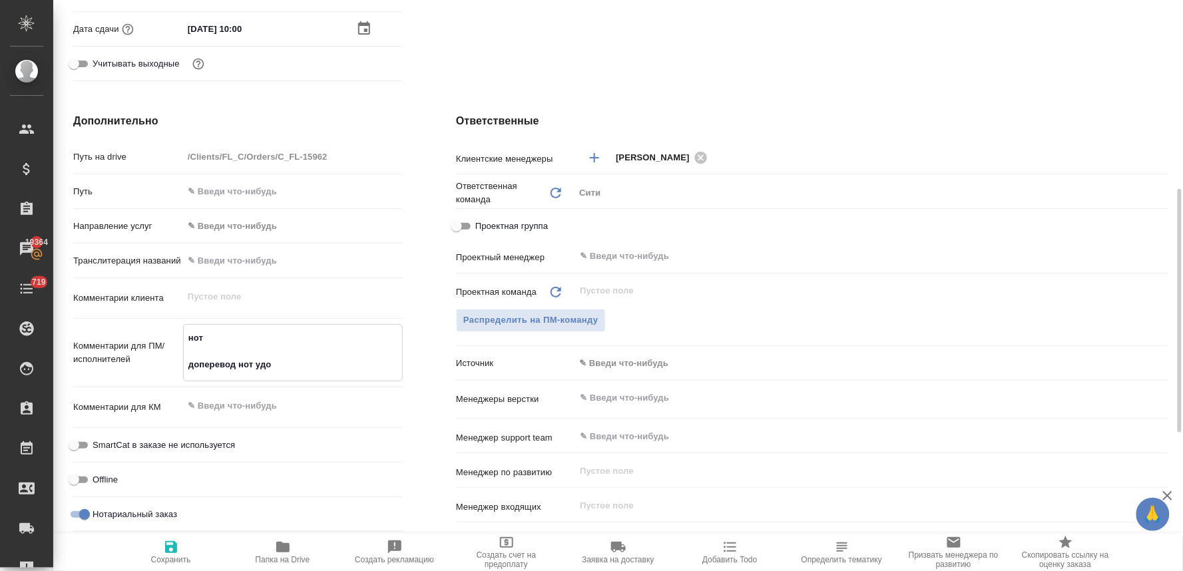
type textarea "x"
type textarea "нот доперевод нот удо,"
type textarea "x"
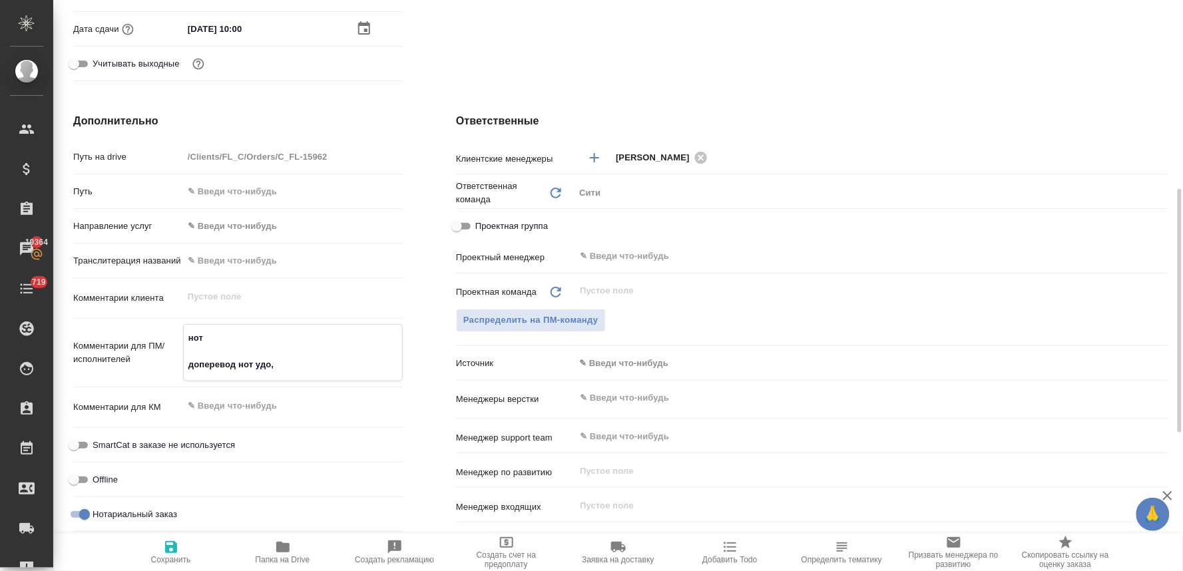
type textarea "x"
type textarea "нот доперевод нот удо, а"
type textarea "x"
type textarea "нот доперевод нот удо, ап"
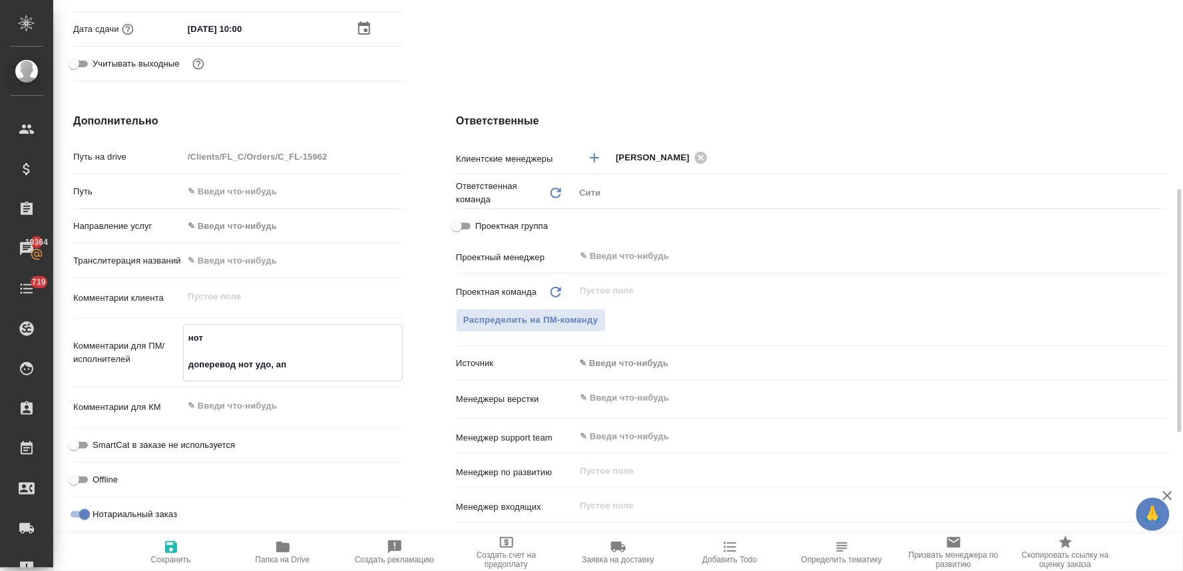
type textarea "x"
type textarea "нот доперевод нот удо, апо"
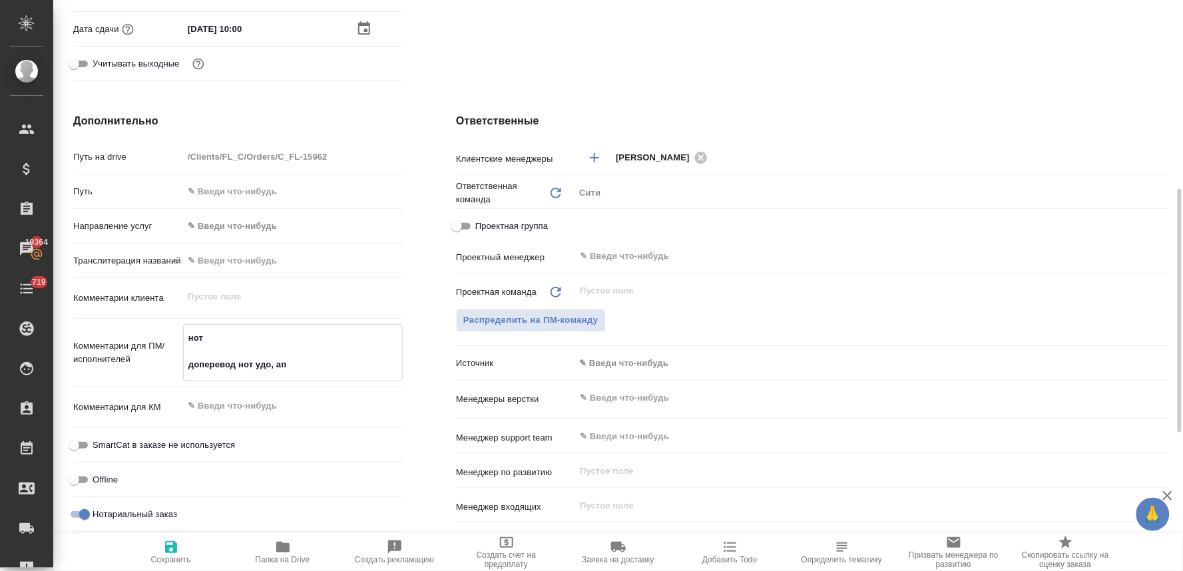
type textarea "x"
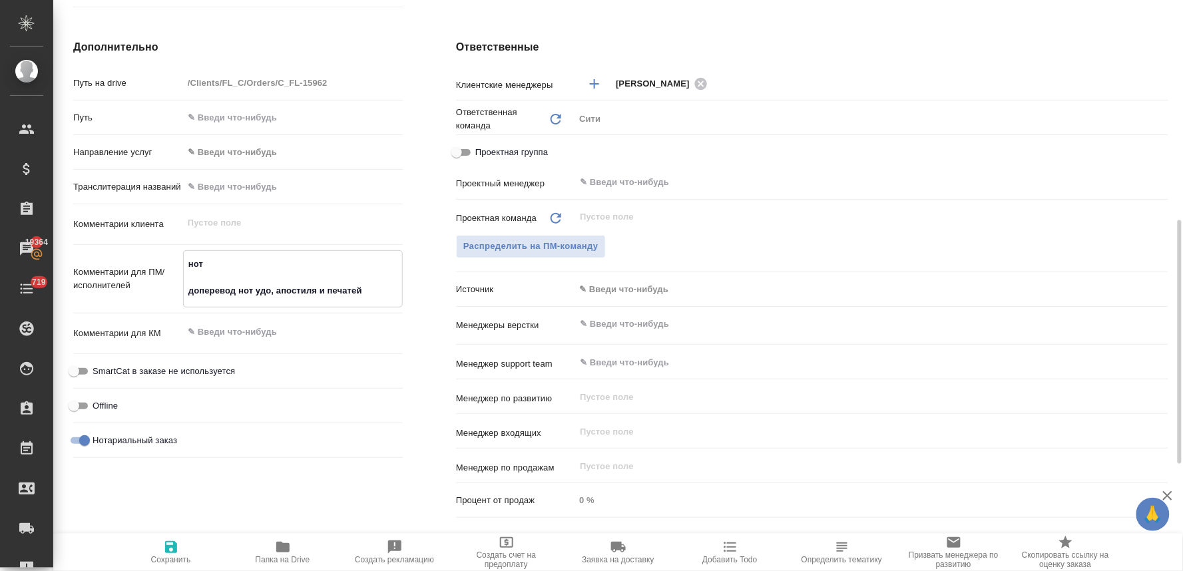
scroll to position [768, 0]
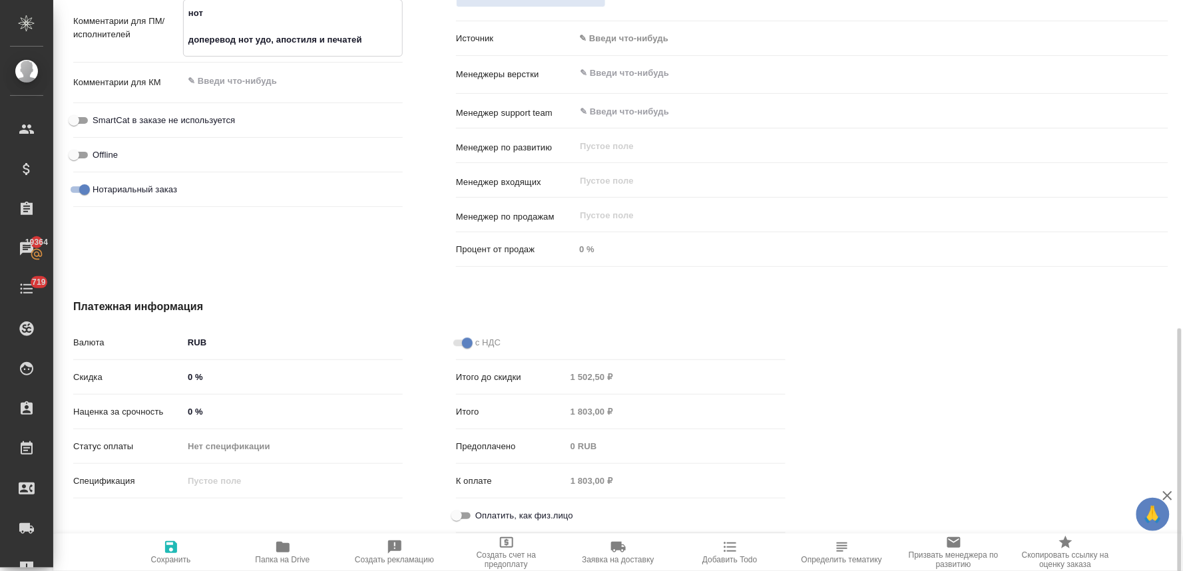
click at [464, 515] on input "Оплатить, как физ.лицо" at bounding box center [457, 516] width 48 height 16
click at [170, 553] on icon "button" at bounding box center [171, 547] width 12 height 12
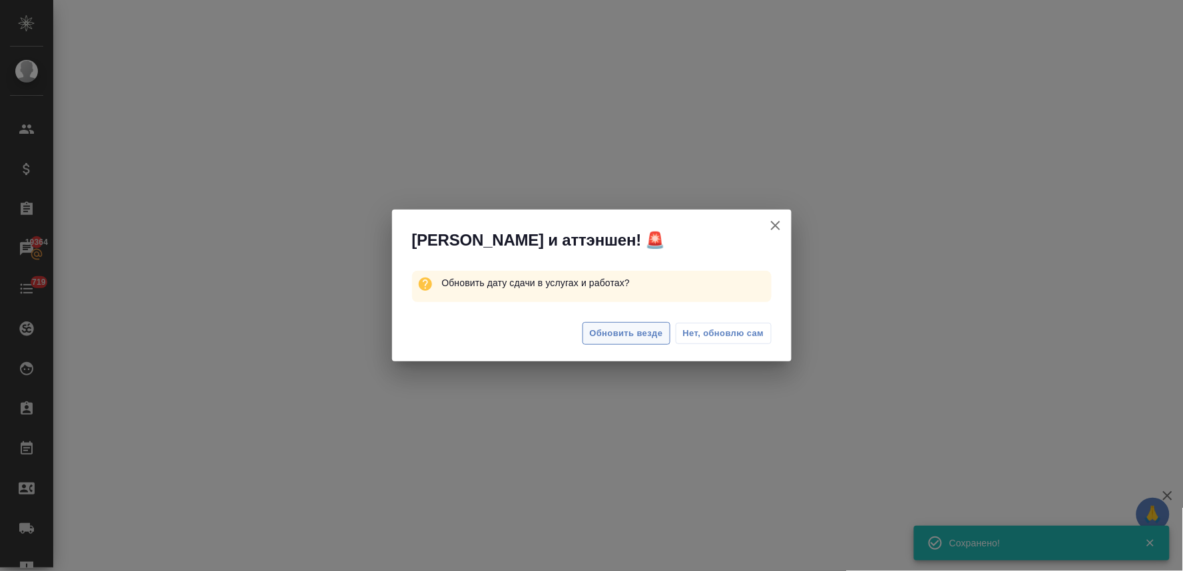
click at [626, 335] on span "Обновить везде" at bounding box center [626, 333] width 73 height 15
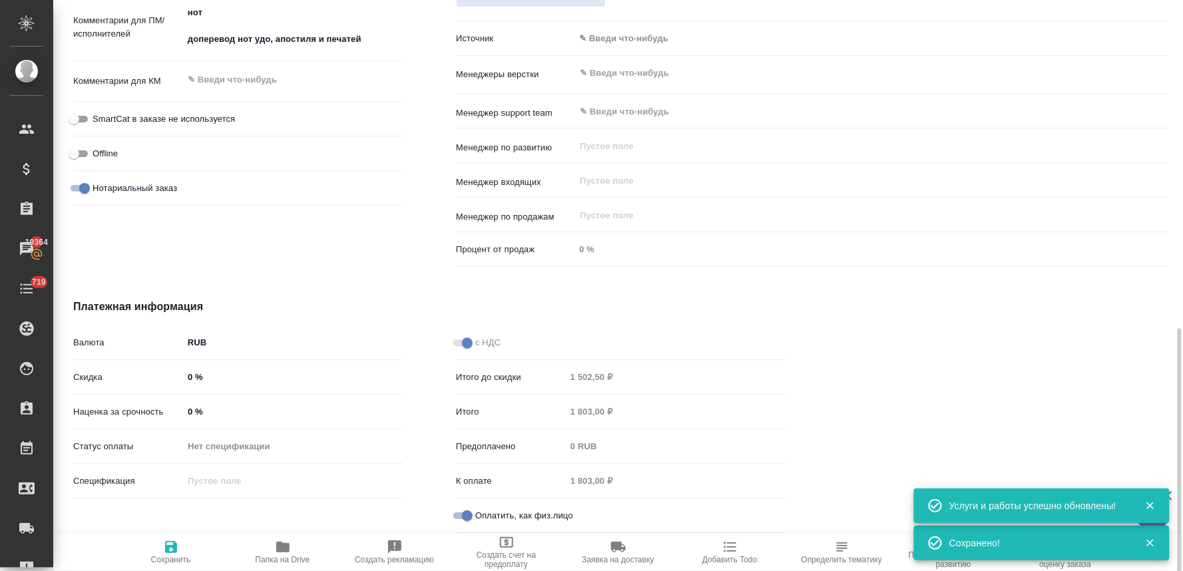
scroll to position [546, 0]
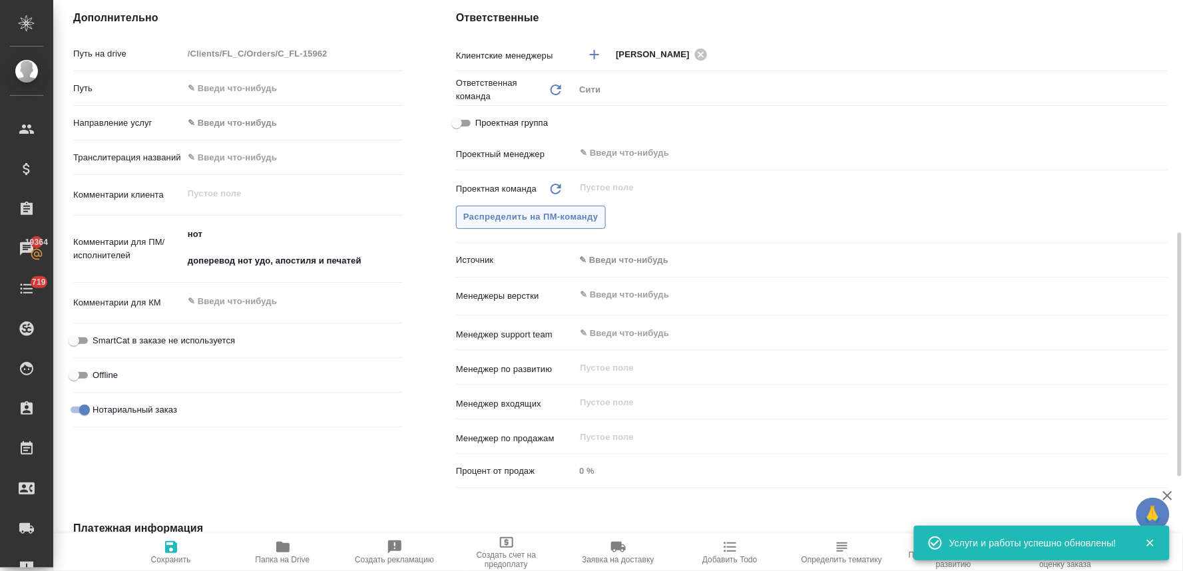
click at [582, 222] on span "Распределить на ПМ-команду" at bounding box center [530, 217] width 135 height 15
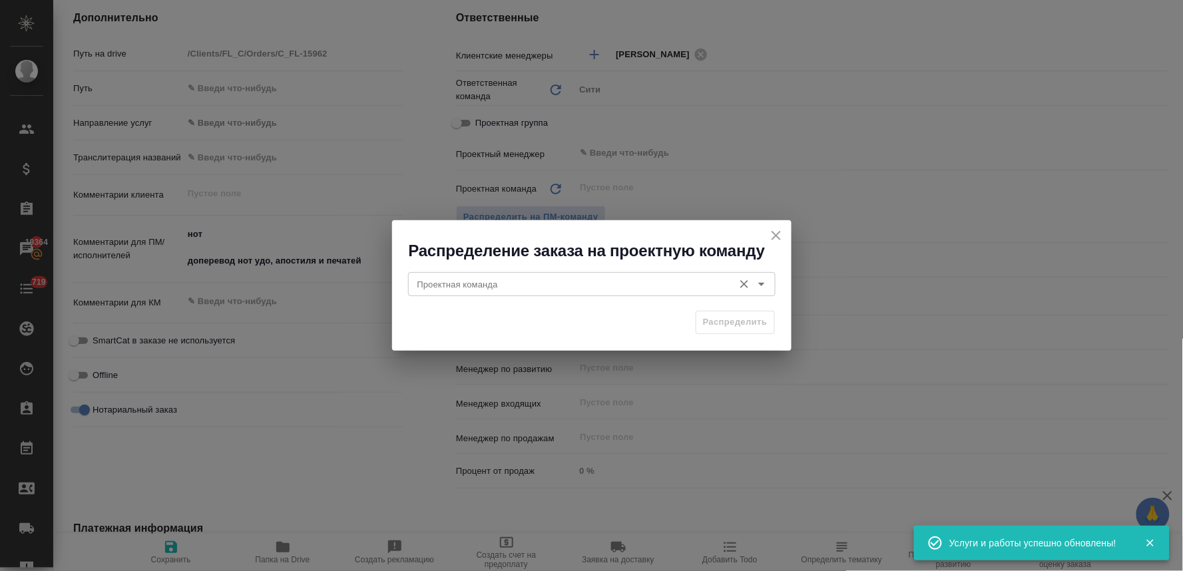
click at [583, 286] on input "Проектная команда" at bounding box center [569, 284] width 315 height 16
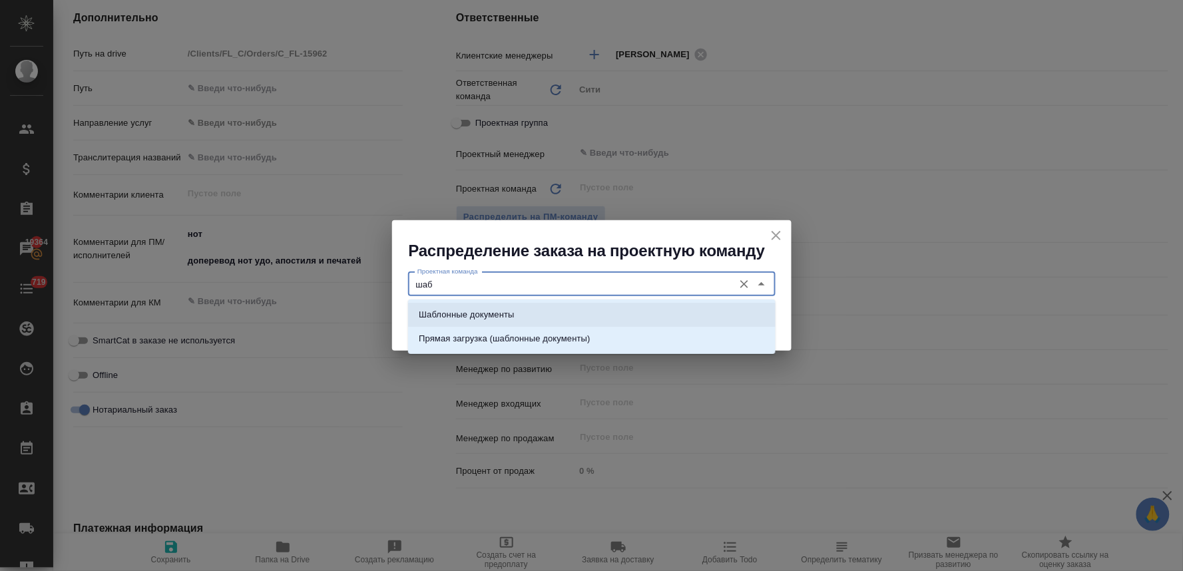
click at [583, 315] on li "Шаблонные документы" at bounding box center [591, 315] width 367 height 24
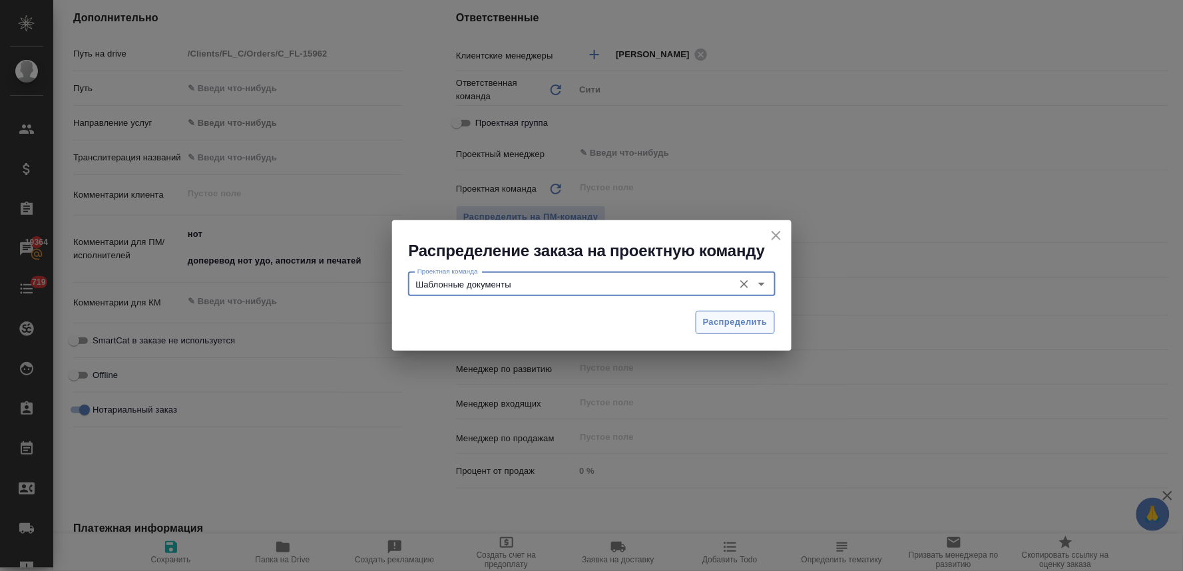
click at [720, 313] on button "Распределить" at bounding box center [735, 322] width 79 height 23
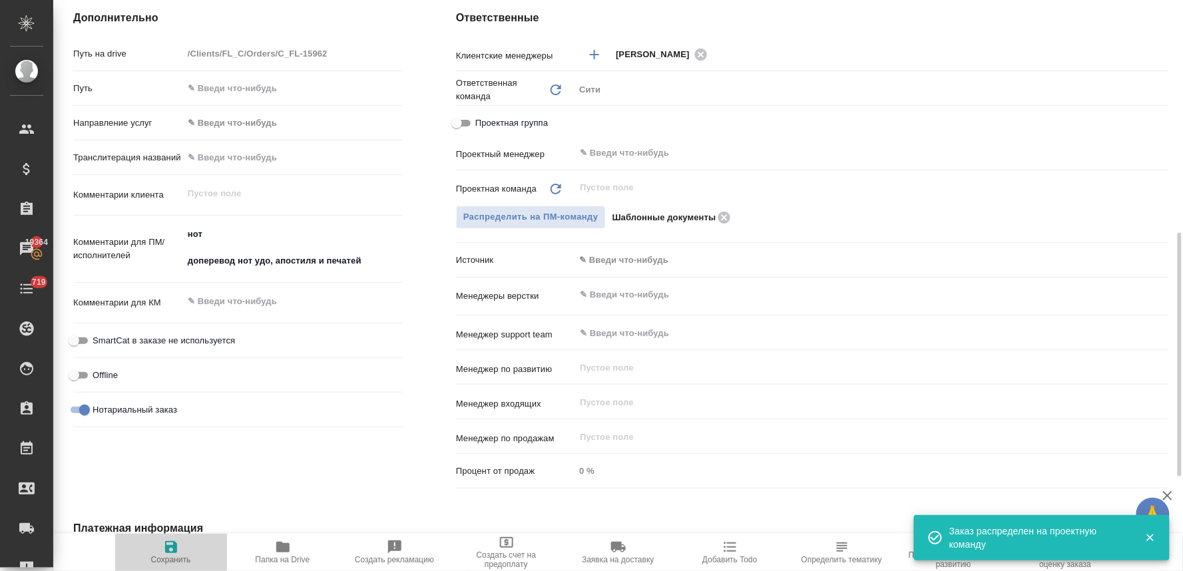
click at [170, 543] on icon "button" at bounding box center [171, 547] width 16 height 16
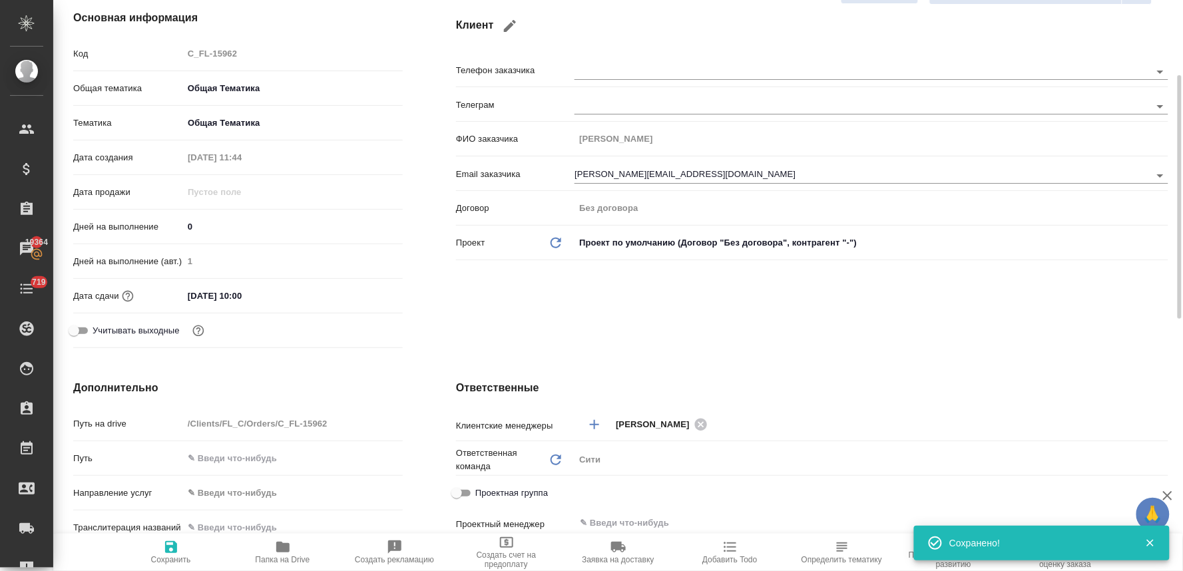
scroll to position [0, 0]
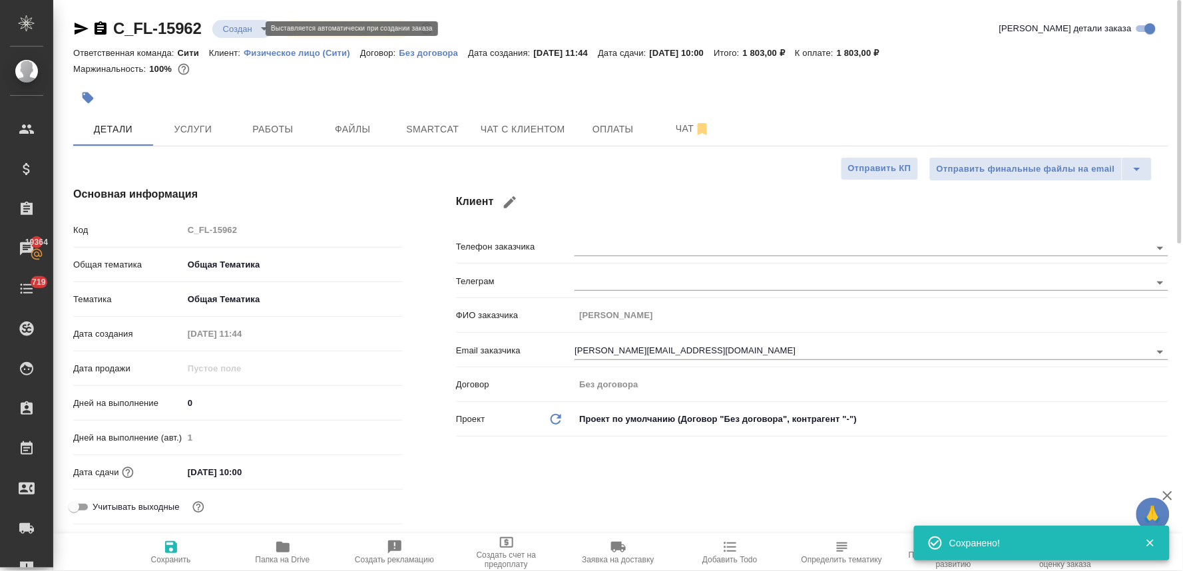
click at [250, 31] on body "🙏 .cls-1 fill:#fff; AWATERA Lyamina Nadezhda Клиенты Спецификации Заказы 19364 …" at bounding box center [591, 285] width 1183 height 571
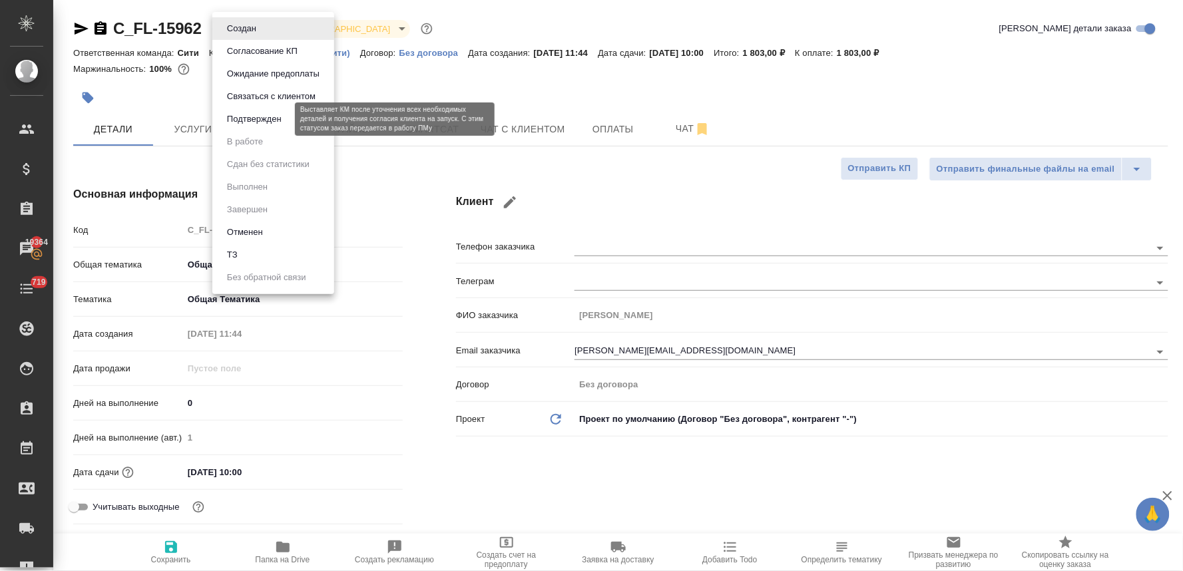
click at [260, 112] on button "Подтвержден" at bounding box center [254, 119] width 63 height 15
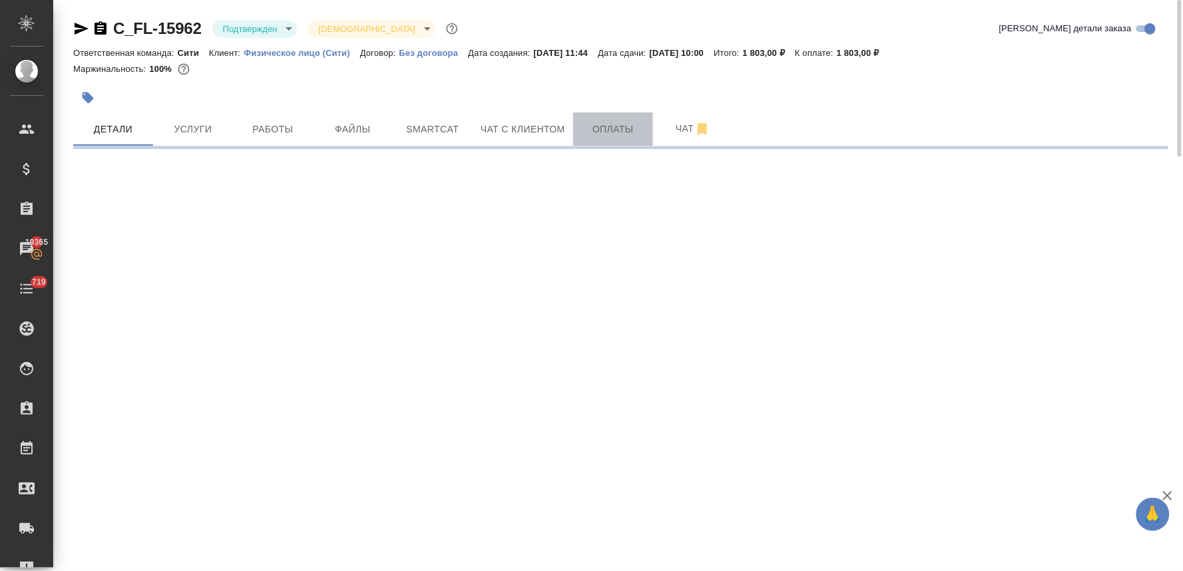
click at [602, 122] on span "Оплаты" at bounding box center [613, 129] width 64 height 17
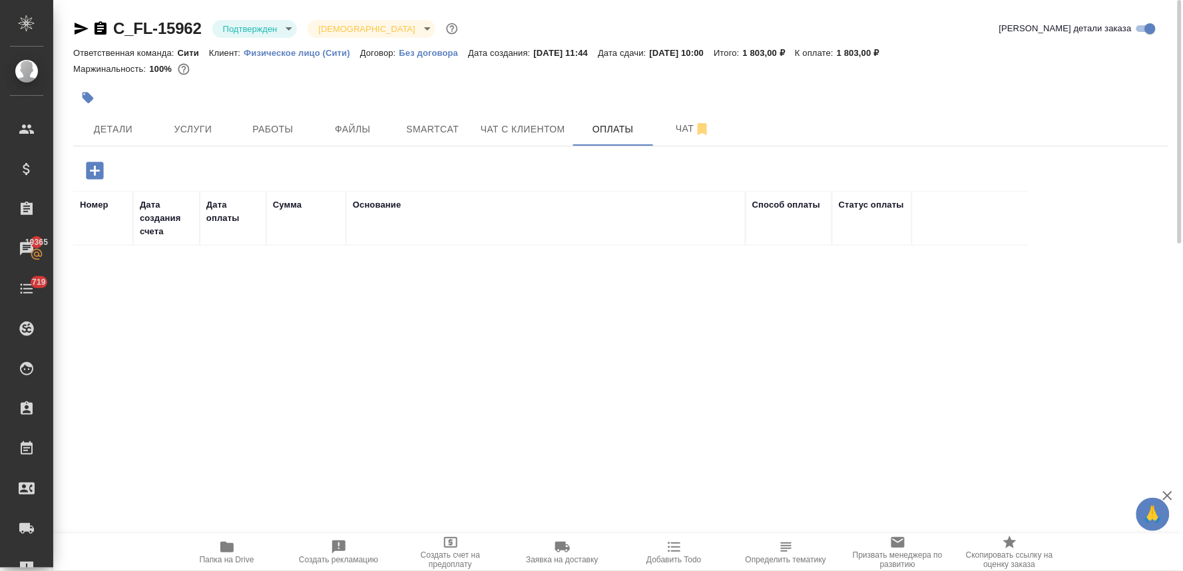
click at [90, 168] on icon "button" at bounding box center [94, 170] width 17 height 17
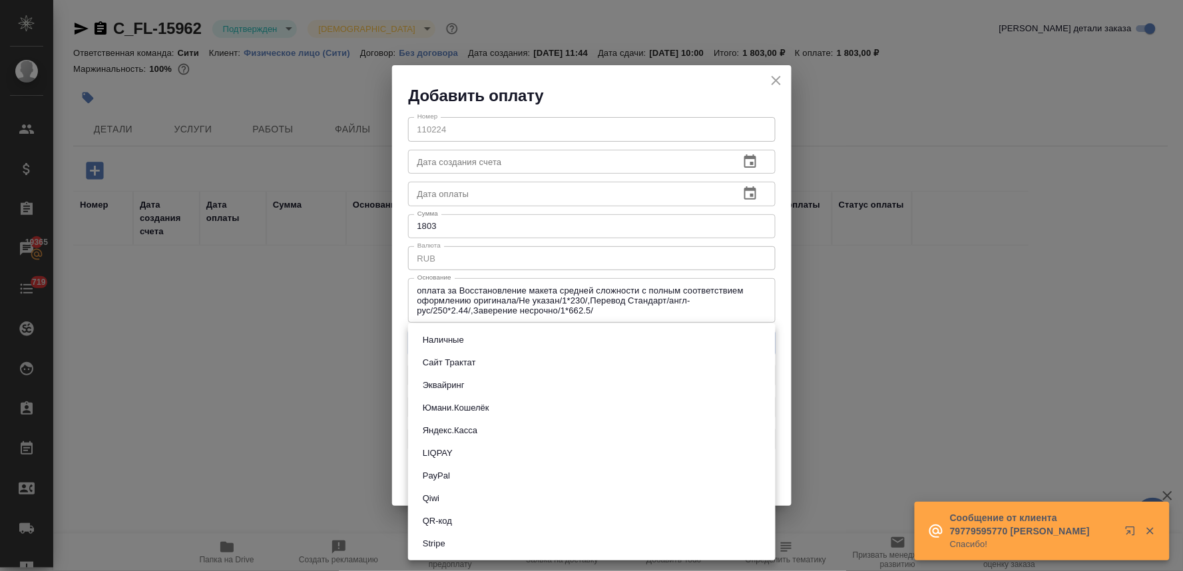
click at [448, 347] on body "🙏 .cls-1 fill:#fff; AWATERA Lyamina Nadezhda Клиенты Спецификации Заказы 19365 …" at bounding box center [591, 285] width 1183 height 571
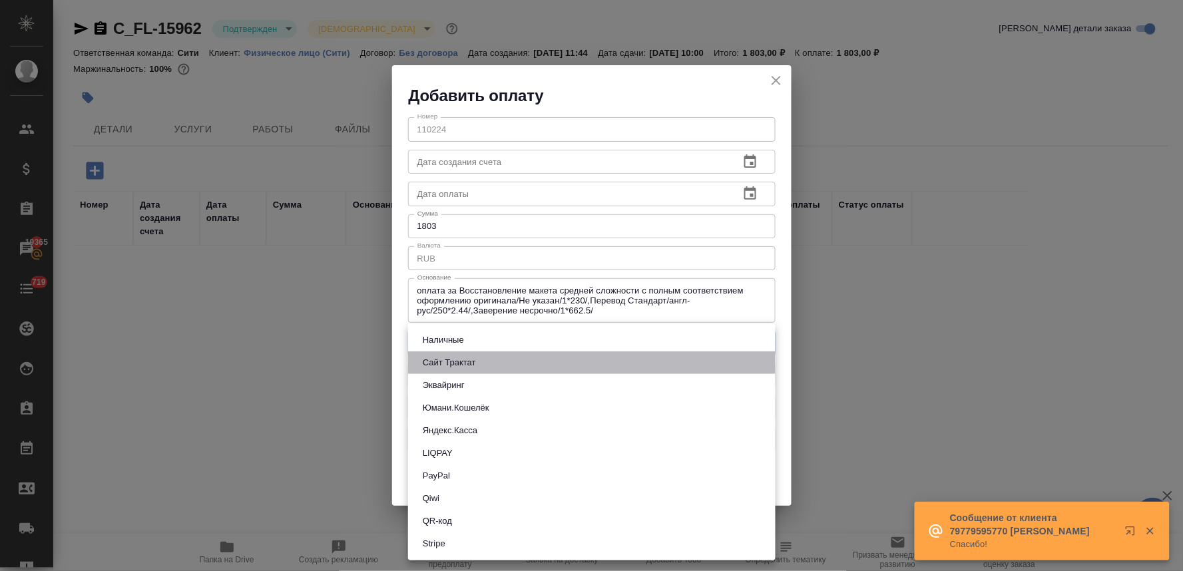
click at [451, 362] on button "Сайт Трактат" at bounding box center [449, 362] width 61 height 15
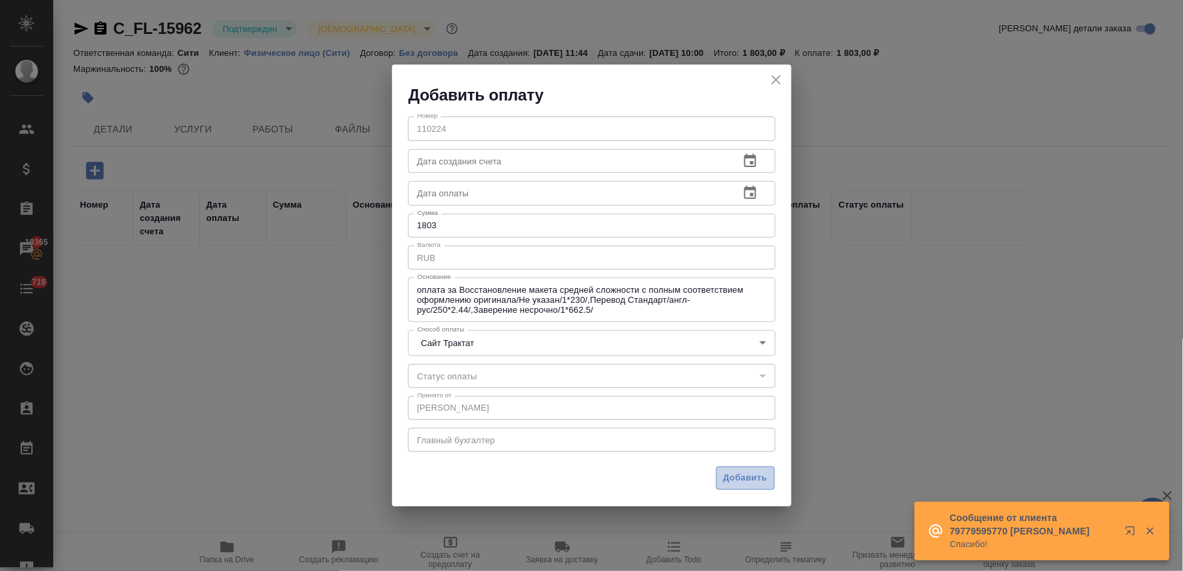
click at [755, 479] on span "Добавить" at bounding box center [745, 478] width 44 height 15
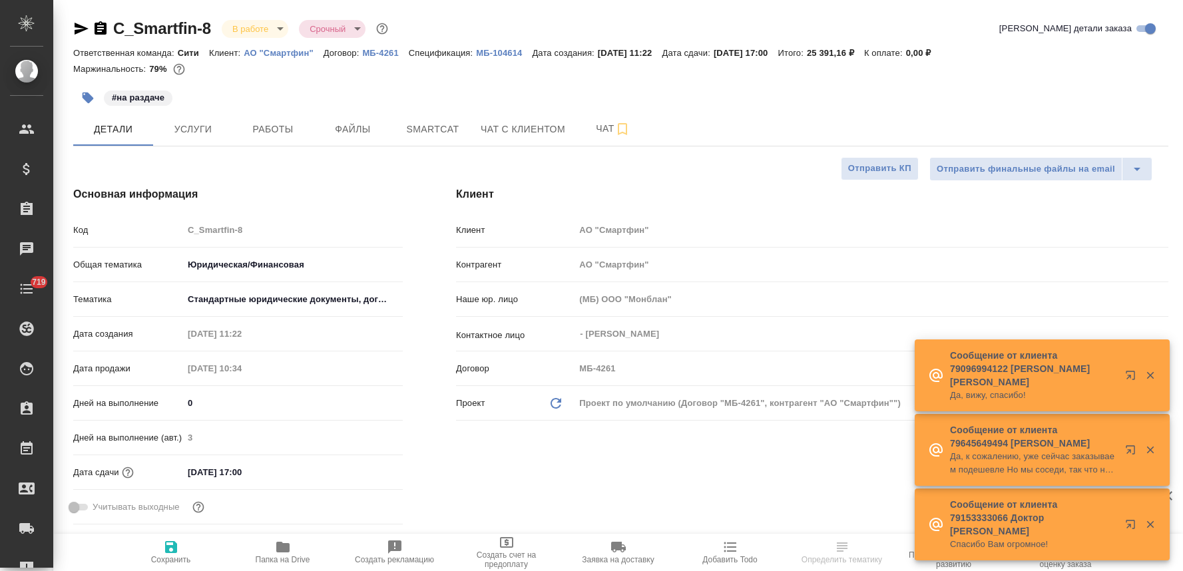
select select "RU"
click at [522, 128] on span "Чат с клиентом" at bounding box center [523, 129] width 85 height 17
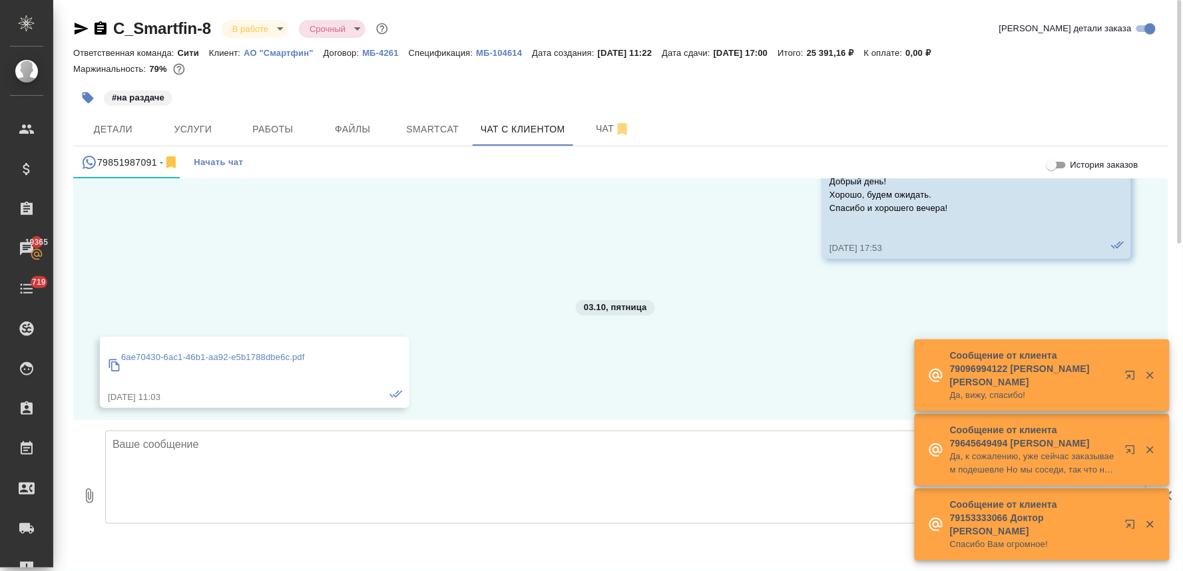
scroll to position [7923, 0]
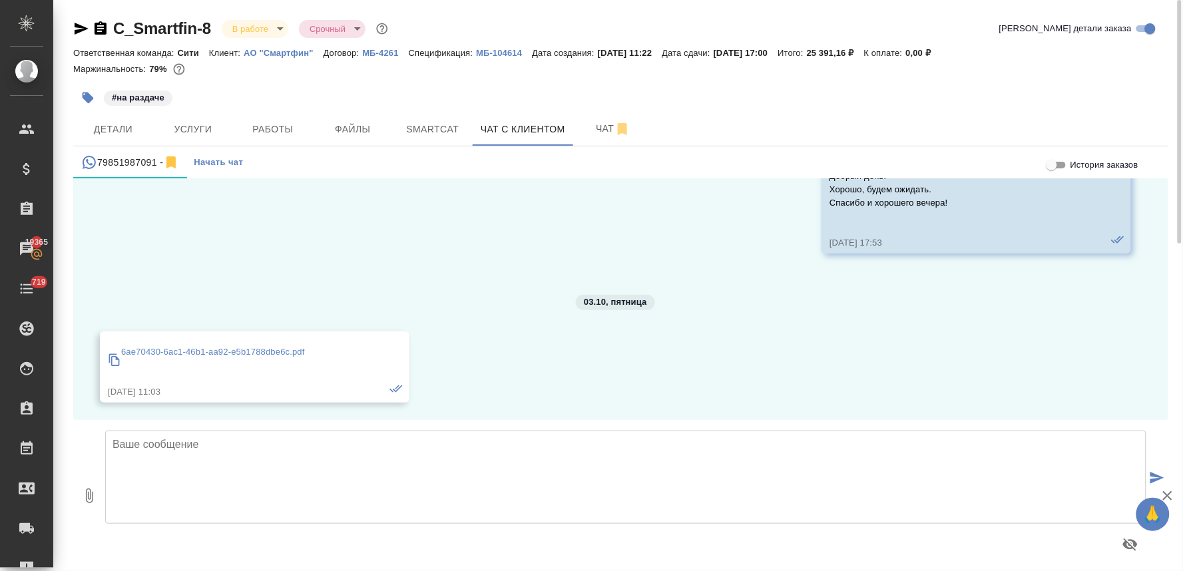
click at [264, 349] on p "6ae70430-6ac1-46b1-aa92-e5b1788dbe6c.pdf" at bounding box center [213, 351] width 184 height 13
click at [88, 121] on span "Детали" at bounding box center [113, 129] width 64 height 17
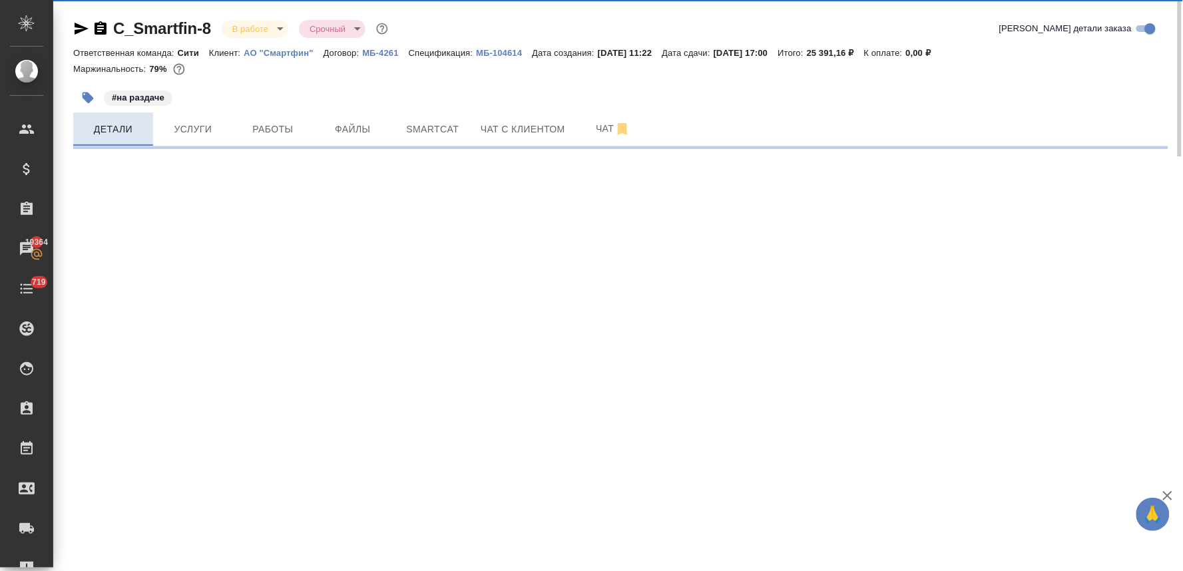
select select "RU"
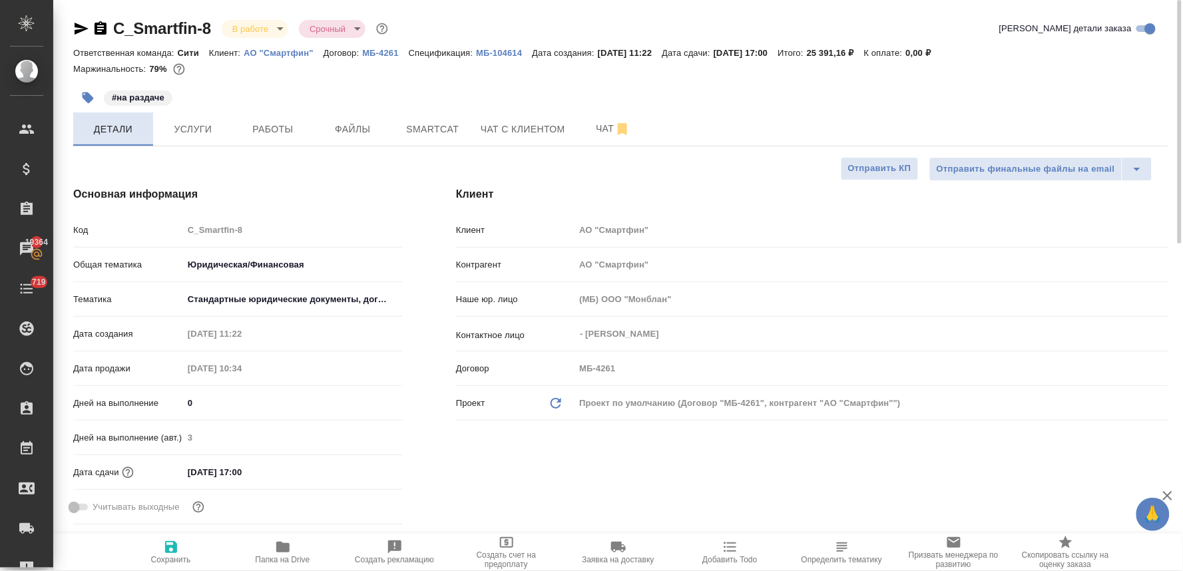
type textarea "x"
click at [596, 124] on span "Чат" at bounding box center [613, 128] width 64 height 17
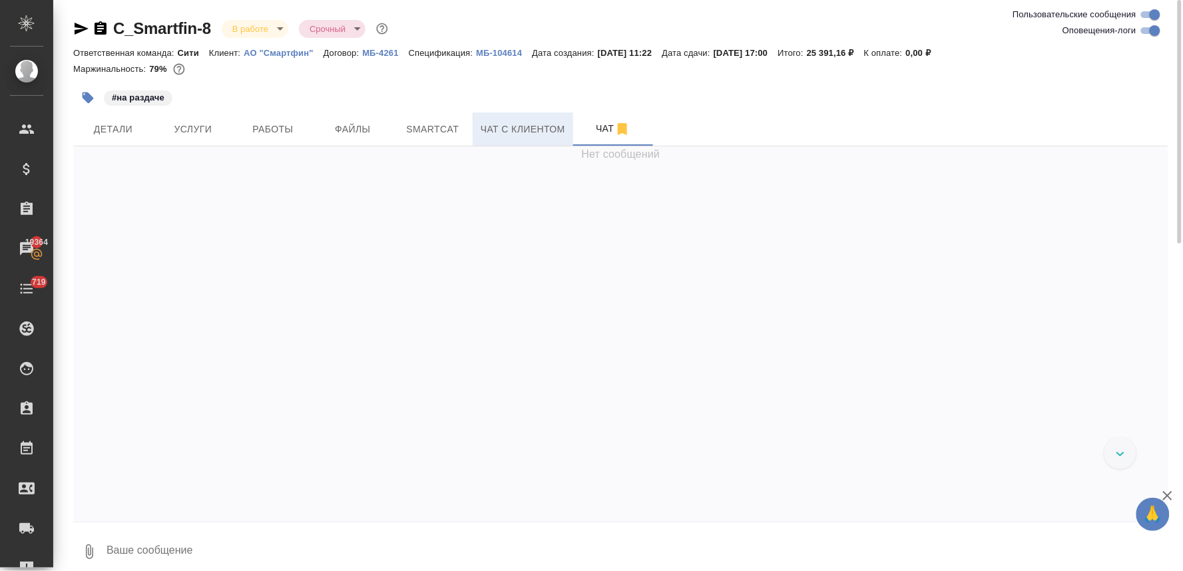
click at [546, 122] on span "Чат с клиентом" at bounding box center [523, 129] width 85 height 17
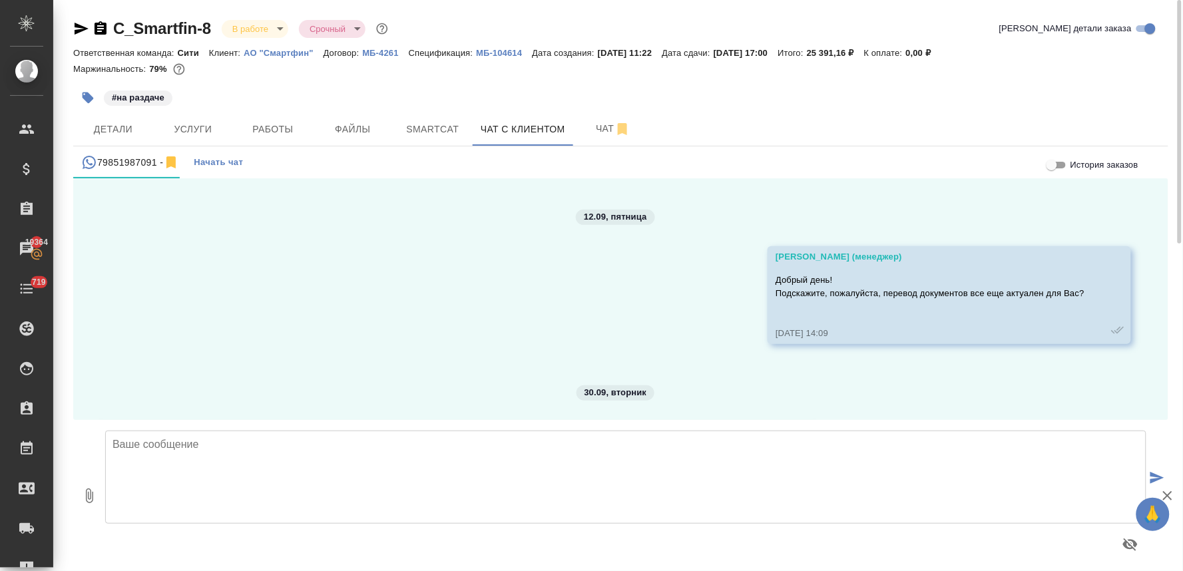
click at [262, 461] on textarea at bounding box center [625, 477] width 1041 height 93
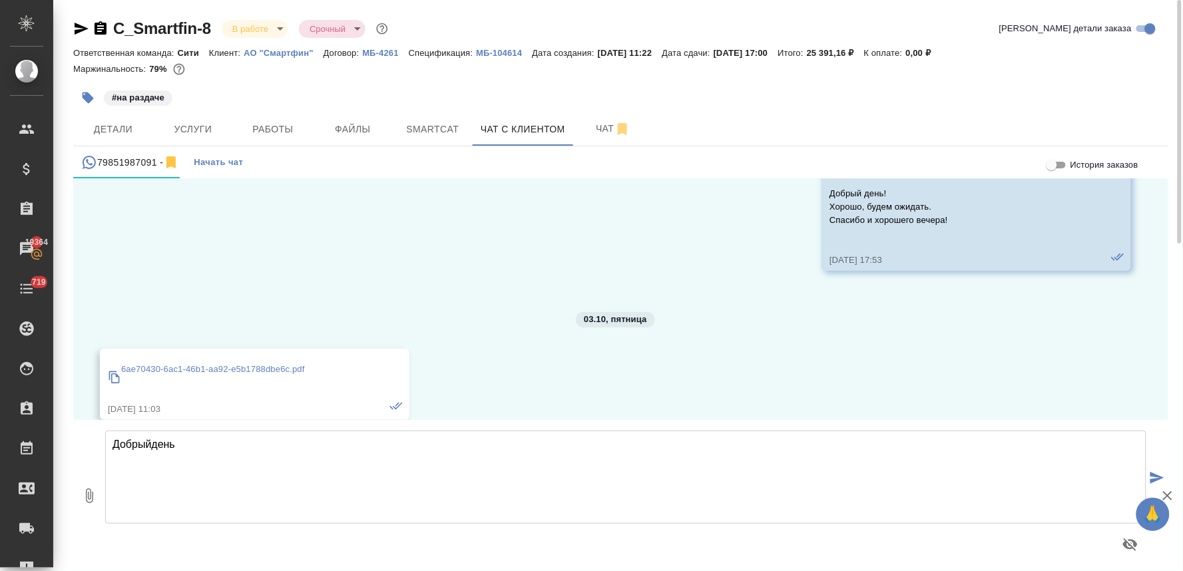
scroll to position [7923, 0]
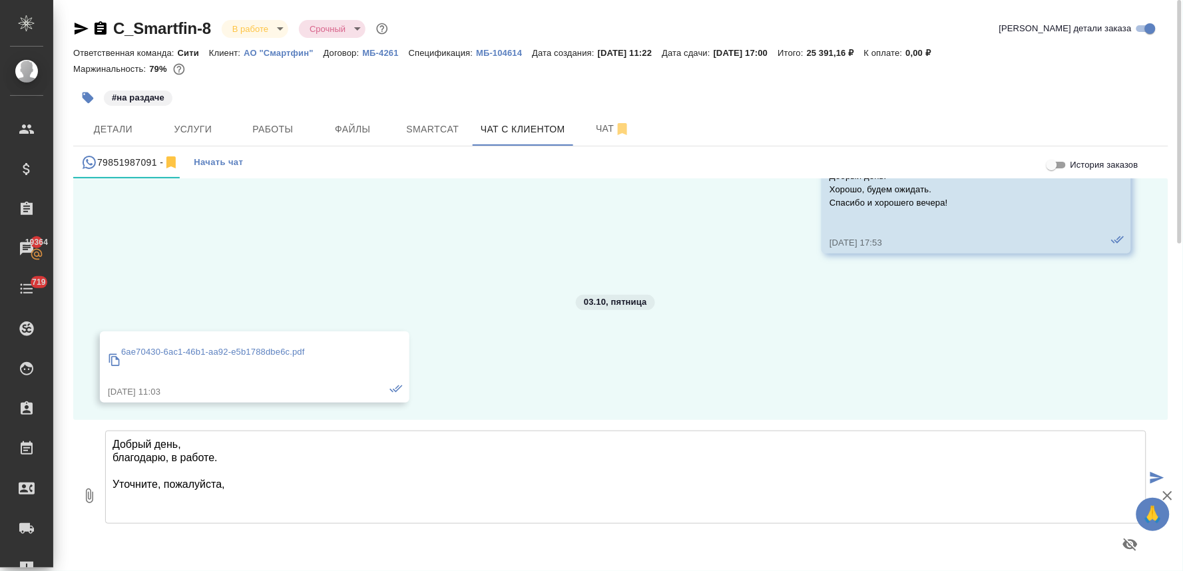
click at [255, 488] on textarea "Добрый день, благодарю, в работе. Уточните, пожалуйста," at bounding box center [625, 477] width 1041 height 93
paste textarea "есть ли предпочтительный перевод названия компании или транслит"
type textarea "Добрый день, благодарю, в работе. Уточните, пожалуйста, есть ли предпочтительны…"
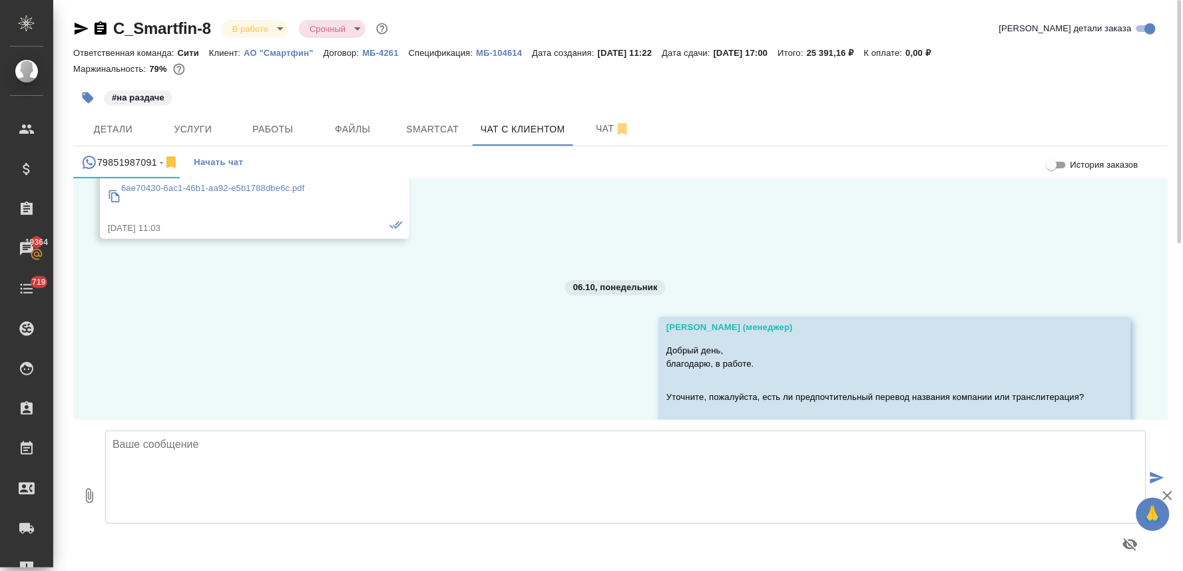
scroll to position [8132, 0]
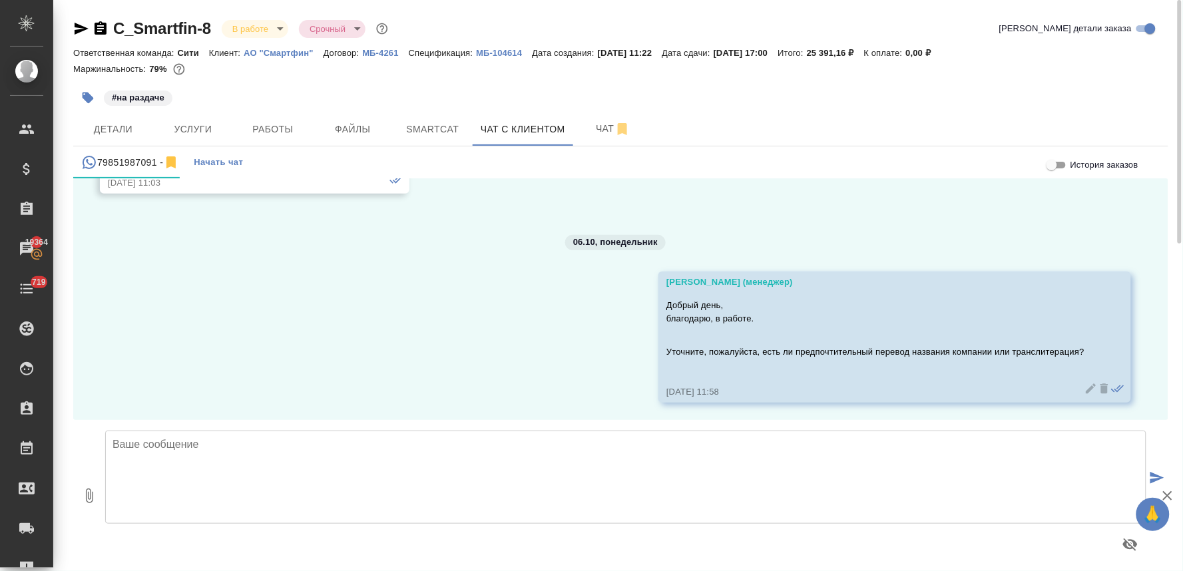
click at [204, 302] on div "01.07, вторник [PERSON_NAME] (менеджер) [PERSON_NAME], добрый день! Это бюро пе…" at bounding box center [620, 299] width 1095 height 242
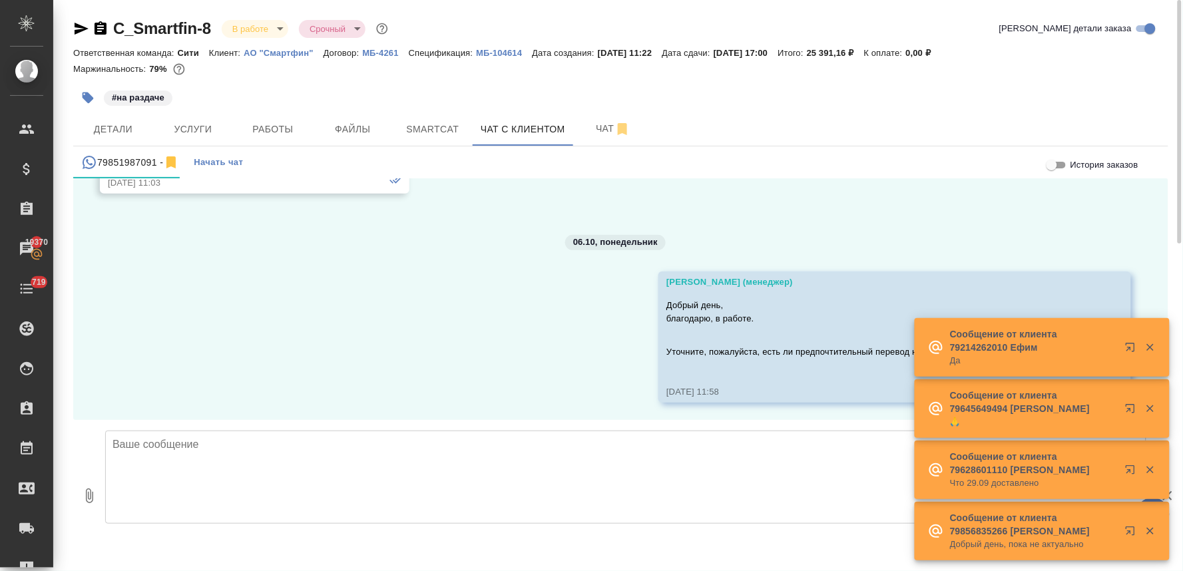
click at [1140, 83] on div at bounding box center [620, 82] width 1095 height 3
